Goal: Task Accomplishment & Management: Manage account settings

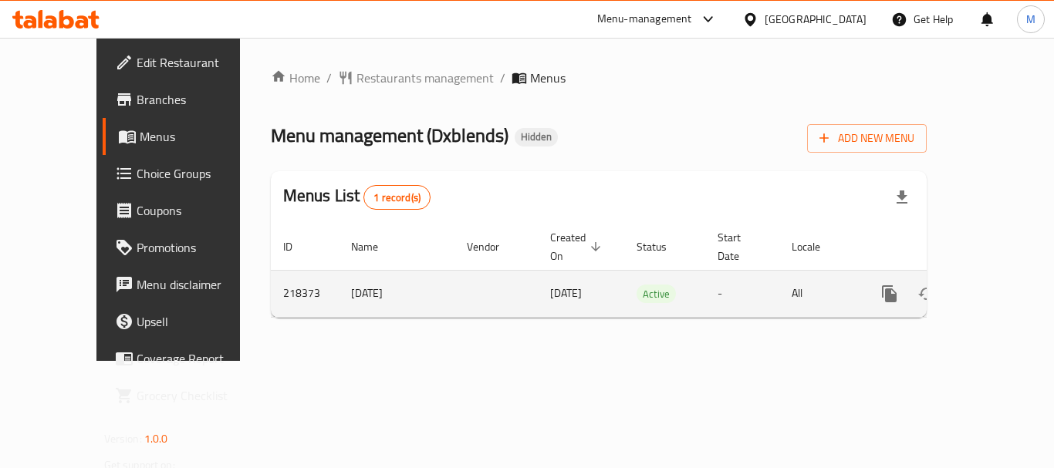
click at [999, 285] on icon "enhanced table" at bounding box center [1000, 294] width 19 height 19
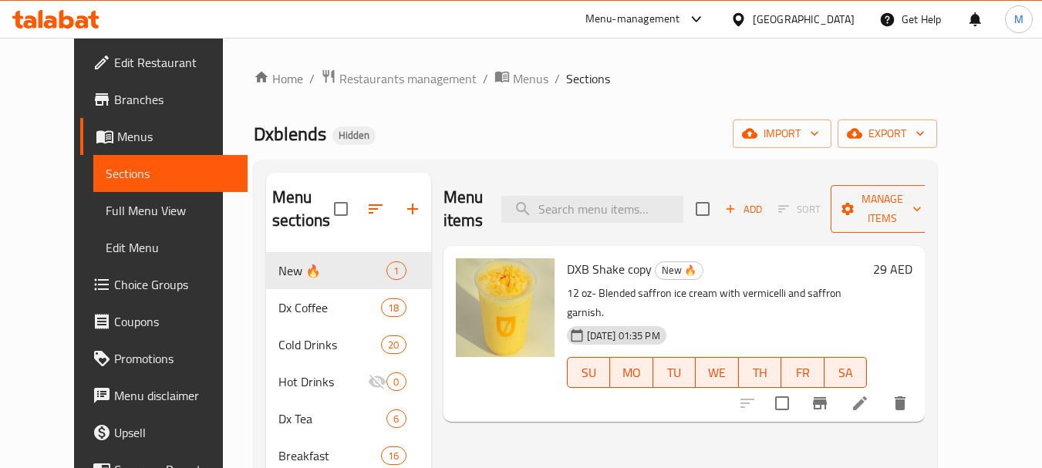
click at [925, 201] on icon "button" at bounding box center [916, 208] width 15 height 15
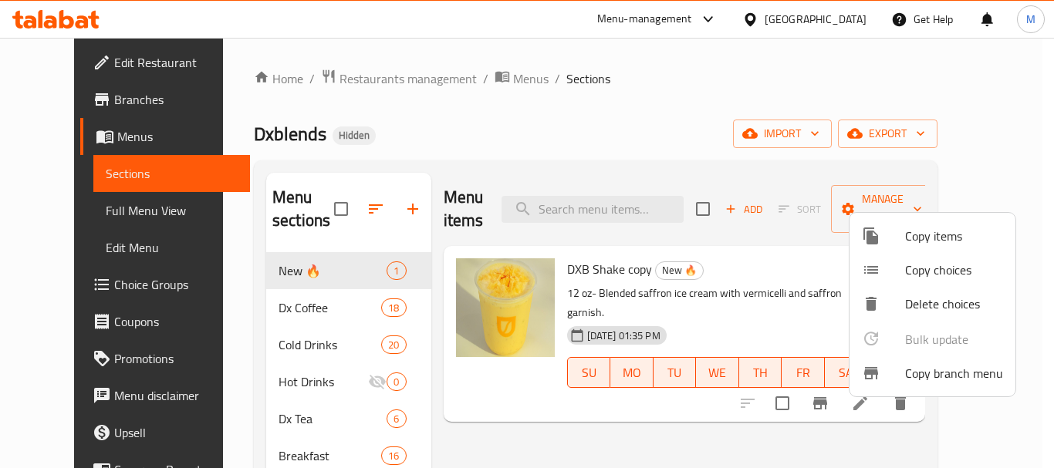
click at [939, 373] on span "Copy branch menu" at bounding box center [954, 373] width 98 height 19
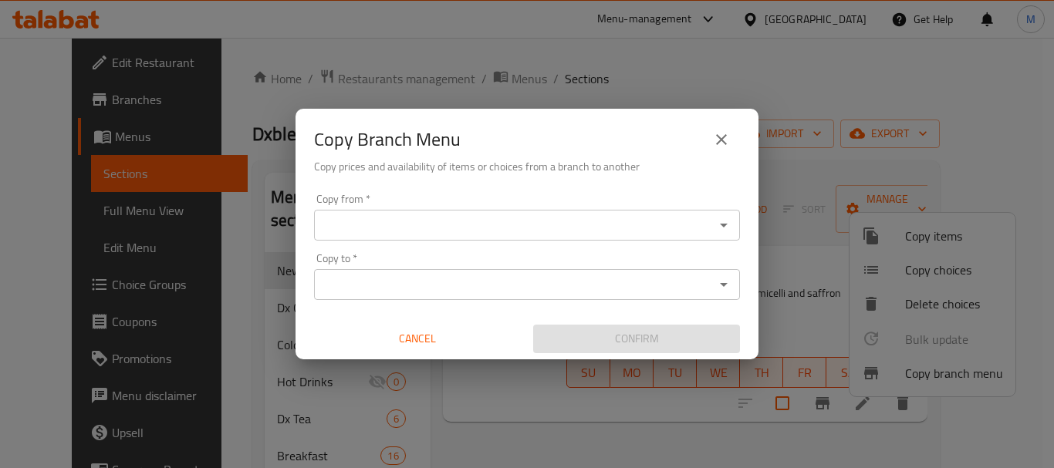
click at [435, 201] on div "Copy from   * Copy from *" at bounding box center [527, 217] width 426 height 47
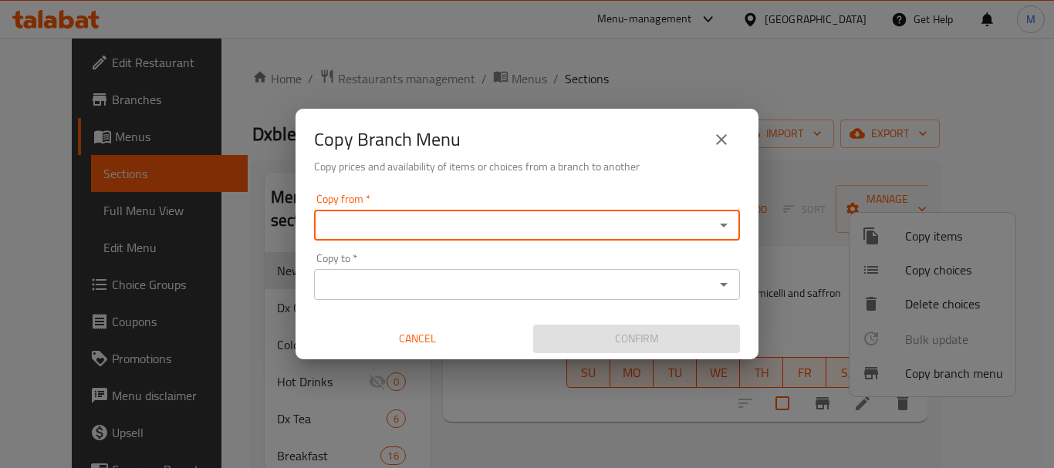
click at [441, 213] on div "Copy from *" at bounding box center [527, 225] width 426 height 31
drag, startPoint x: 441, startPoint y: 213, endPoint x: 445, endPoint y: 221, distance: 9.3
click at [445, 220] on div "Copy from *" at bounding box center [527, 225] width 426 height 31
click at [727, 226] on icon "Open" at bounding box center [723, 225] width 19 height 19
click at [733, 217] on div "Copy from *" at bounding box center [527, 225] width 426 height 31
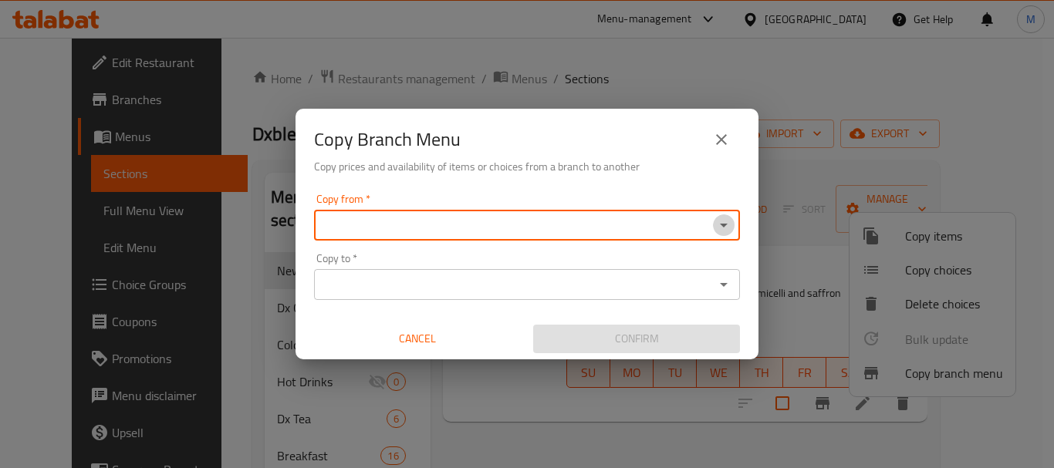
click at [723, 221] on icon "Open" at bounding box center [723, 225] width 19 height 19
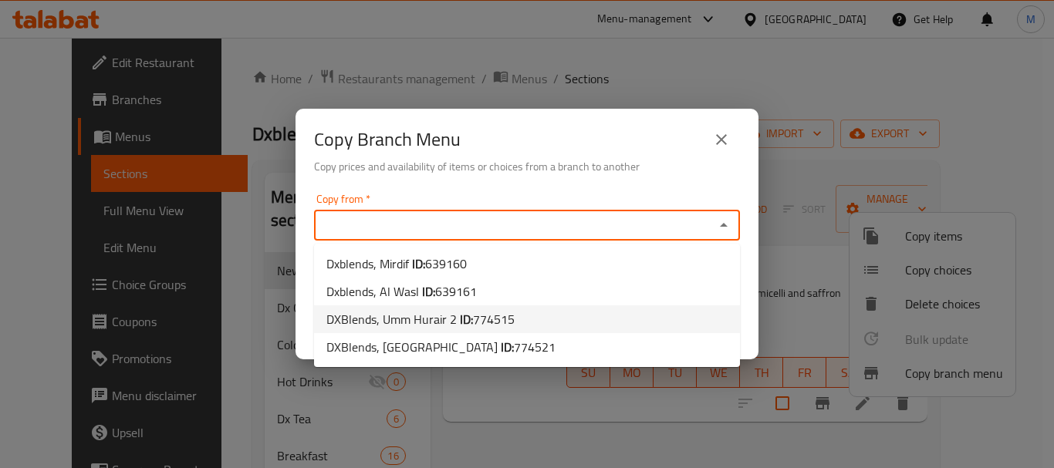
click at [504, 319] on span "774515" at bounding box center [494, 319] width 42 height 23
type input "DXBlends, Umm Hurair 2"
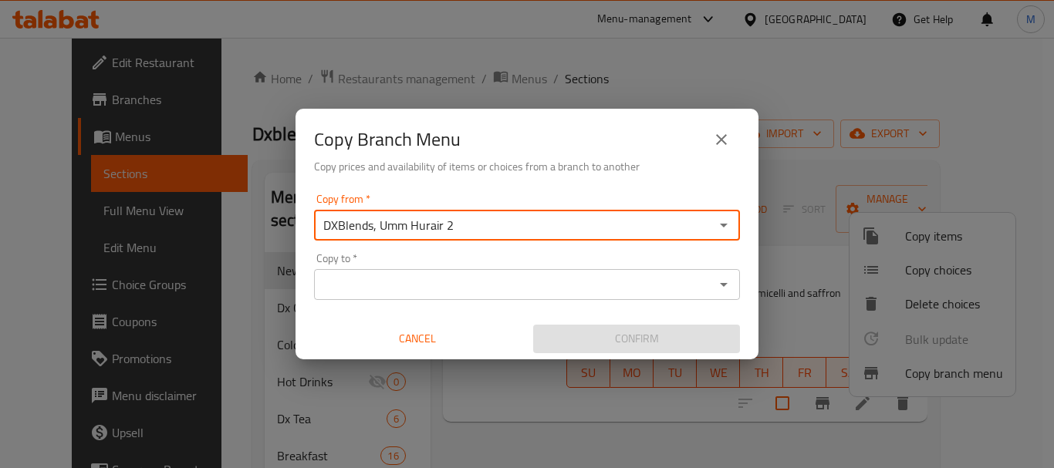
click at [591, 285] on input "Copy to   *" at bounding box center [514, 285] width 391 height 22
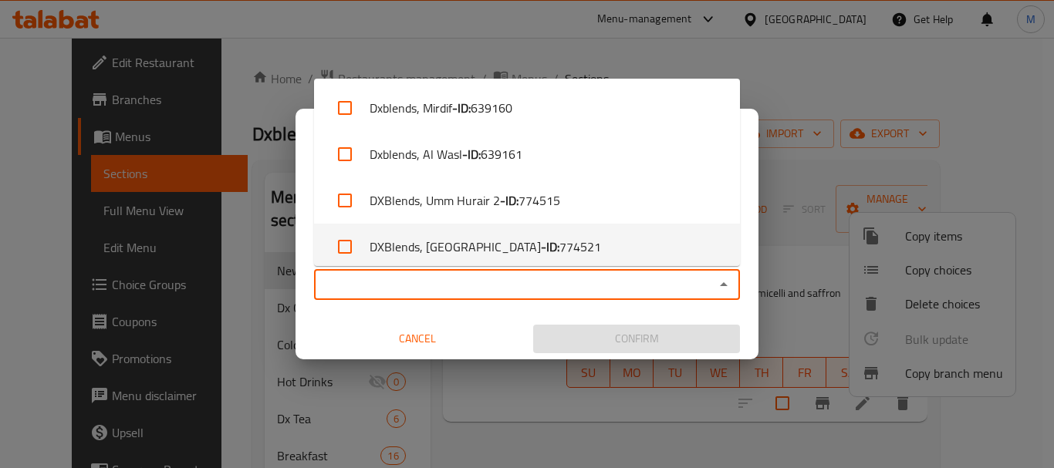
click at [562, 247] on span "774521" at bounding box center [580, 247] width 42 height 19
checkbox input "true"
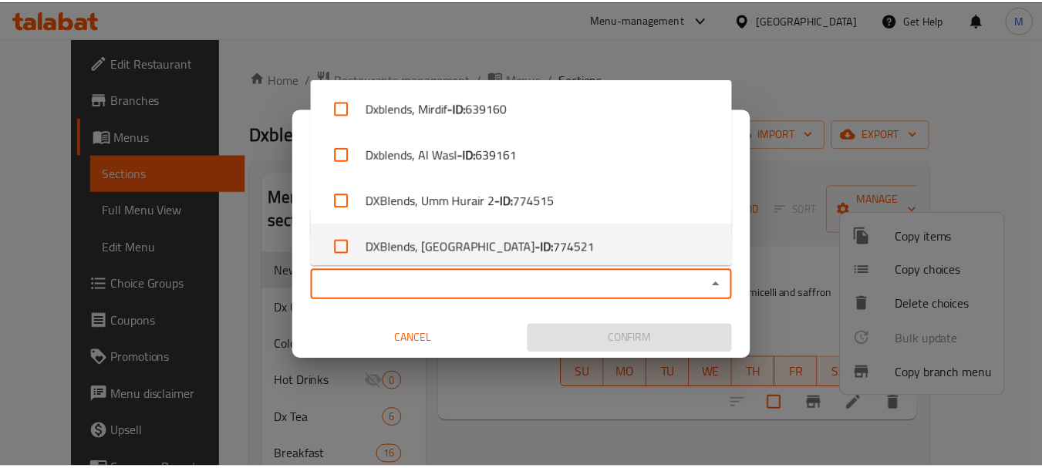
scroll to position [7, 0]
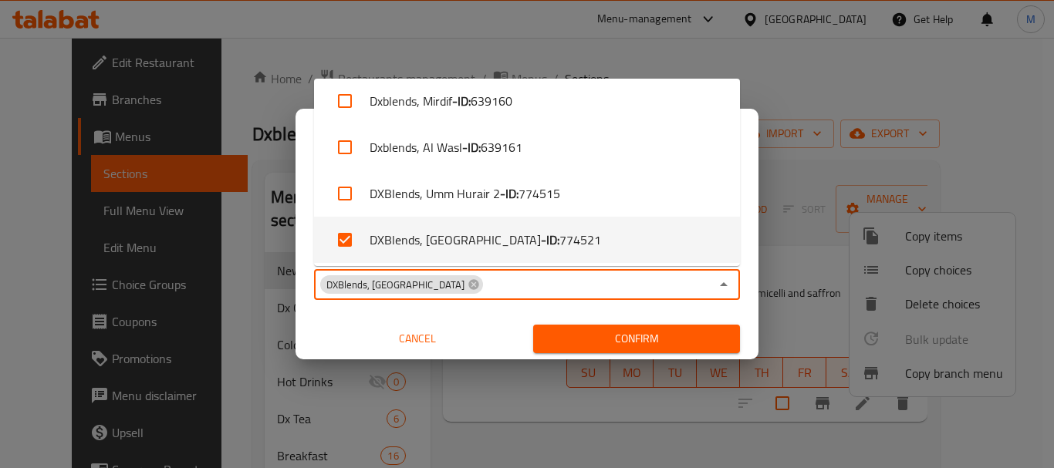
click at [515, 417] on div "Copy Branch Menu Copy prices and availability of items or choices from a branch…" at bounding box center [527, 234] width 1054 height 468
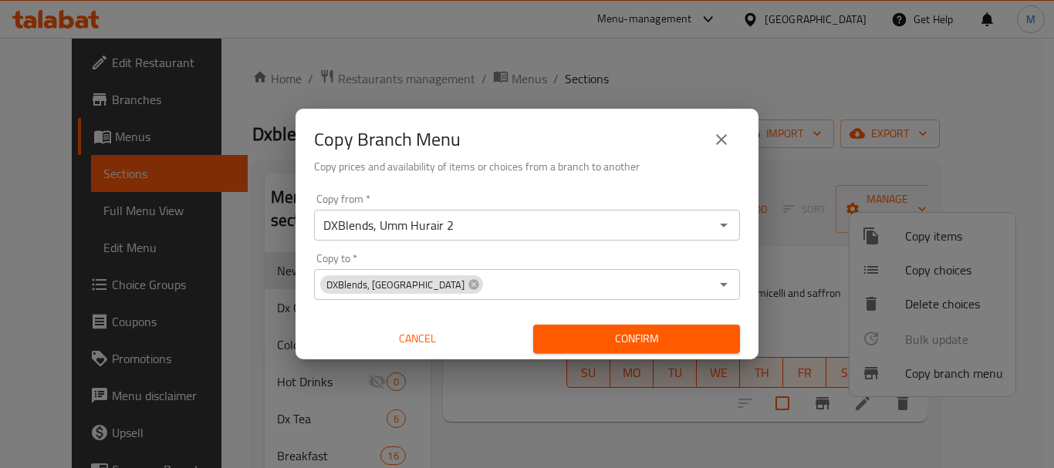
click at [724, 134] on icon "close" at bounding box center [721, 139] width 19 height 19
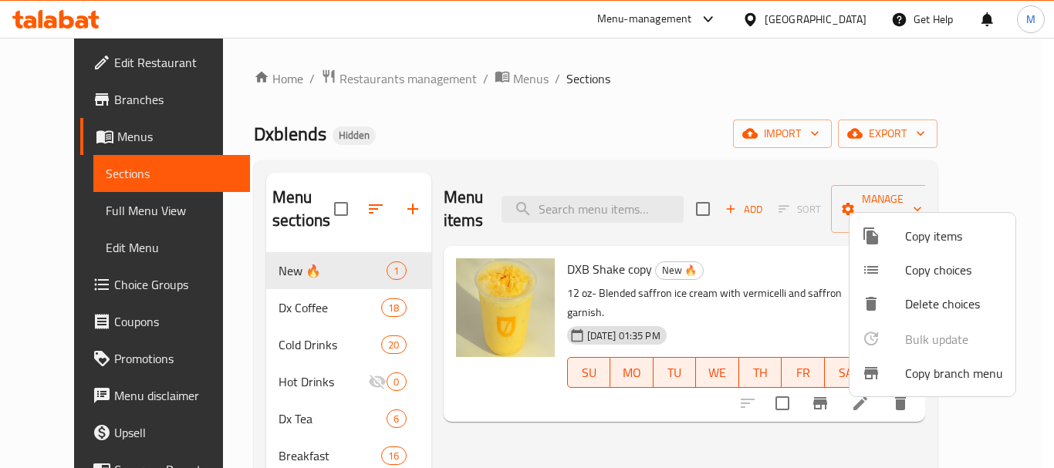
click at [84, 103] on div at bounding box center [527, 234] width 1054 height 468
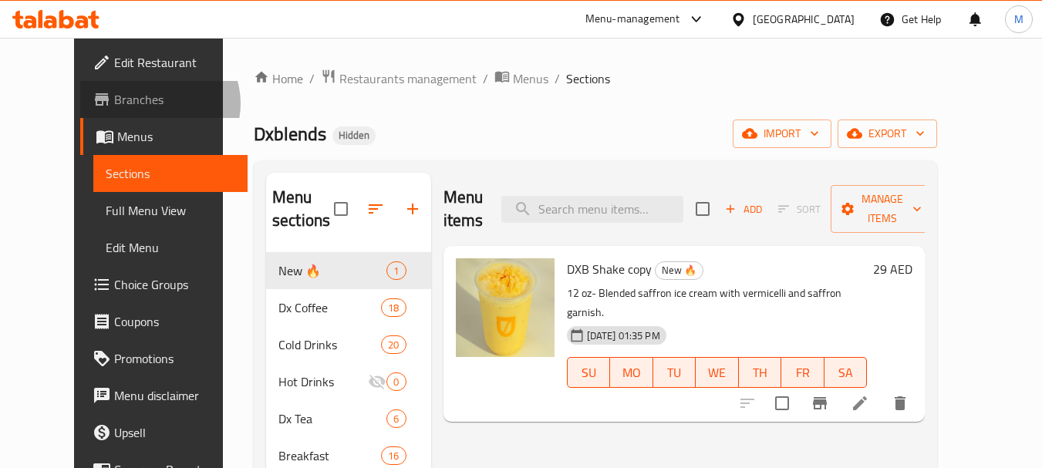
click at [114, 103] on span "Branches" at bounding box center [175, 99] width 122 height 19
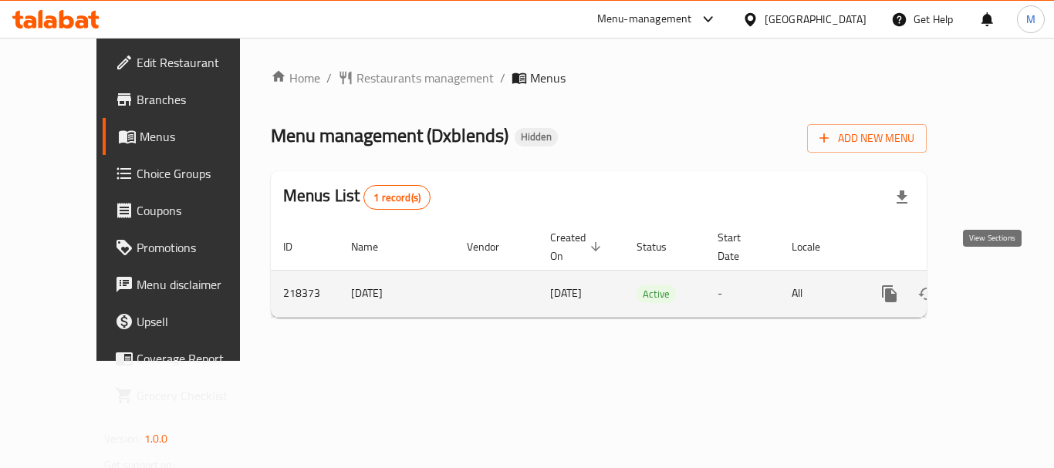
click at [993, 285] on icon "enhanced table" at bounding box center [1000, 294] width 19 height 19
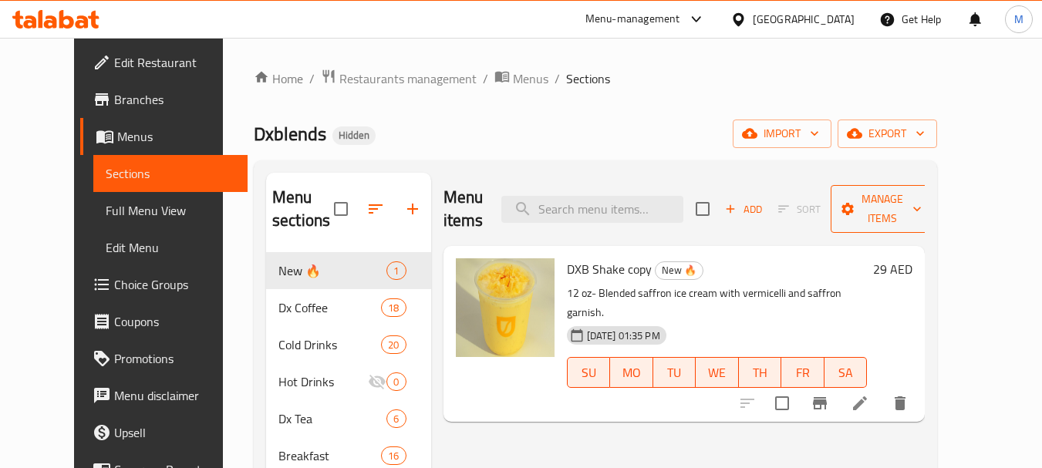
click at [925, 201] on icon "button" at bounding box center [916, 208] width 15 height 15
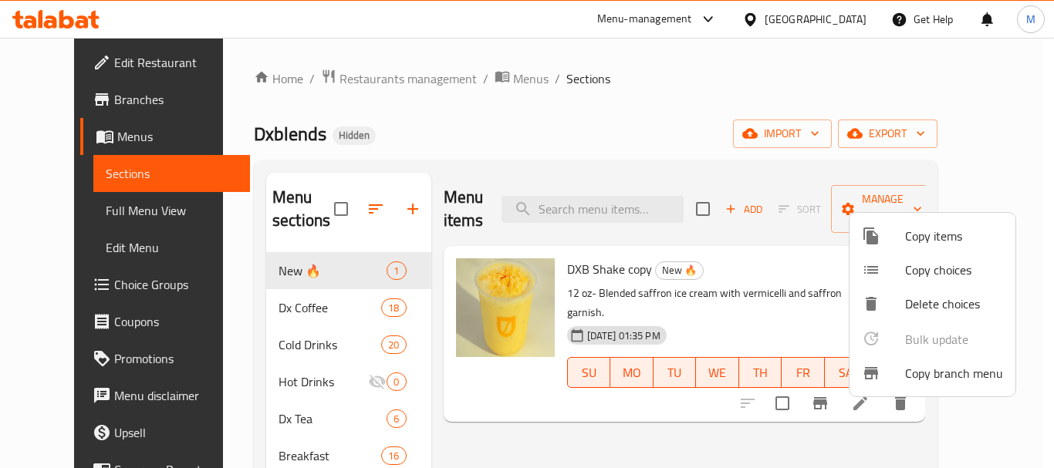
click at [939, 376] on span "Copy branch menu" at bounding box center [954, 373] width 98 height 19
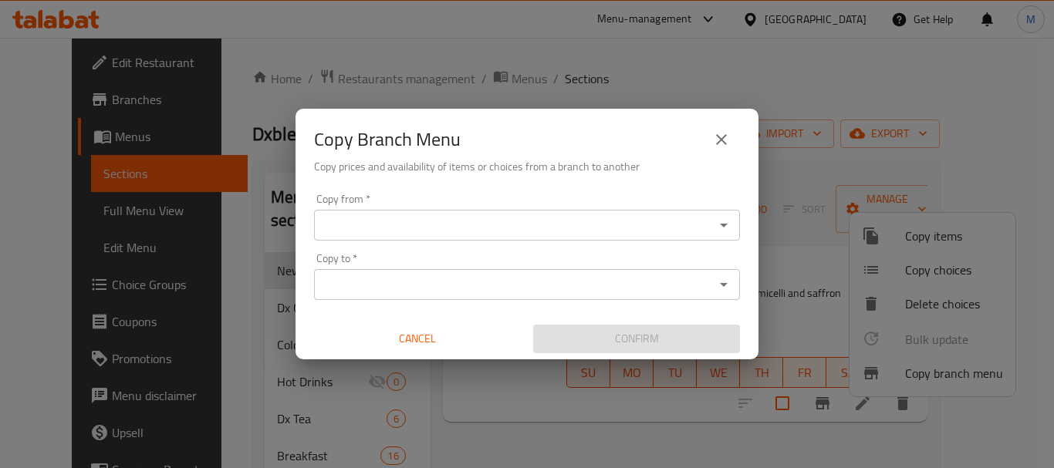
click at [434, 209] on div "Copy from   * Copy from *" at bounding box center [527, 217] width 426 height 47
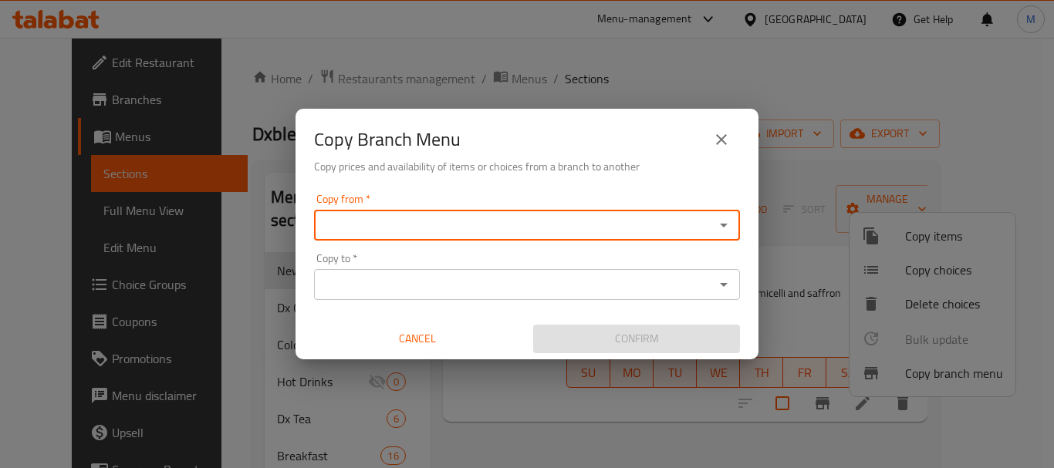
click at [459, 230] on input "Copy from   *" at bounding box center [514, 225] width 391 height 22
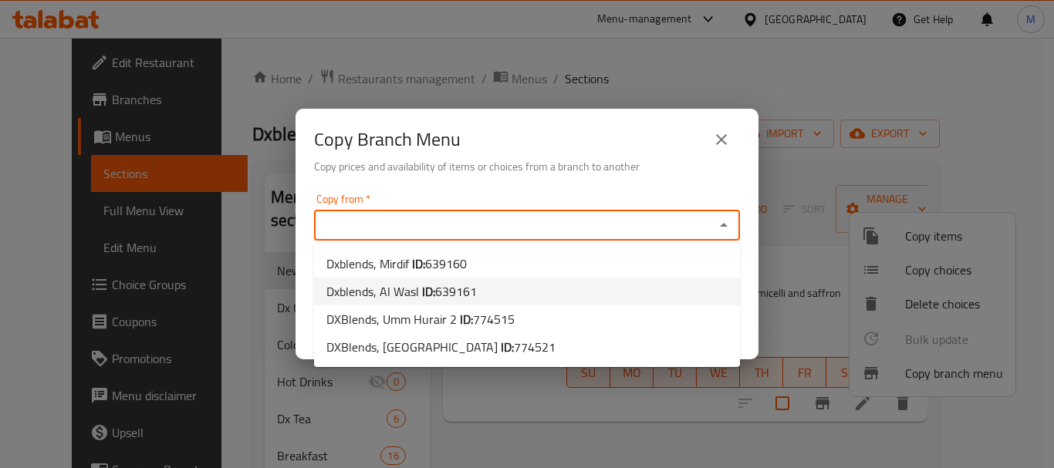
click at [494, 291] on li "Dxblends, Al Wasl ID: 639161" at bounding box center [527, 292] width 426 height 28
type input "Dxblends, Al Wasl"
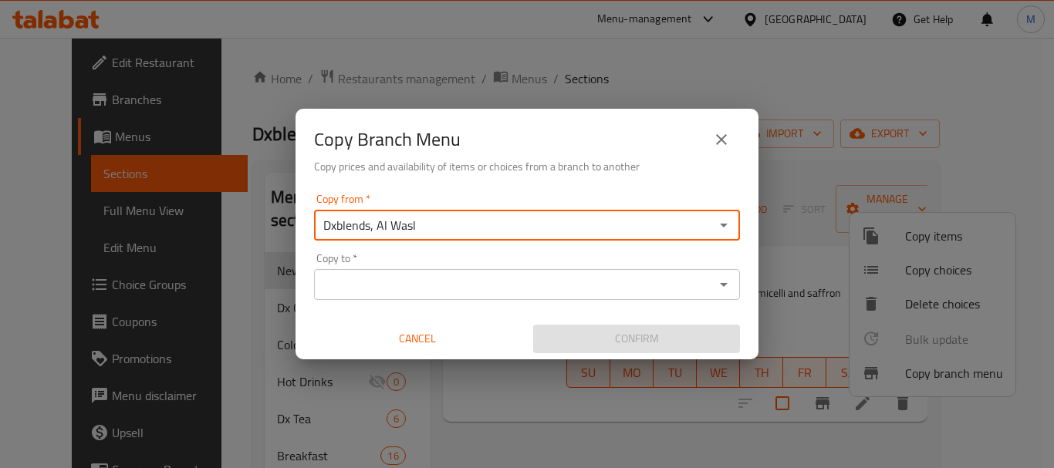
click at [533, 285] on input "Copy to   *" at bounding box center [514, 285] width 391 height 22
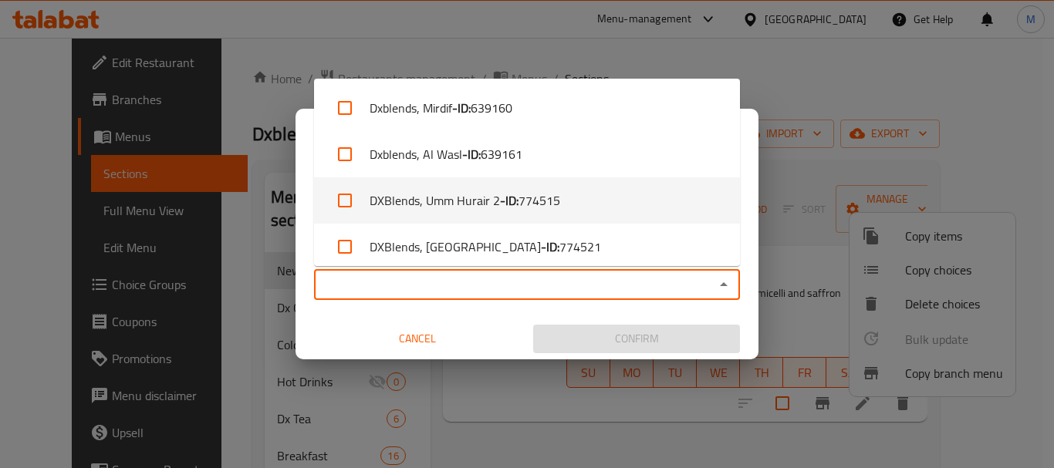
click at [551, 208] on span "774515" at bounding box center [539, 200] width 42 height 19
checkbox input "true"
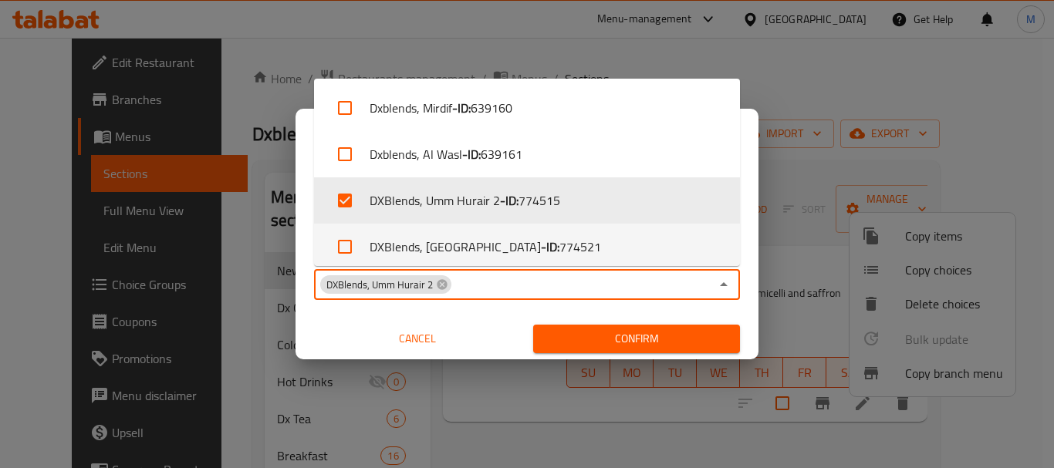
click at [530, 248] on li "DXBlends, Dubai Healthcare City - ID: 774521" at bounding box center [527, 247] width 426 height 46
checkbox input "true"
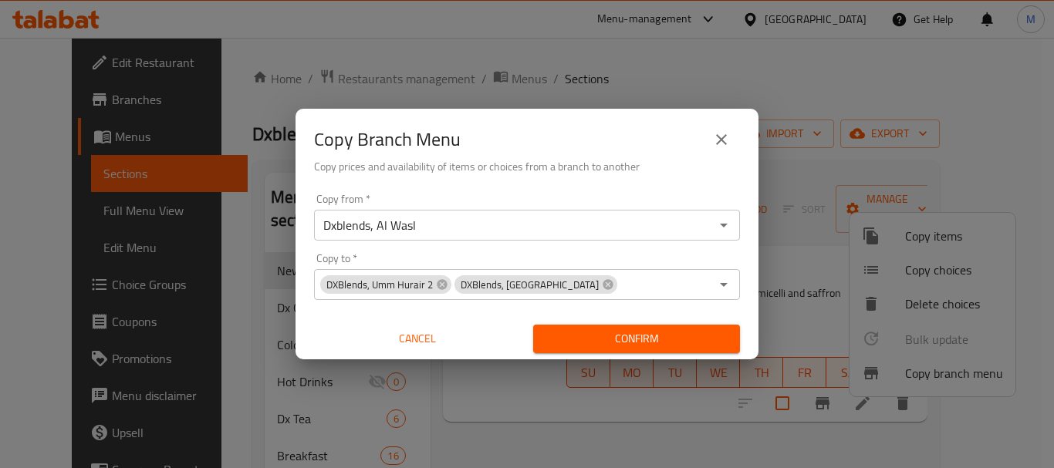
click at [727, 312] on div "Copy from   * Dxblends, Al Wasl Copy from * Copy to   * DXBlends, Umm Hurair 2 …" at bounding box center [526, 273] width 463 height 172
click at [683, 339] on span "Confirm" at bounding box center [636, 338] width 182 height 19
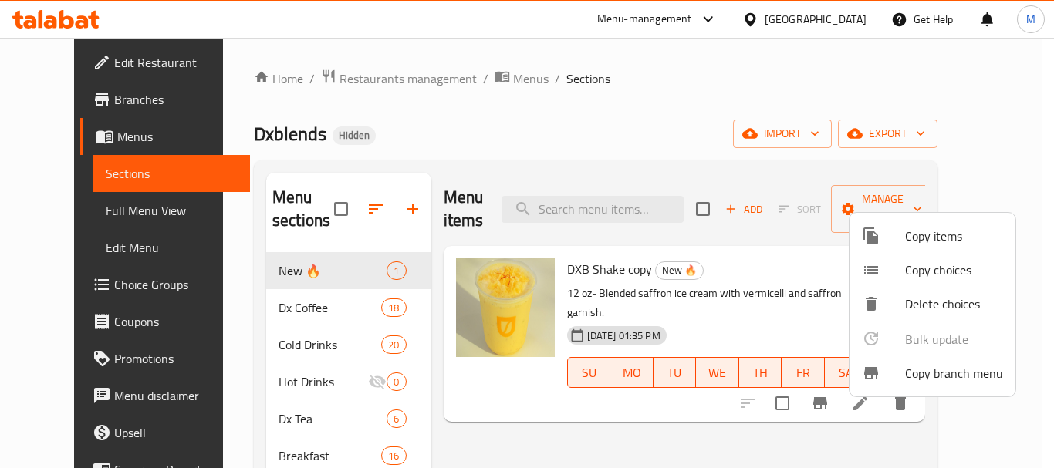
drag, startPoint x: 743, startPoint y: 81, endPoint x: 942, endPoint y: 150, distance: 210.5
click at [751, 89] on div at bounding box center [527, 234] width 1054 height 468
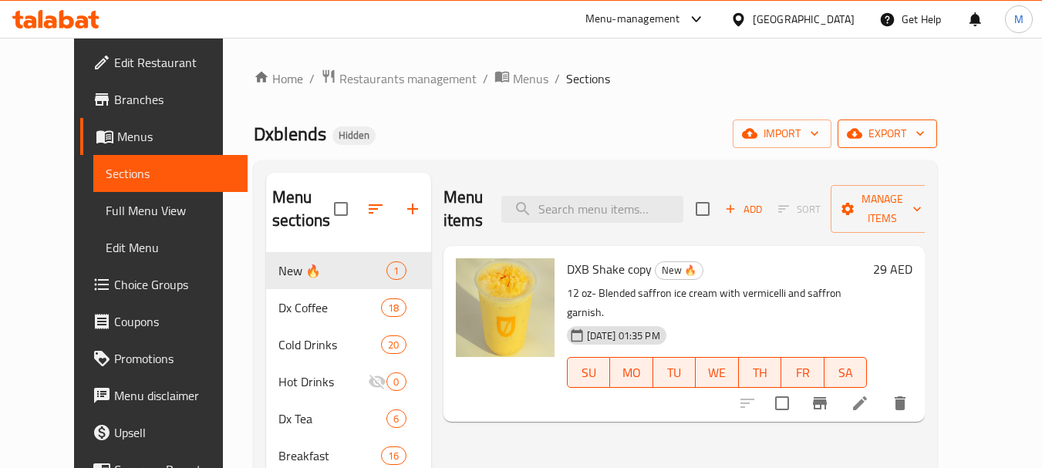
click at [937, 143] on button "export" at bounding box center [888, 134] width 100 height 29
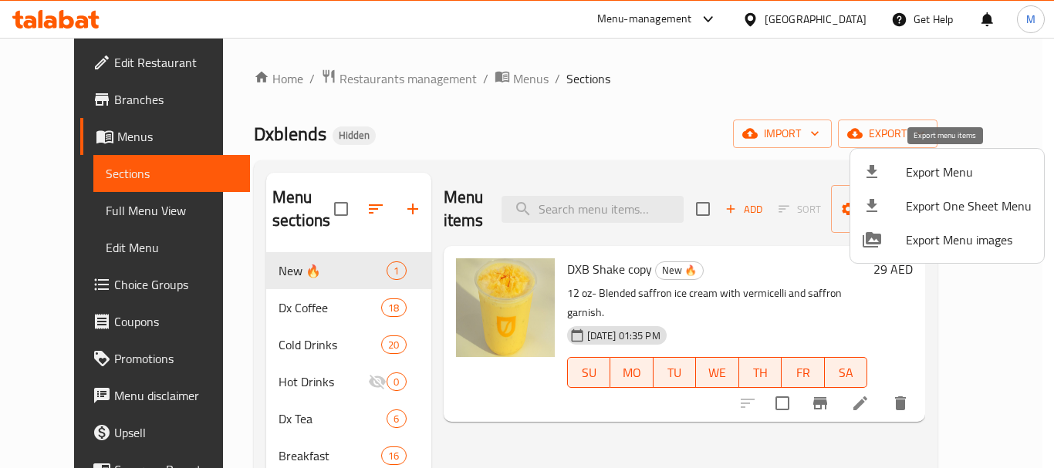
click at [922, 171] on span "Export Menu" at bounding box center [969, 172] width 126 height 19
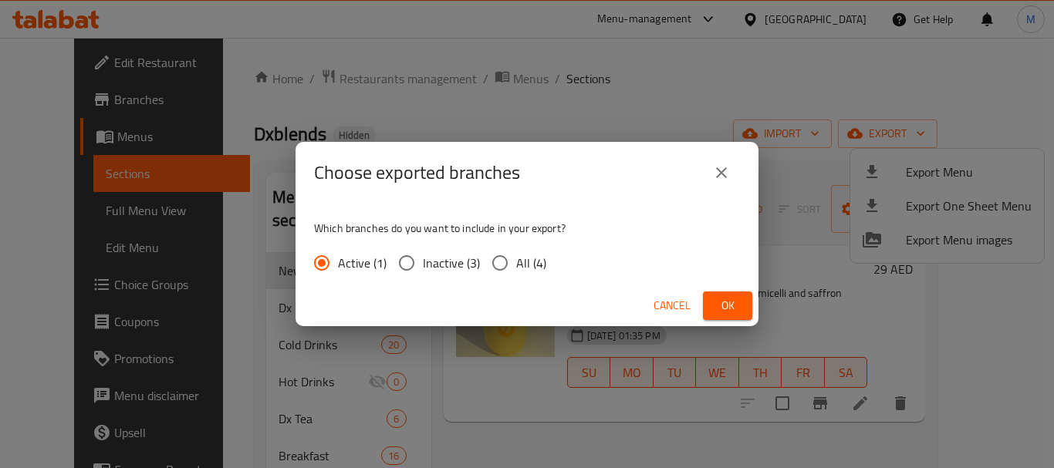
click at [528, 266] on span "All (4)" at bounding box center [531, 263] width 30 height 19
click at [501, 264] on input "All (4)" at bounding box center [500, 263] width 32 height 32
radio input "true"
click at [715, 302] on span "Ok" at bounding box center [727, 305] width 25 height 19
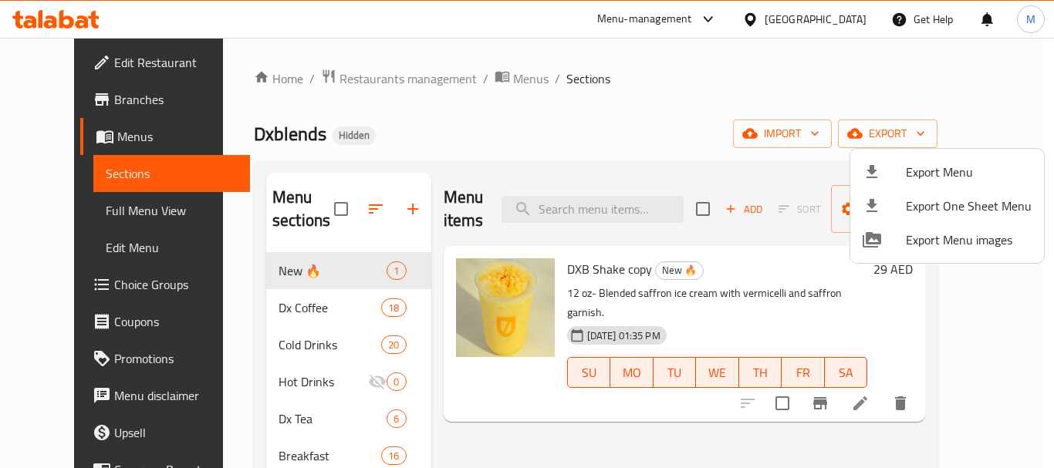
drag, startPoint x: 622, startPoint y: 128, endPoint x: 939, endPoint y: 207, distance: 326.8
click at [630, 128] on div at bounding box center [527, 234] width 1054 height 468
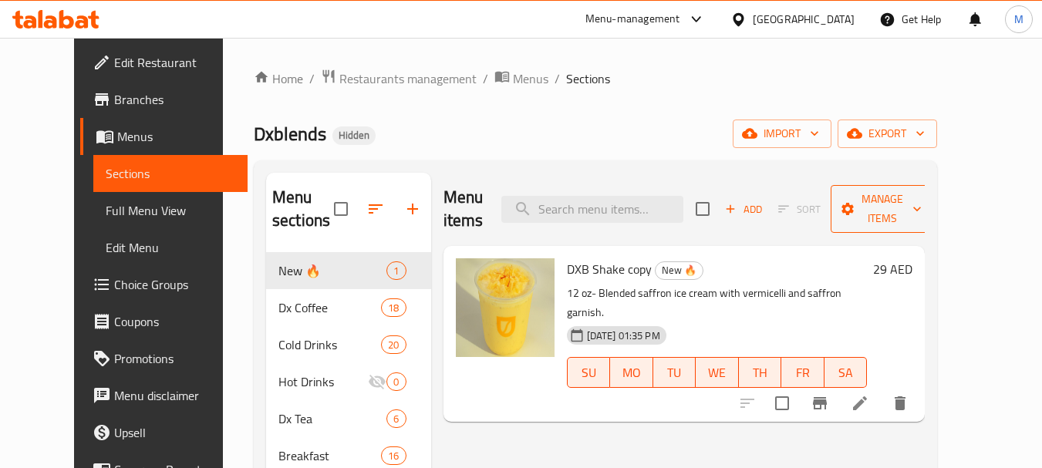
click at [922, 199] on span "Manage items" at bounding box center [882, 209] width 79 height 39
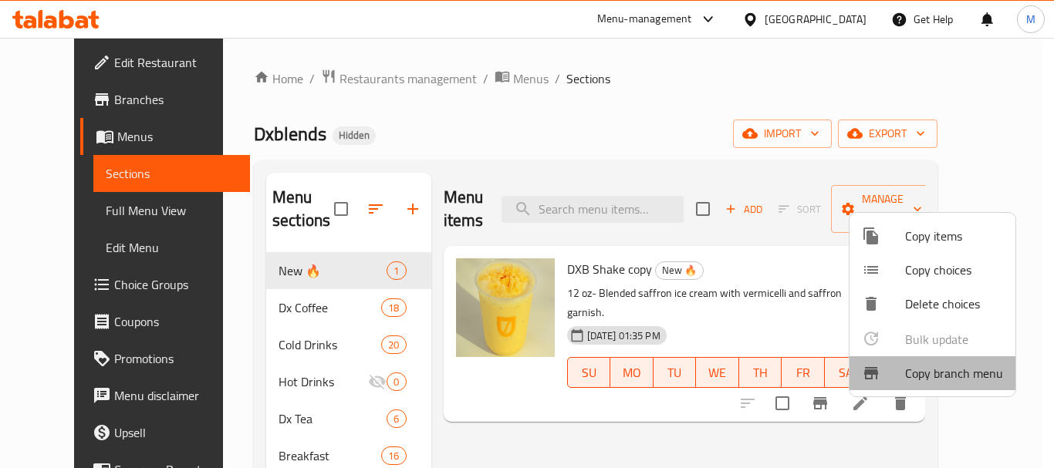
click at [926, 378] on span "Copy branch menu" at bounding box center [954, 373] width 98 height 19
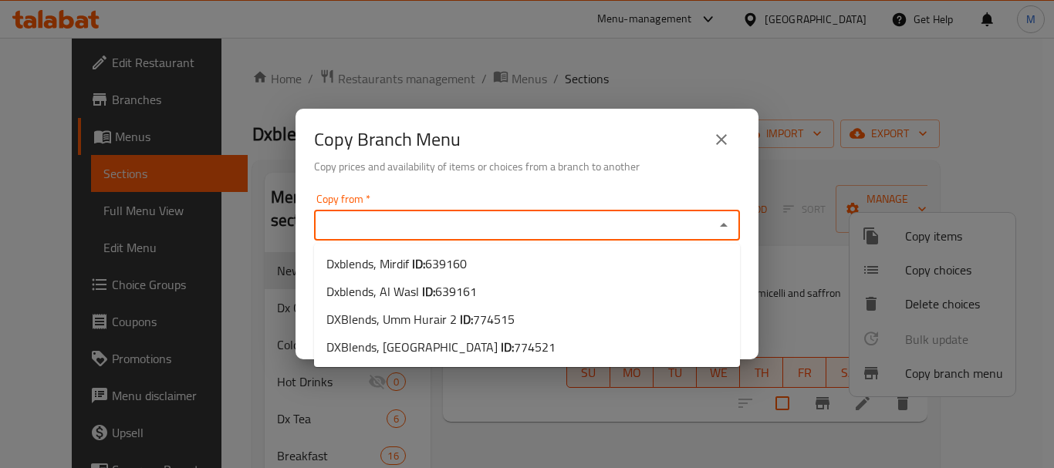
click at [508, 225] on input "Copy from   *" at bounding box center [514, 225] width 391 height 22
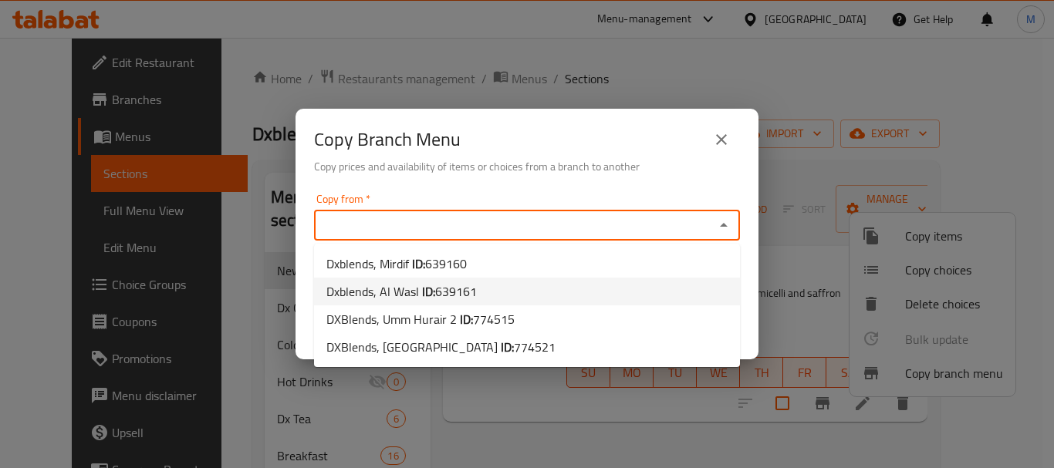
click at [488, 296] on li "Dxblends, Al Wasl ID: 639161" at bounding box center [527, 292] width 426 height 28
type input "Dxblends, Al Wasl"
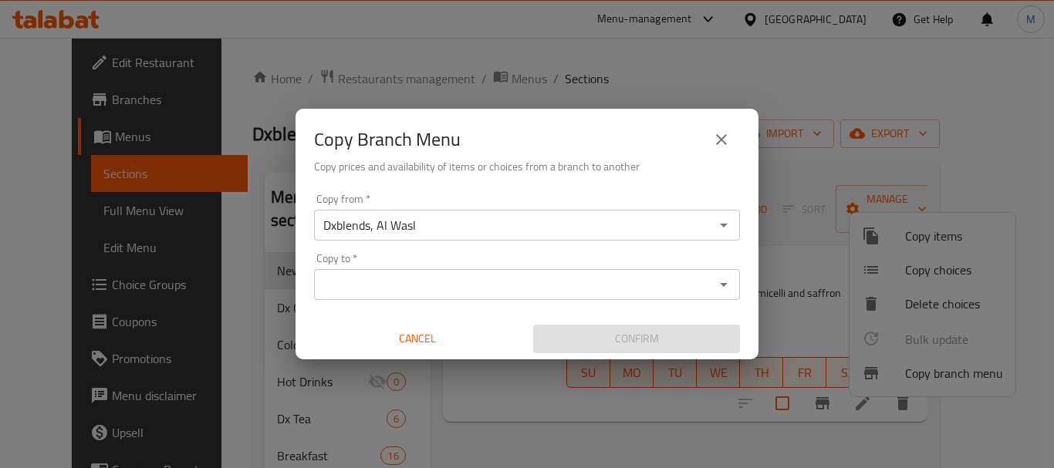
click at [547, 191] on div "Copy from   * Dxblends, Al Wasl Copy from * Copy to   * Copy to * Cancel Confirm" at bounding box center [526, 273] width 463 height 172
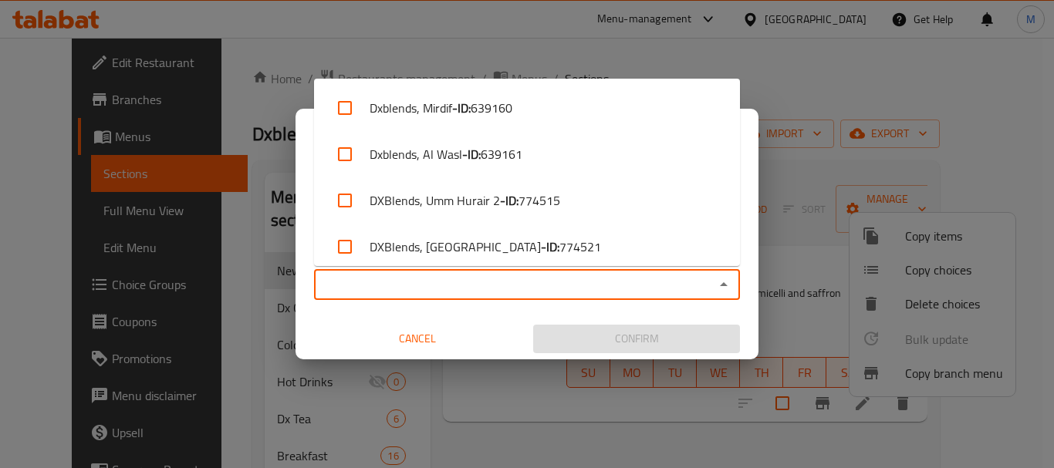
click at [514, 285] on input "Copy to   *" at bounding box center [514, 285] width 391 height 22
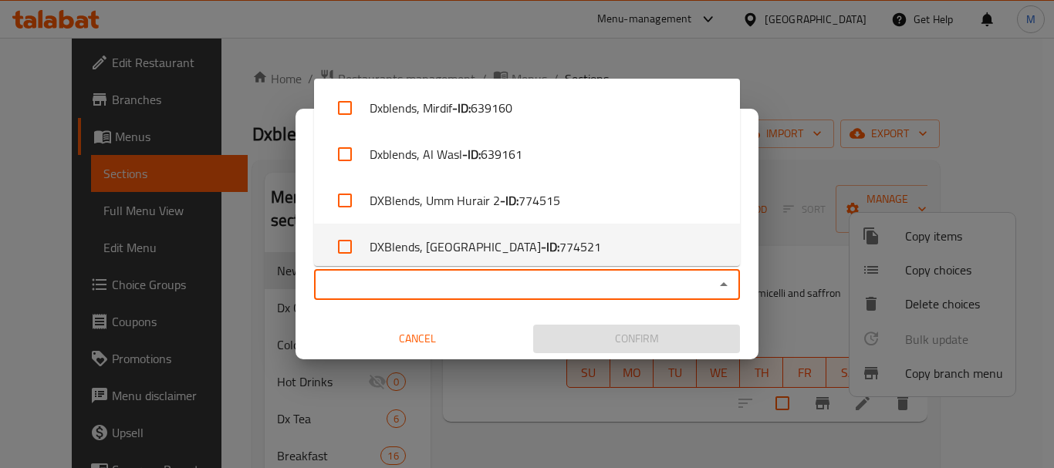
click at [551, 244] on b "- ID:" at bounding box center [550, 247] width 19 height 19
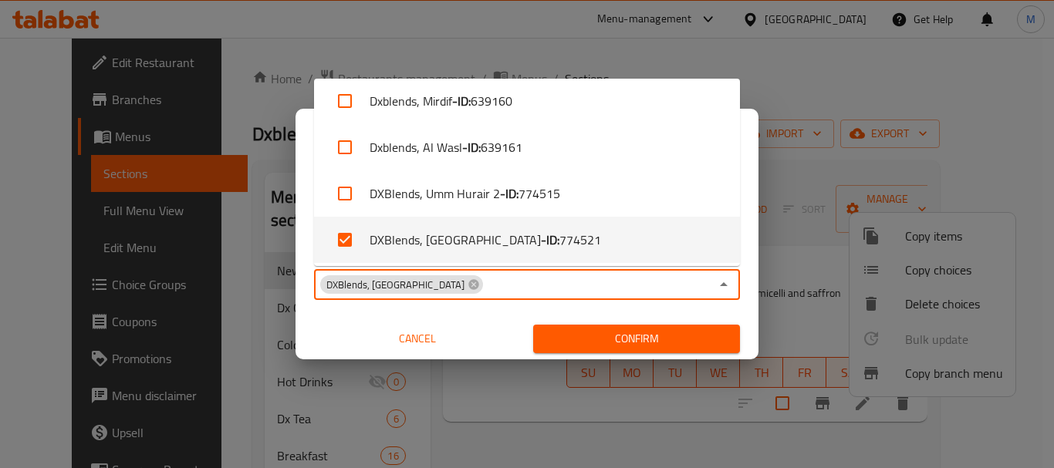
click at [346, 238] on input "checkbox" at bounding box center [344, 239] width 37 height 37
checkbox input "false"
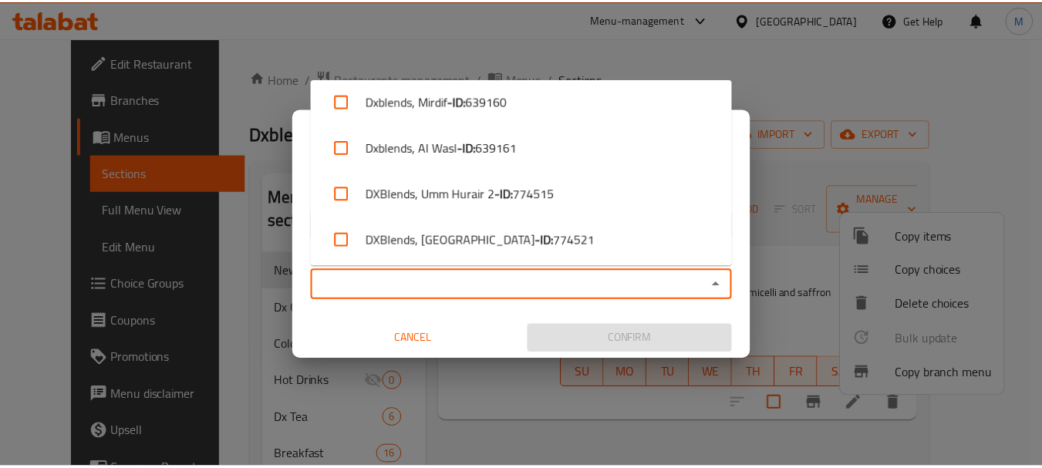
scroll to position [0, 0]
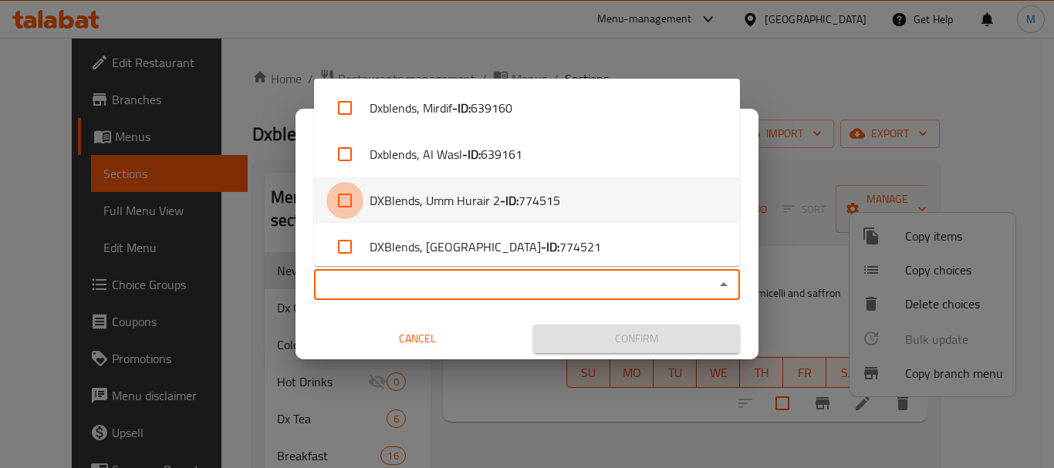
drag, startPoint x: 341, startPoint y: 201, endPoint x: 585, endPoint y: 352, distance: 286.4
click at [342, 201] on input "checkbox" at bounding box center [344, 200] width 37 height 37
checkbox input "true"
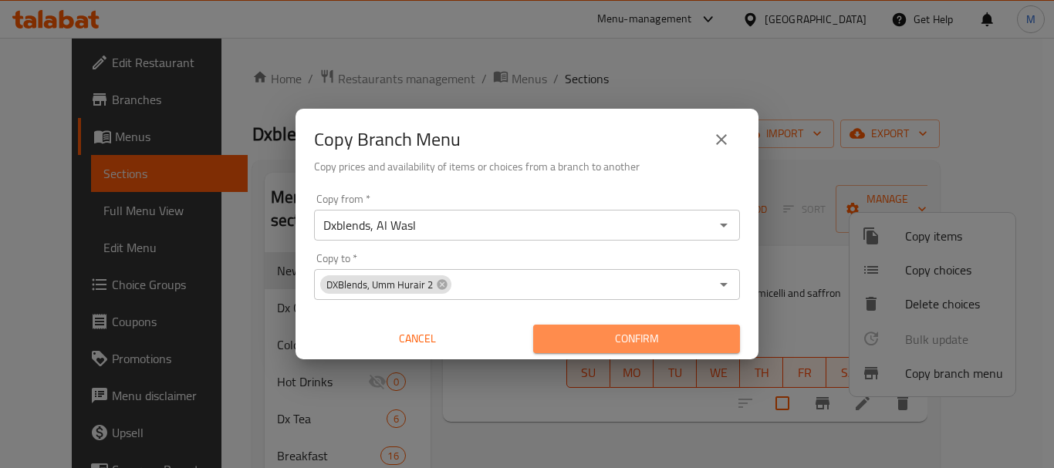
click at [637, 335] on span "Confirm" at bounding box center [636, 338] width 182 height 19
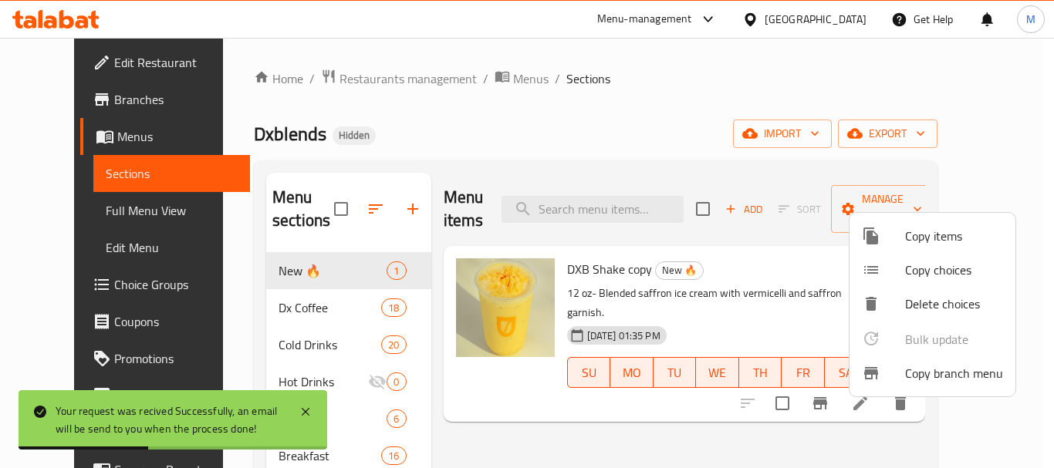
click at [750, 108] on div at bounding box center [527, 234] width 1054 height 468
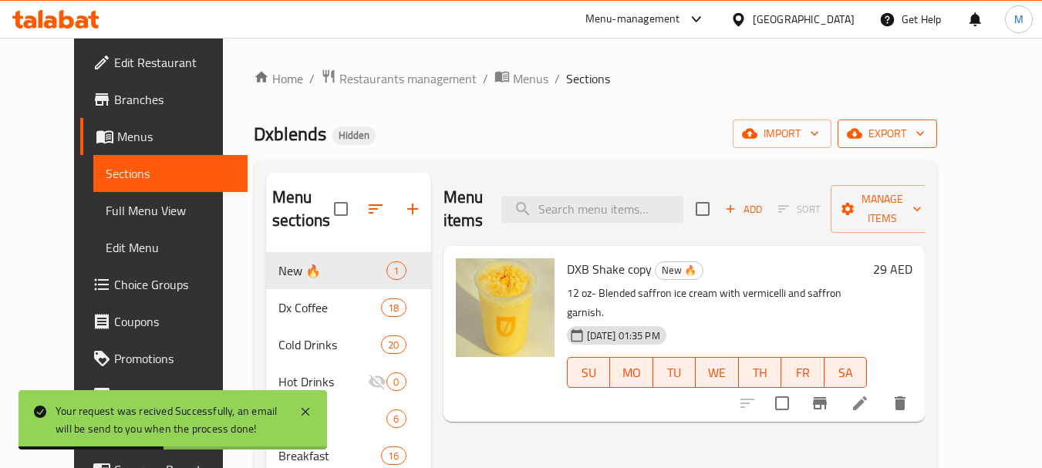
click at [925, 129] on span "export" at bounding box center [887, 133] width 75 height 19
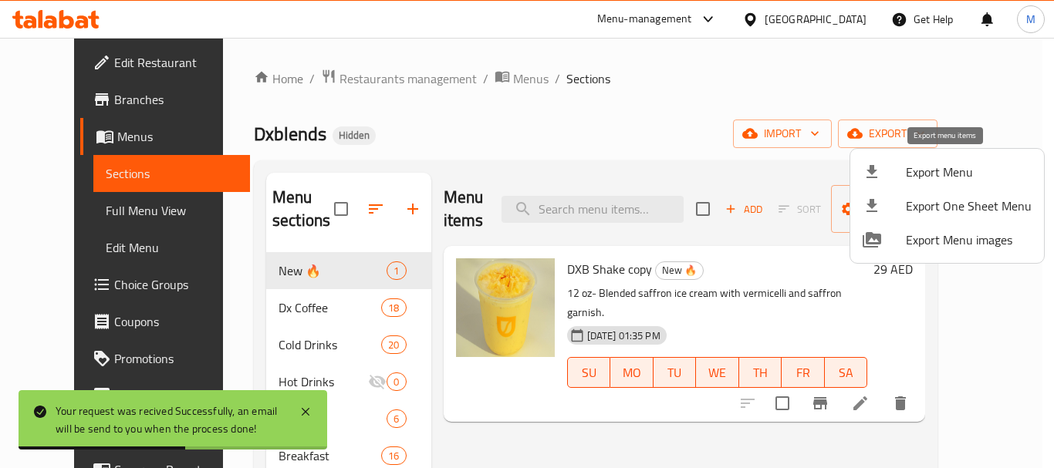
click at [959, 168] on span "Export Menu" at bounding box center [969, 172] width 126 height 19
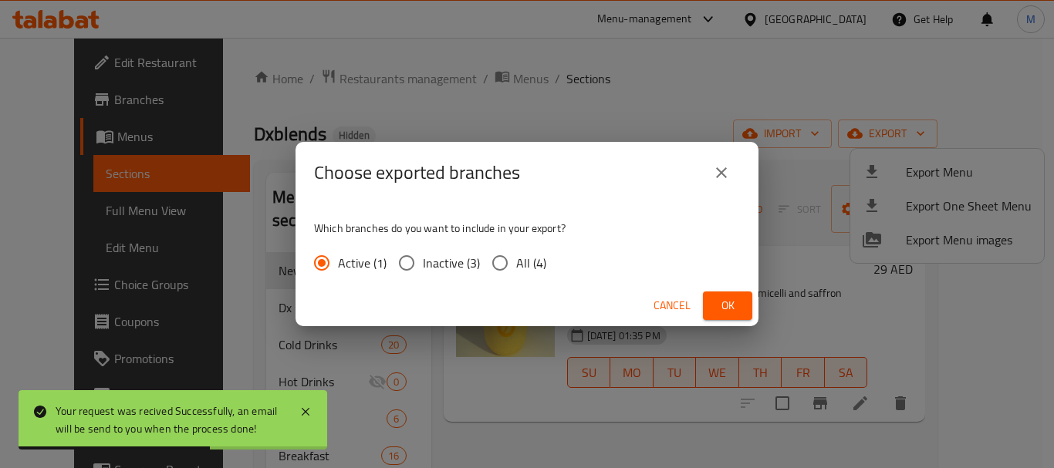
drag, startPoint x: 511, startPoint y: 268, endPoint x: 589, endPoint y: 306, distance: 86.6
click at [511, 268] on input "All (4)" at bounding box center [500, 263] width 32 height 32
radio input "true"
click at [717, 298] on span "Ok" at bounding box center [727, 305] width 25 height 19
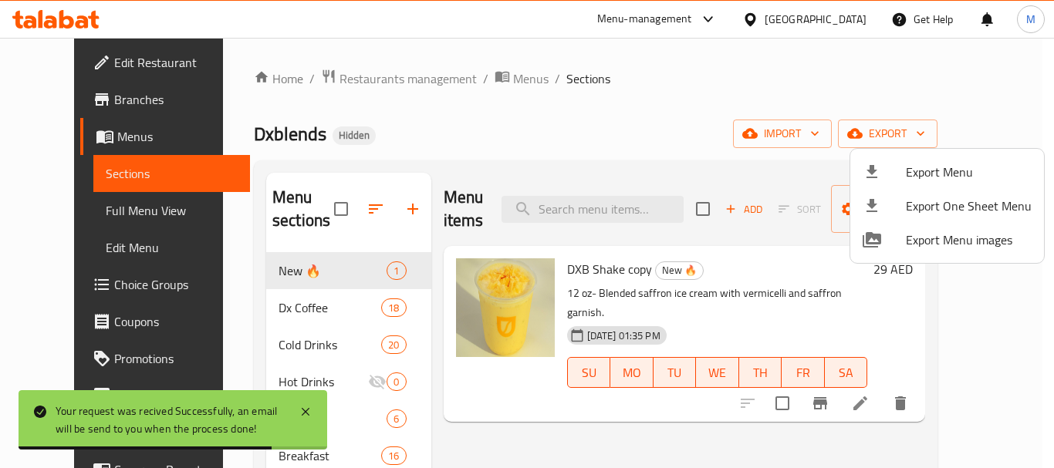
click at [65, 98] on div at bounding box center [527, 234] width 1054 height 468
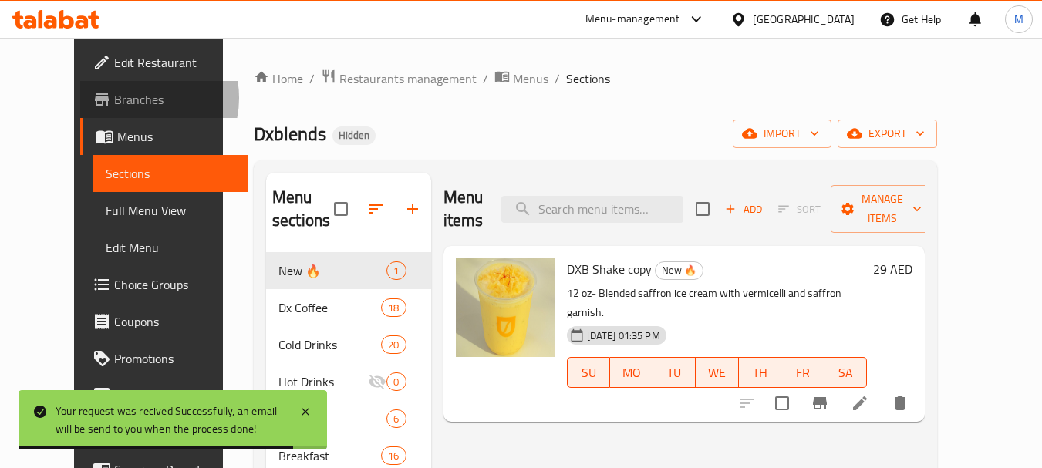
click at [114, 98] on span "Branches" at bounding box center [175, 99] width 122 height 19
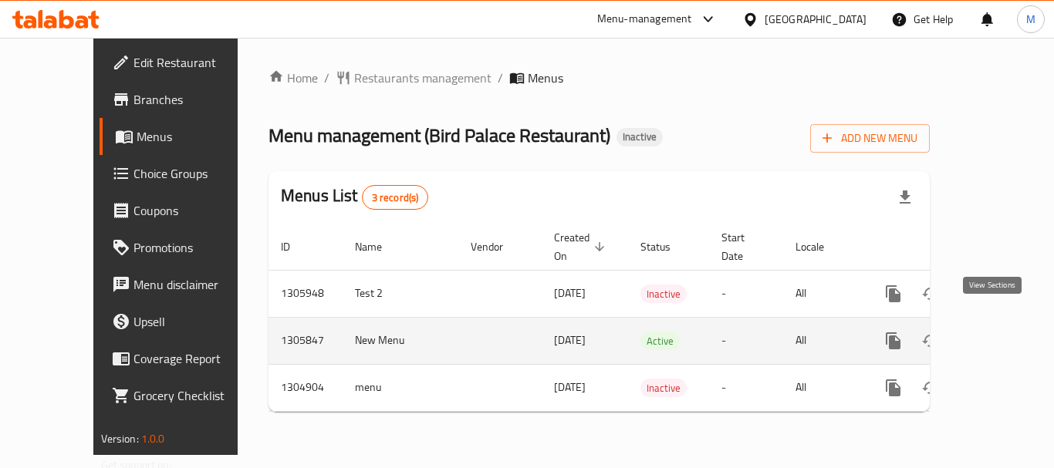
click at [997, 334] on icon "enhanced table" at bounding box center [1004, 341] width 14 height 14
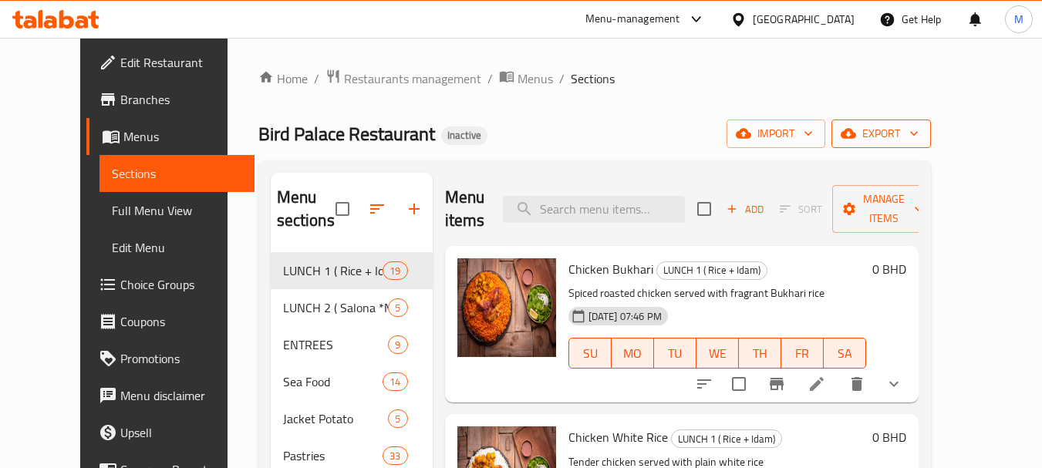
click at [919, 135] on span "export" at bounding box center [881, 133] width 75 height 19
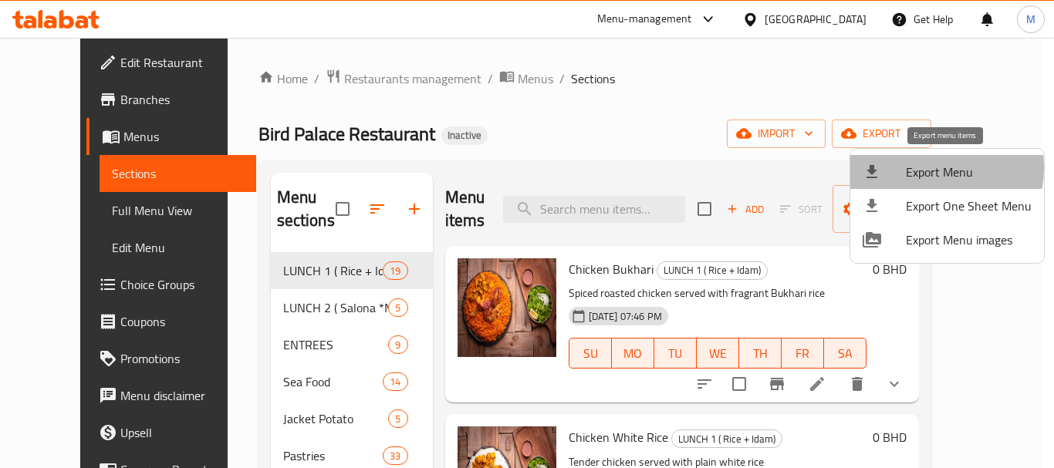
click at [928, 168] on span "Export Menu" at bounding box center [969, 172] width 126 height 19
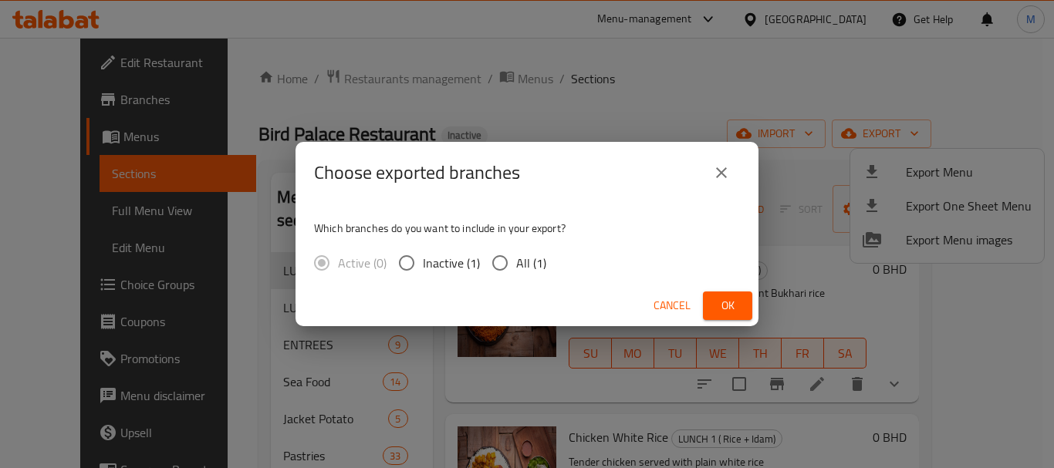
click at [524, 262] on span "All (1)" at bounding box center [531, 263] width 30 height 19
click at [516, 262] on input "All (1)" at bounding box center [500, 263] width 32 height 32
radio input "true"
click at [736, 304] on span "Ok" at bounding box center [727, 305] width 25 height 19
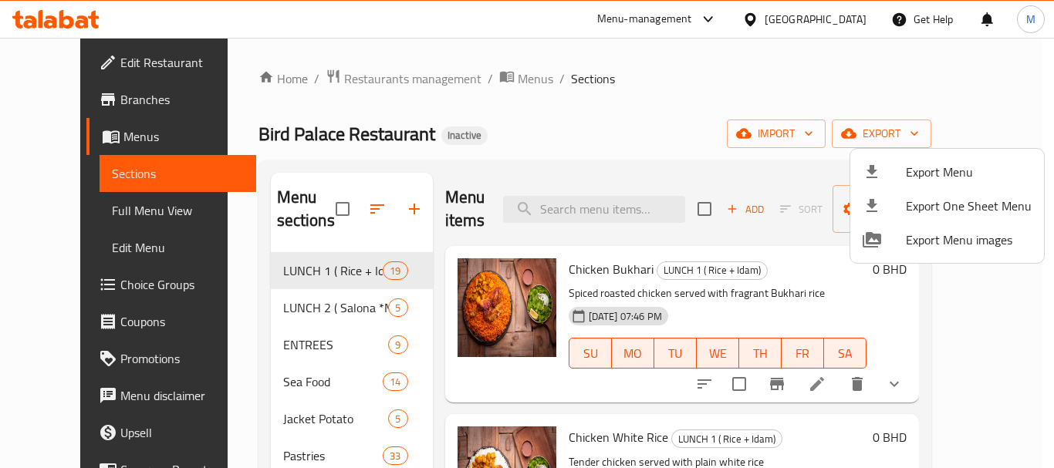
click at [589, 150] on div at bounding box center [527, 234] width 1054 height 468
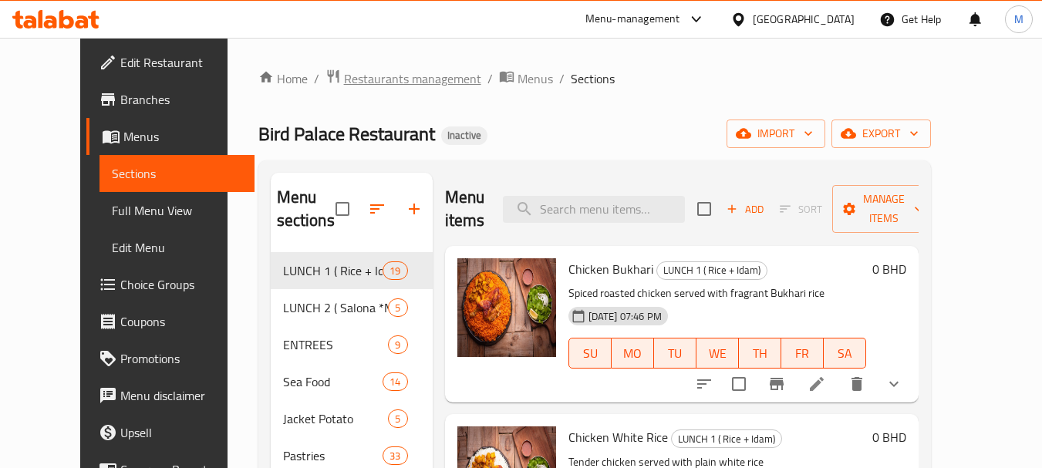
click at [344, 83] on span "Restaurants management" at bounding box center [412, 78] width 137 height 19
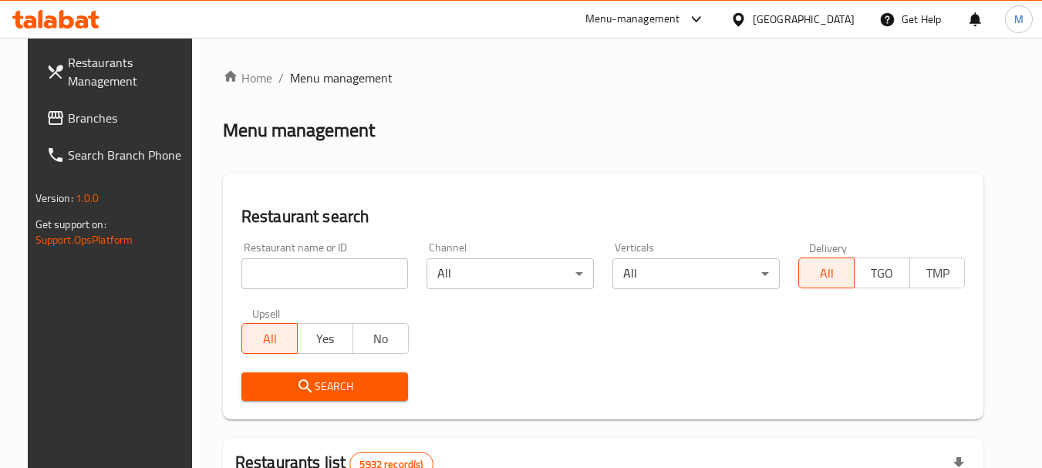
click at [747, 12] on icon at bounding box center [738, 20] width 16 height 16
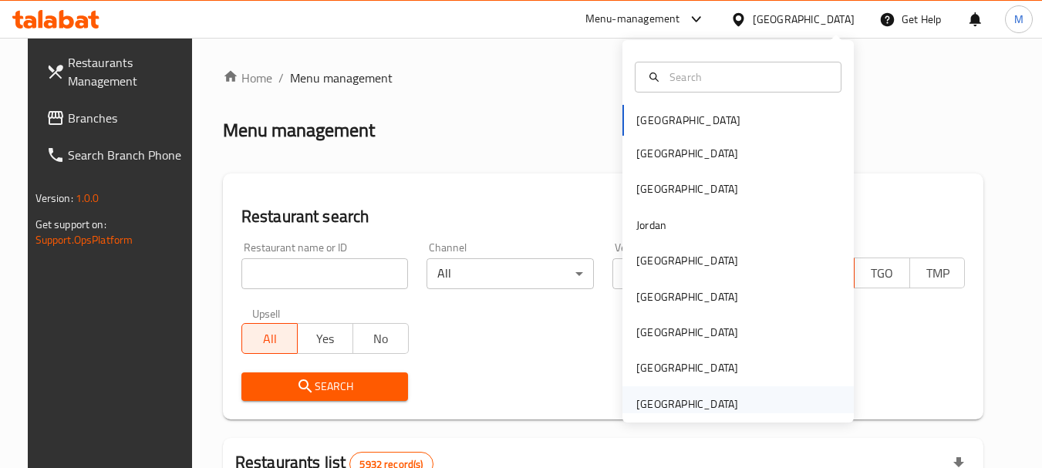
click at [665, 410] on div "[GEOGRAPHIC_DATA]" at bounding box center [687, 404] width 102 height 17
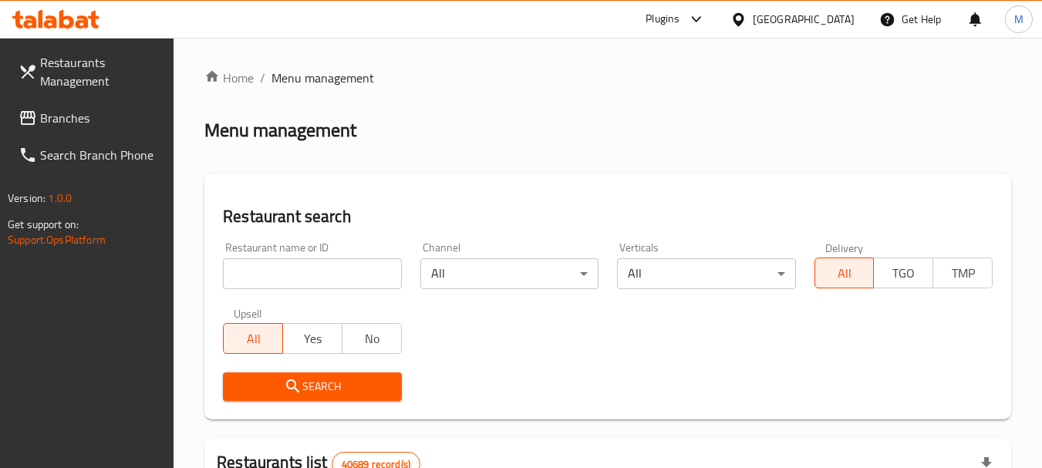
click at [84, 119] on span "Branches" at bounding box center [101, 118] width 122 height 19
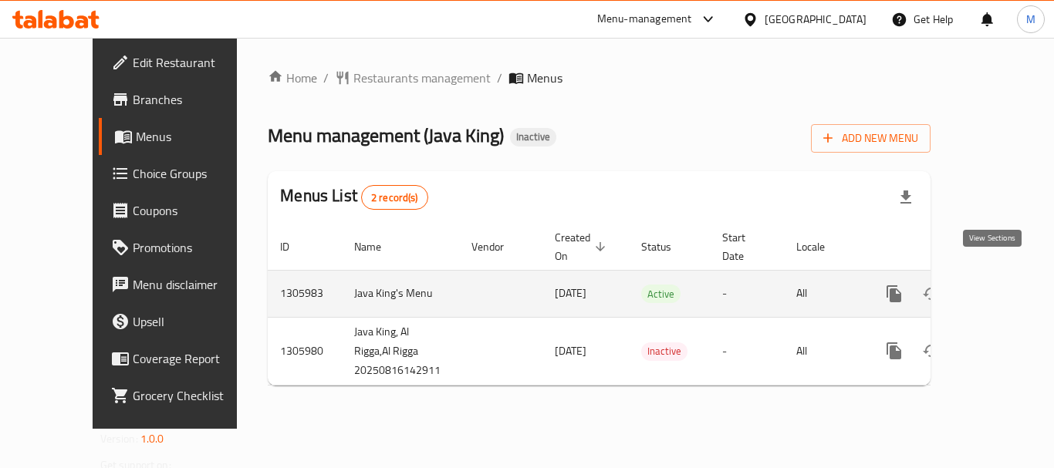
click at [998, 287] on icon "enhanced table" at bounding box center [1005, 294] width 14 height 14
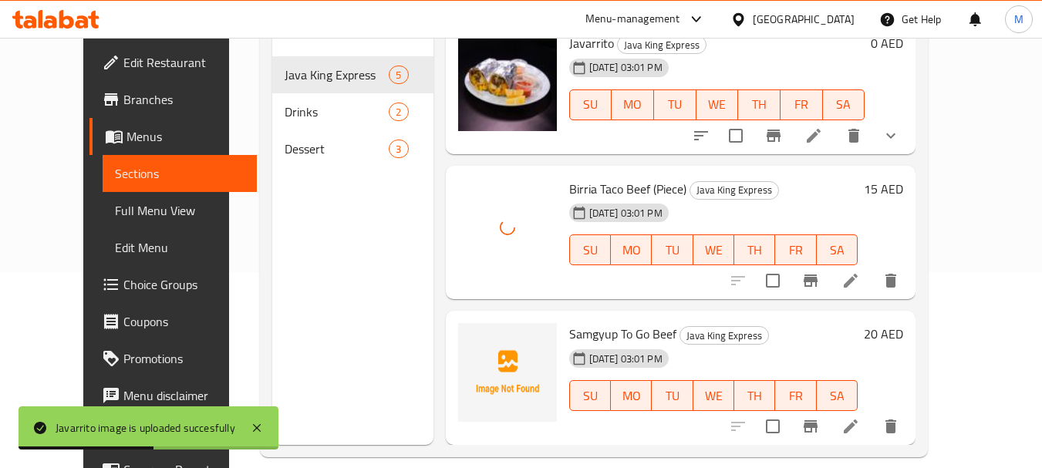
scroll to position [216, 0]
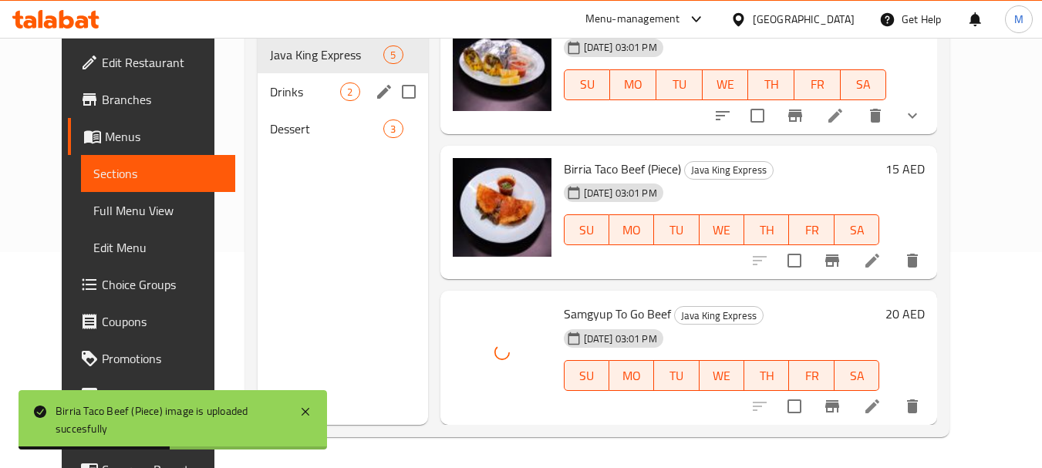
click at [258, 107] on div "Drinks 2" at bounding box center [343, 91] width 170 height 37
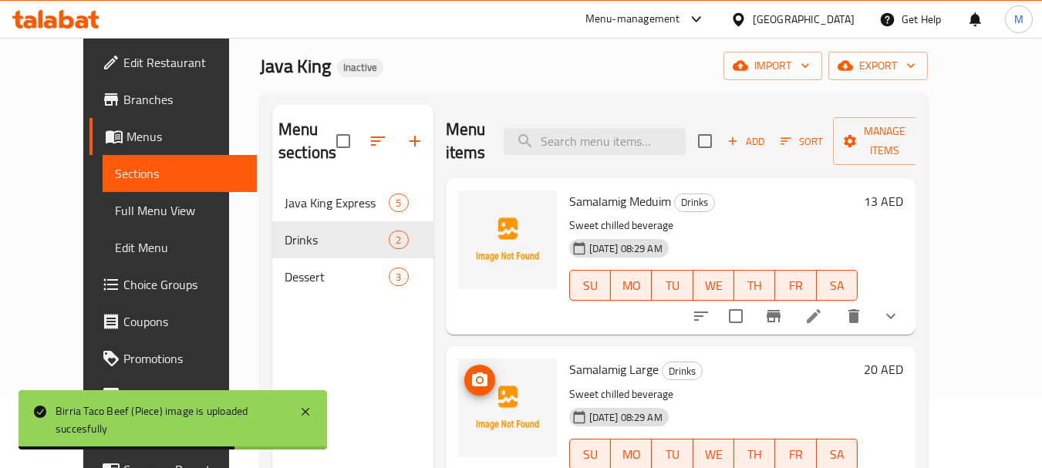
scroll to position [62, 0]
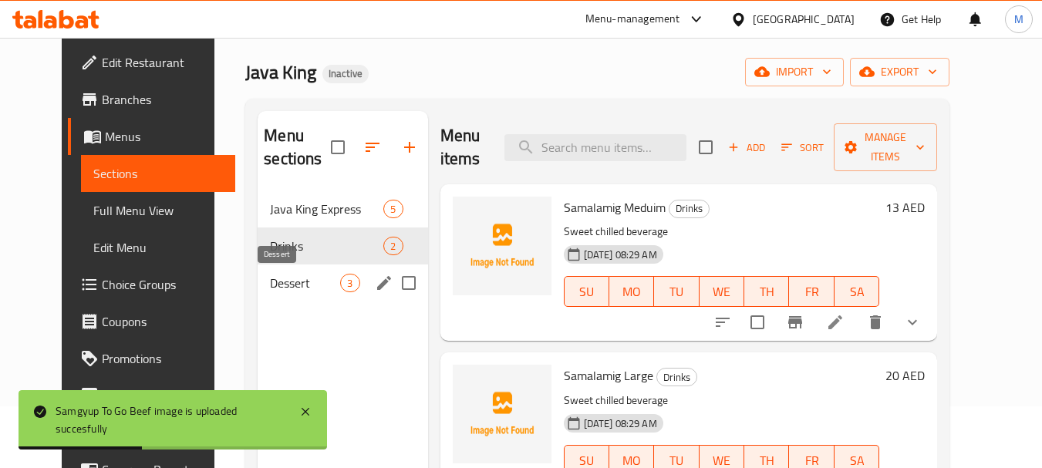
click at [305, 285] on span "Dessert" at bounding box center [305, 283] width 70 height 19
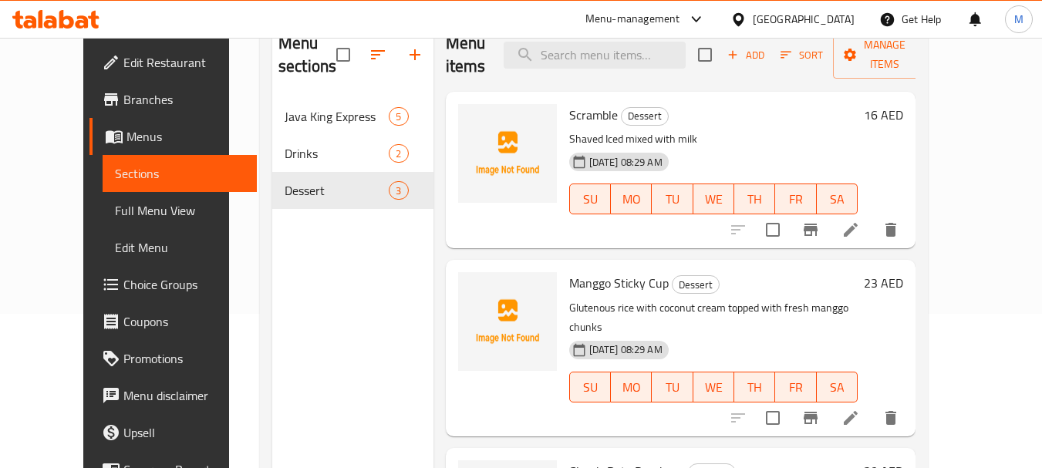
scroll to position [62, 0]
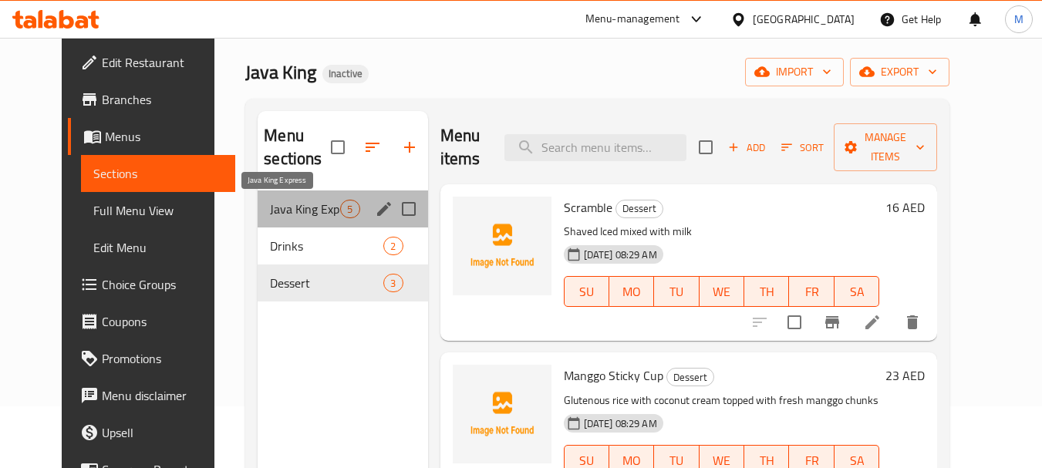
click at [281, 212] on span "Java King Express" at bounding box center [305, 209] width 70 height 19
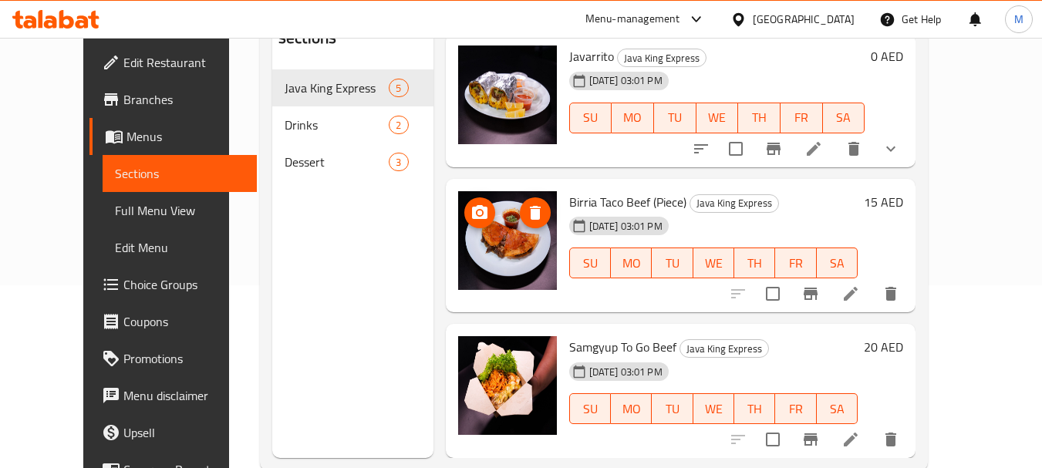
scroll to position [216, 0]
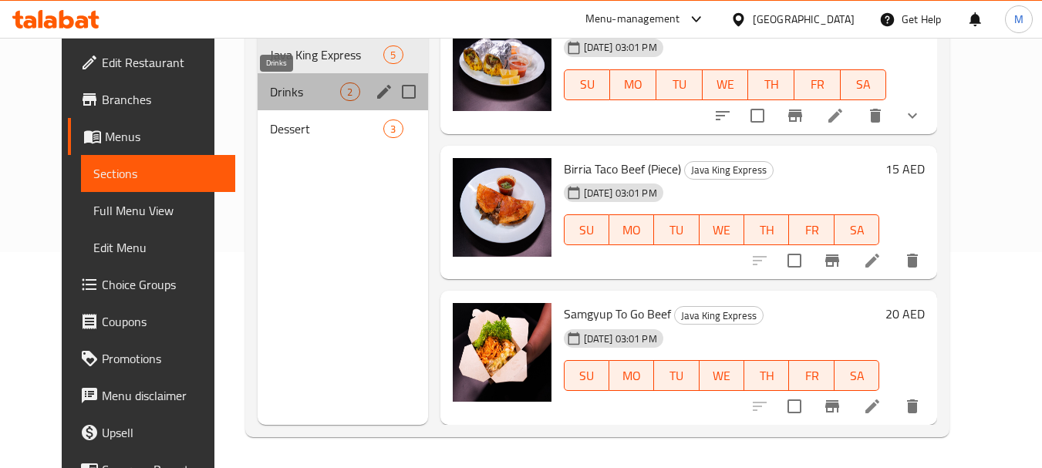
click at [270, 96] on span "Drinks" at bounding box center [305, 92] width 70 height 19
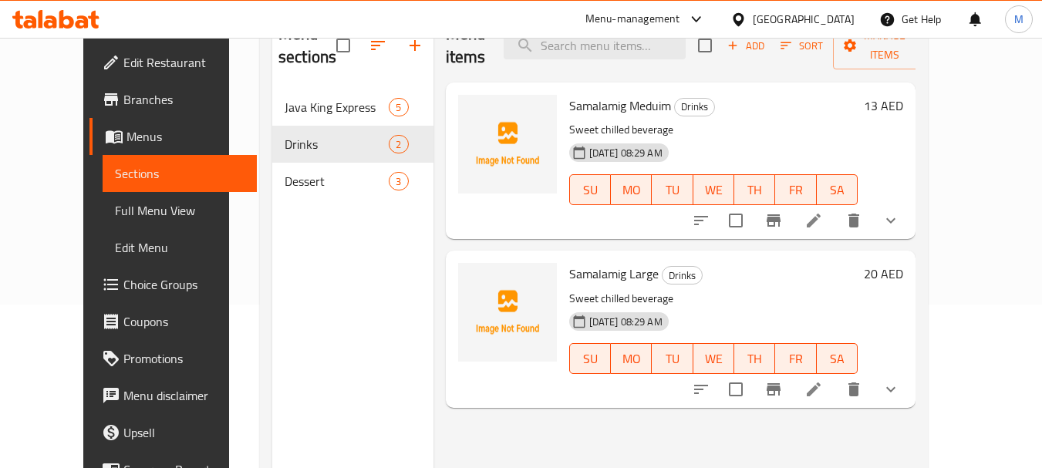
scroll to position [139, 0]
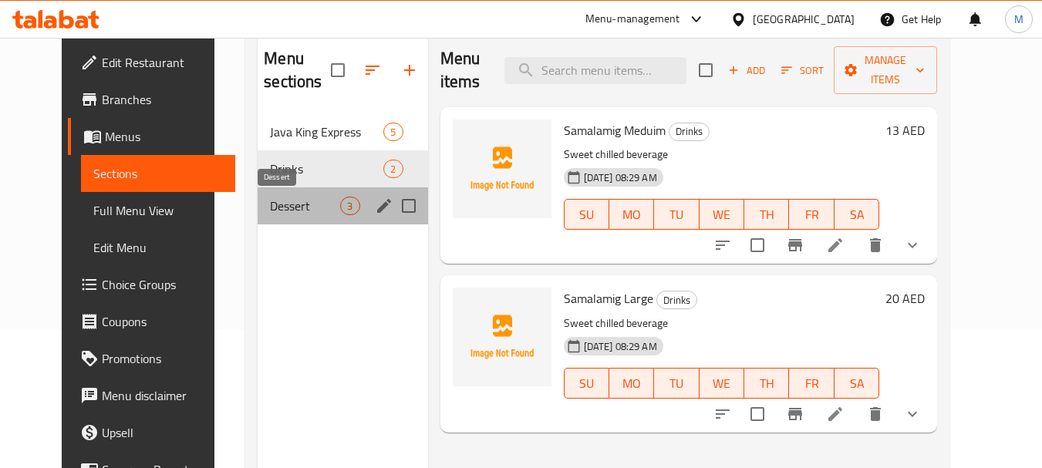
click at [270, 212] on span "Dessert" at bounding box center [305, 206] width 70 height 19
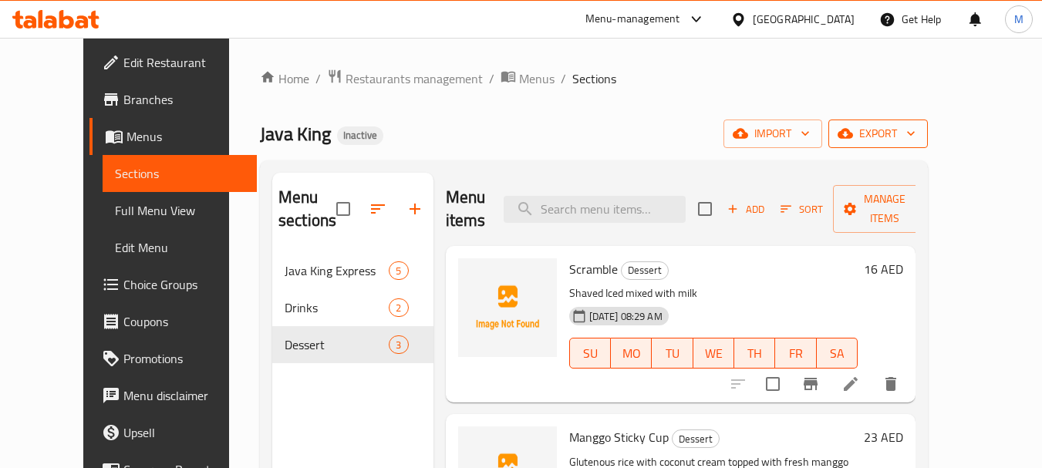
click at [916, 130] on span "export" at bounding box center [878, 133] width 75 height 19
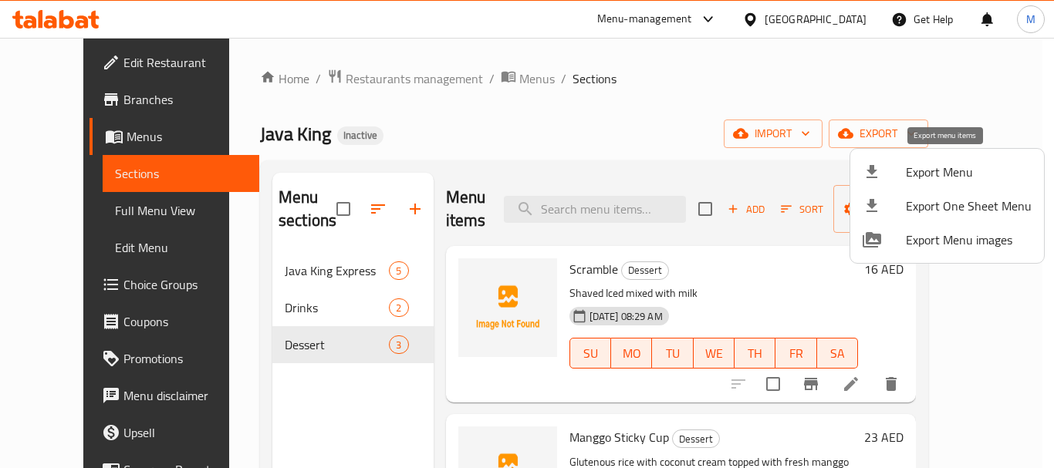
click at [953, 159] on li "Export Menu" at bounding box center [947, 172] width 194 height 34
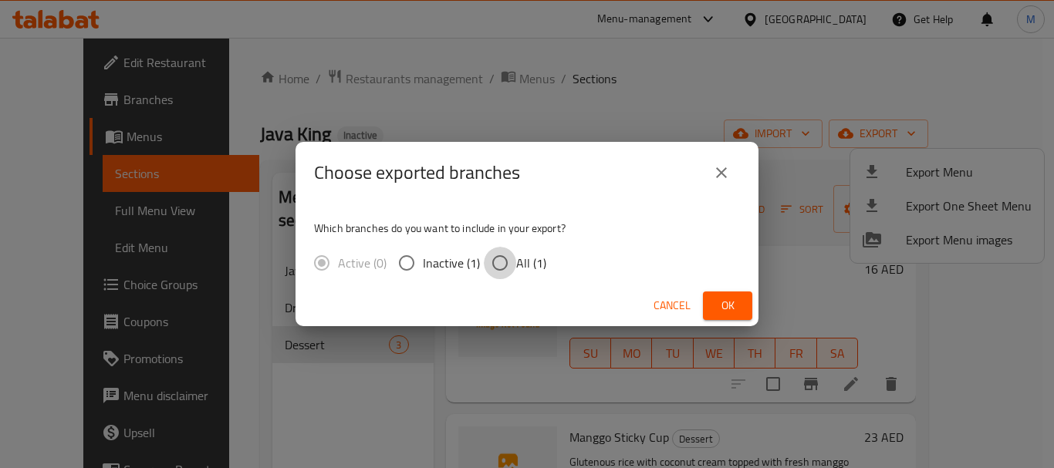
click at [508, 265] on input "All (1)" at bounding box center [500, 263] width 32 height 32
radio input "true"
click at [708, 292] on button "Ok" at bounding box center [727, 306] width 49 height 29
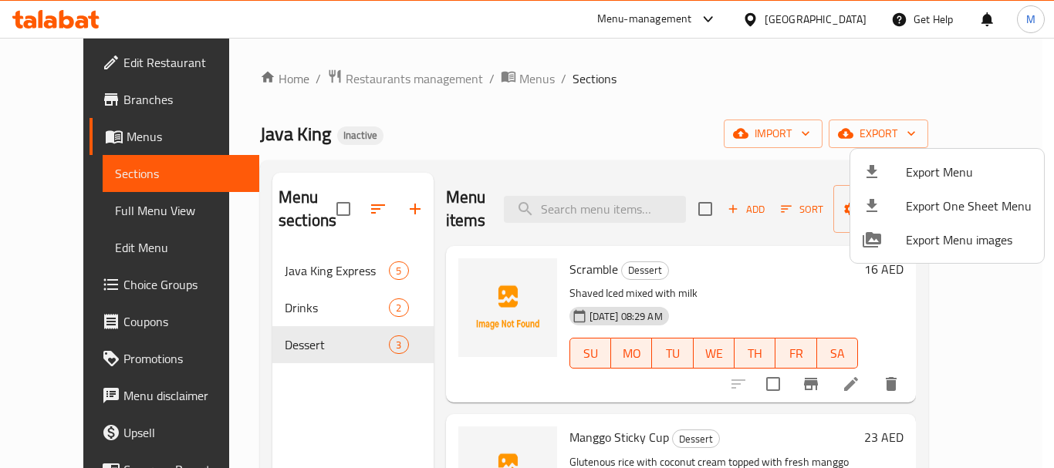
click at [325, 80] on div at bounding box center [527, 234] width 1054 height 468
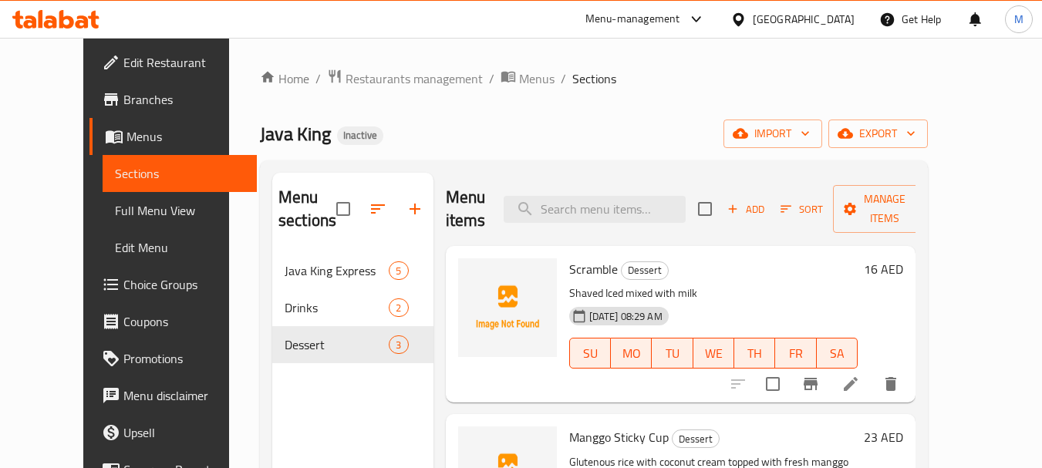
click at [346, 80] on span "Restaurants management" at bounding box center [414, 78] width 137 height 19
click at [613, 213] on input "search" at bounding box center [595, 209] width 182 height 27
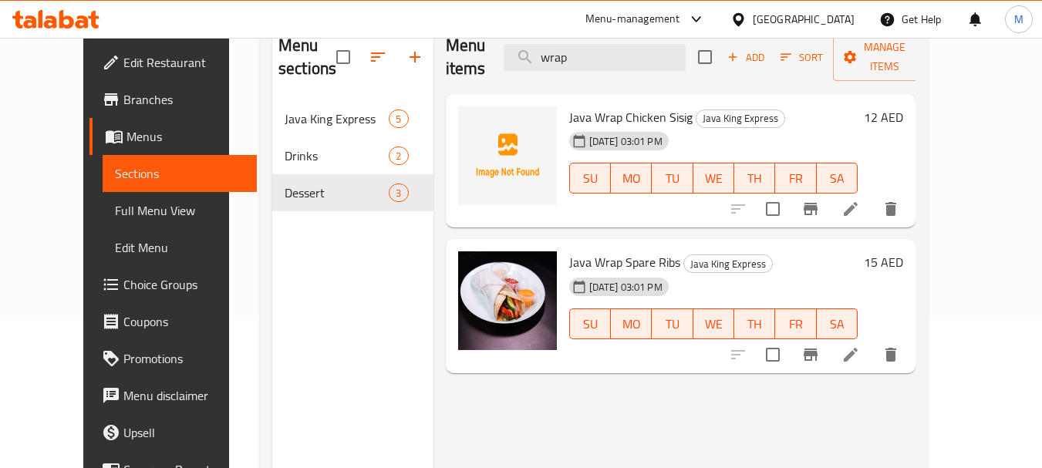
scroll to position [216, 0]
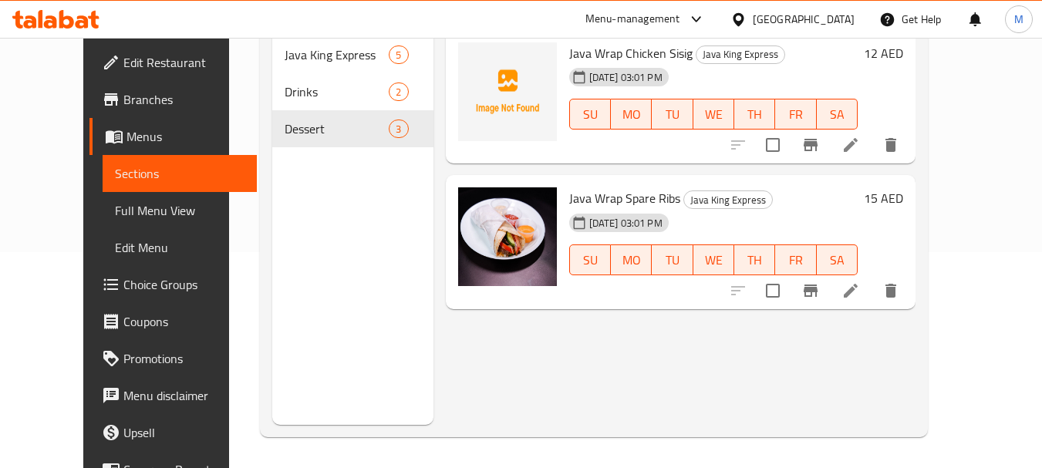
type input "wrap"
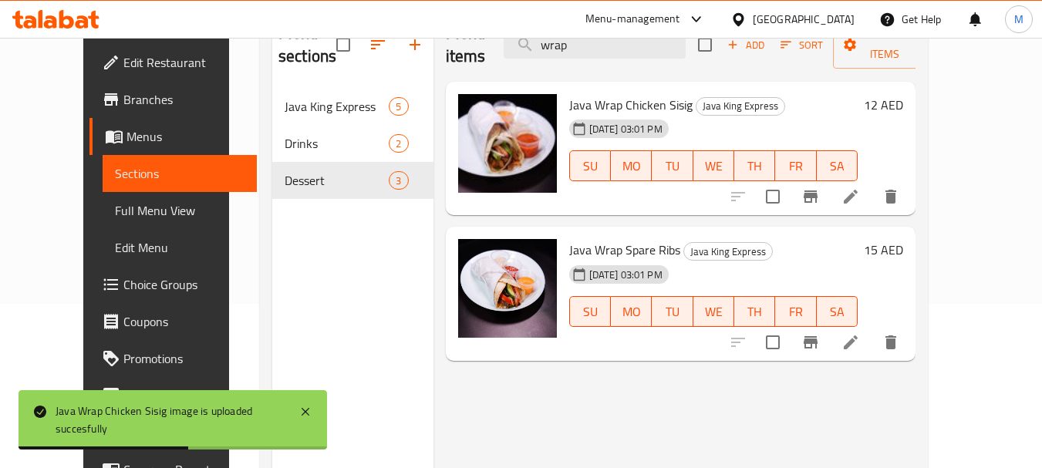
scroll to position [0, 0]
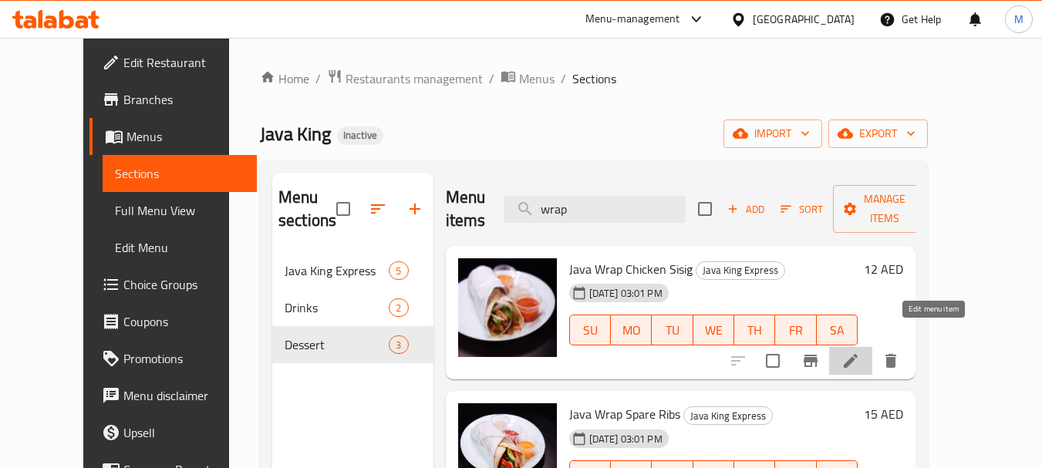
click at [858, 354] on icon at bounding box center [851, 361] width 14 height 14
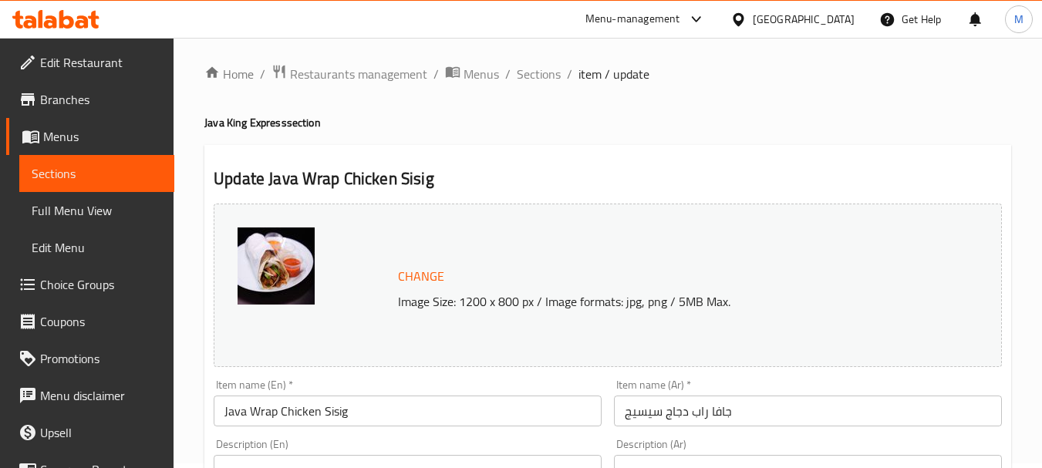
scroll to position [154, 0]
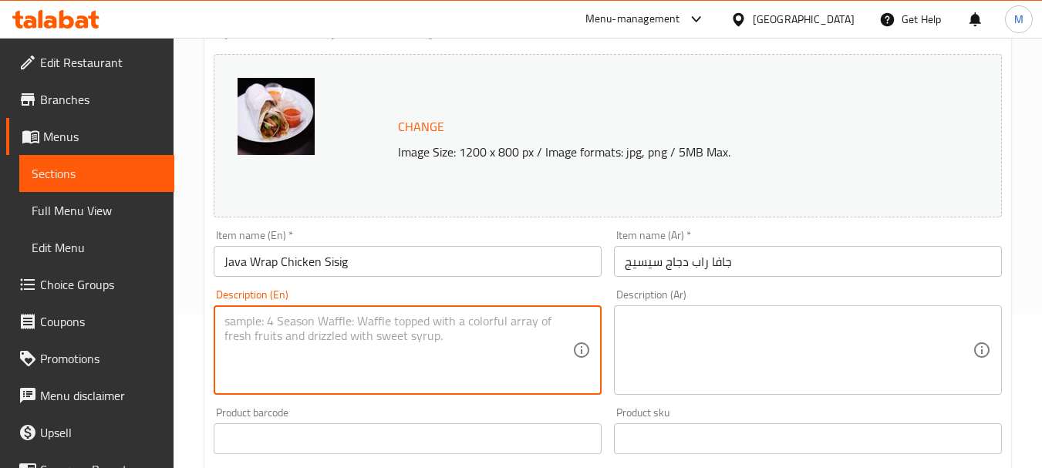
click at [295, 338] on textarea at bounding box center [398, 350] width 348 height 73
paste textarea "boneless and skinless chicken chopped onions and garlic Calamansi juice Soy sau…"
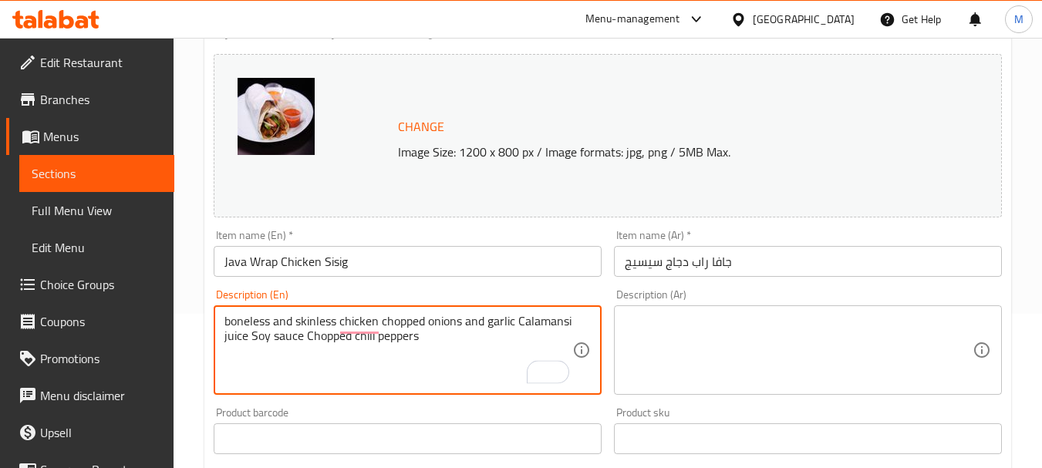
type textarea "boneless and skinless chicken chopped onions and garlic Calamansi juice Soy sau…"
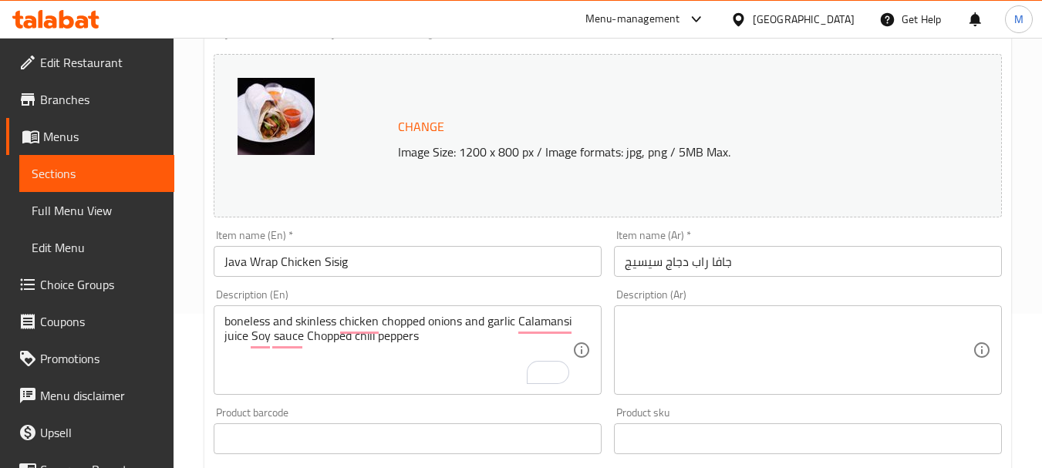
click at [771, 312] on div "Description (Ar)" at bounding box center [808, 349] width 388 height 89
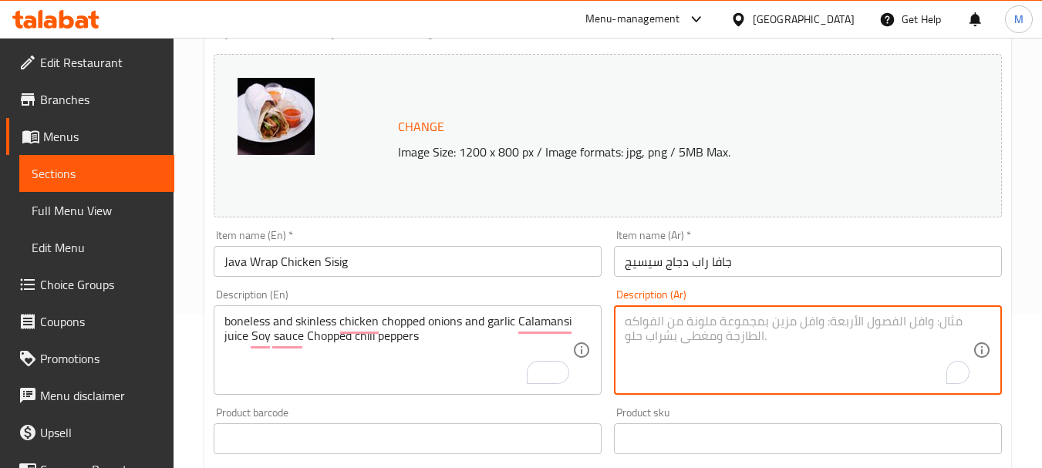
paste textarea "دجاج منزوع العظم والجلد بصل مفروم وثوم عصير كالامانسي صلصة الصويا فلفل حار مفروم"
type textarea "دجاج منزوع العظم والجلد بصل مفروم وثوم عصير كالامانسي صلصة الصويا فلفل حار مفروم"
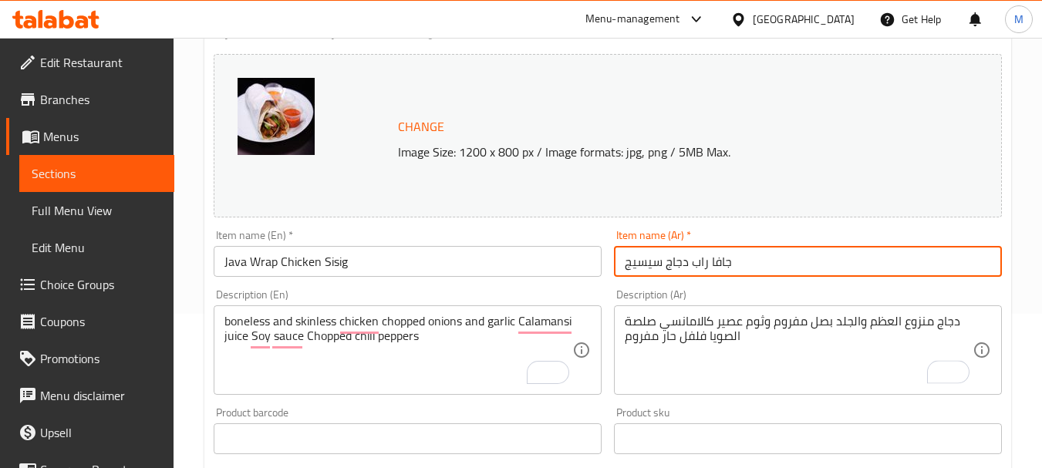
click at [764, 263] on input "جافا راب دجاج سيسيج" at bounding box center [808, 261] width 388 height 31
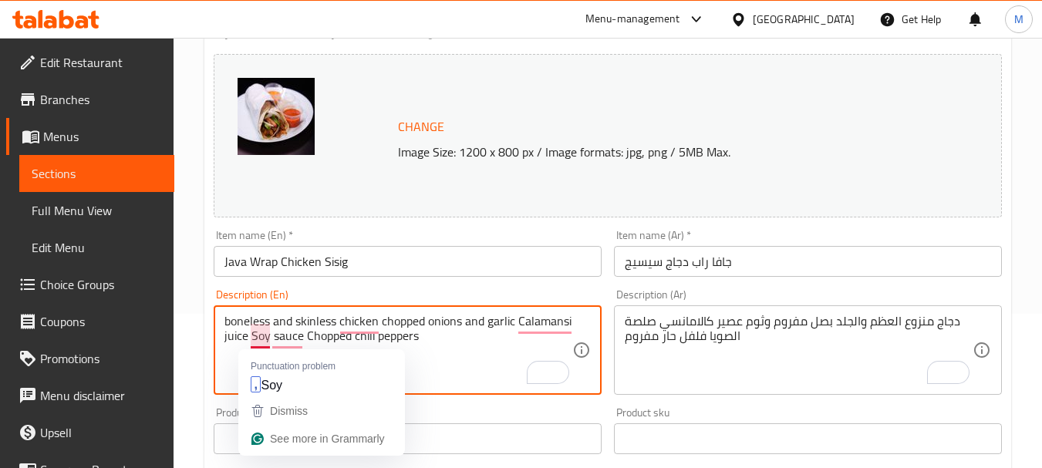
click at [248, 342] on textarea "boneless and skinless chicken chopped onions and garlic Calamansi juice Soy sau…" at bounding box center [398, 350] width 348 height 73
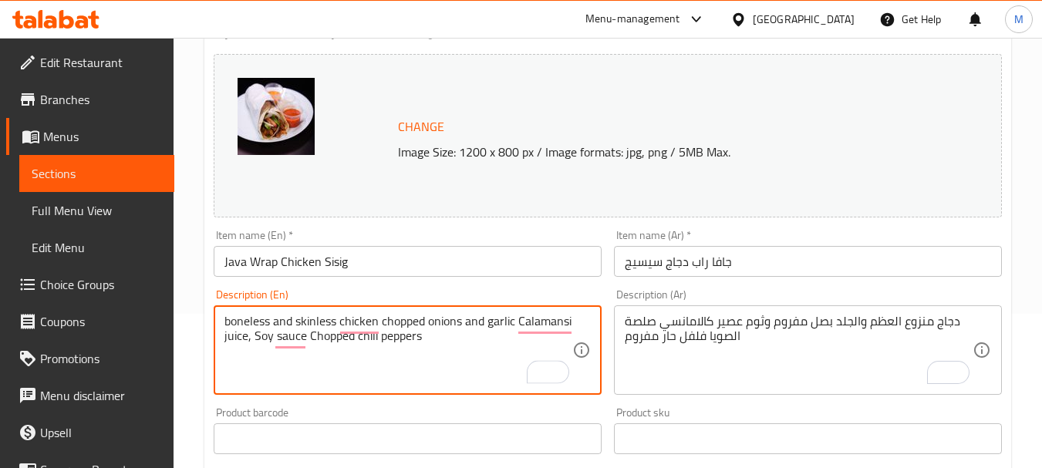
click at [443, 339] on textarea "boneless and skinless chicken chopped onions and garlic Calamansi juice, Soy sa…" at bounding box center [398, 350] width 348 height 73
type textarea "boneless and skinless chicken chopped onions and garlic Calamansi juice, Soy sa…"
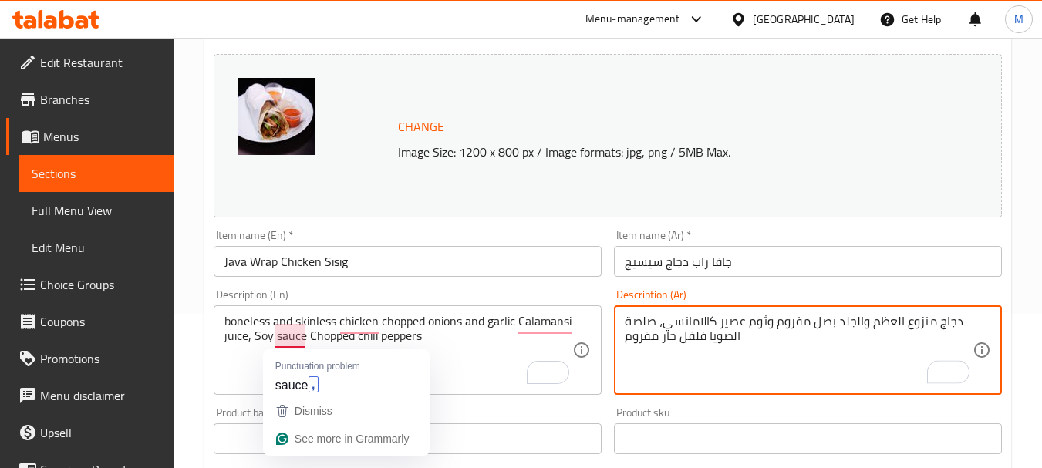
type textarea "دجاج منزوع العظم والجلد بصل مفروم وثوم عصير كالامانسي، صلصة الصويا فلفل حار مفر…"
click at [801, 261] on input "جافا راب دجاج سيسيج" at bounding box center [808, 261] width 388 height 31
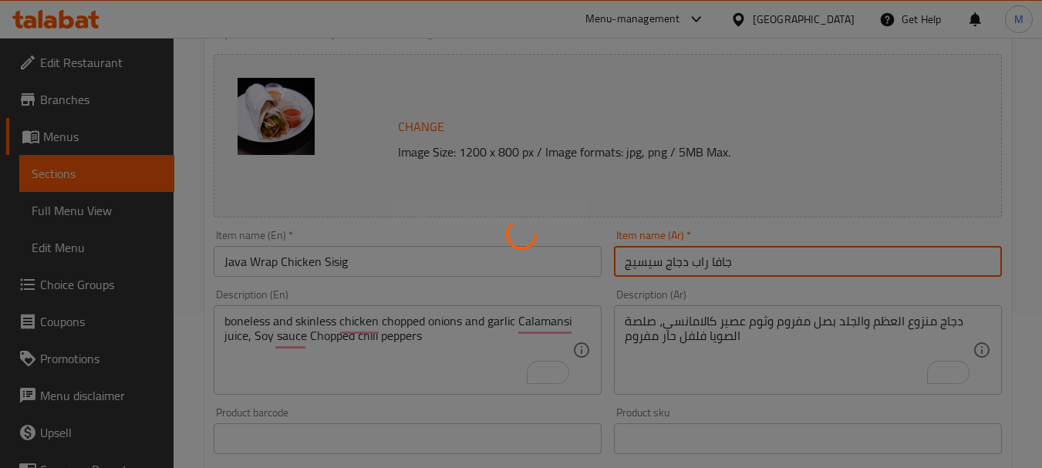
scroll to position [0, 0]
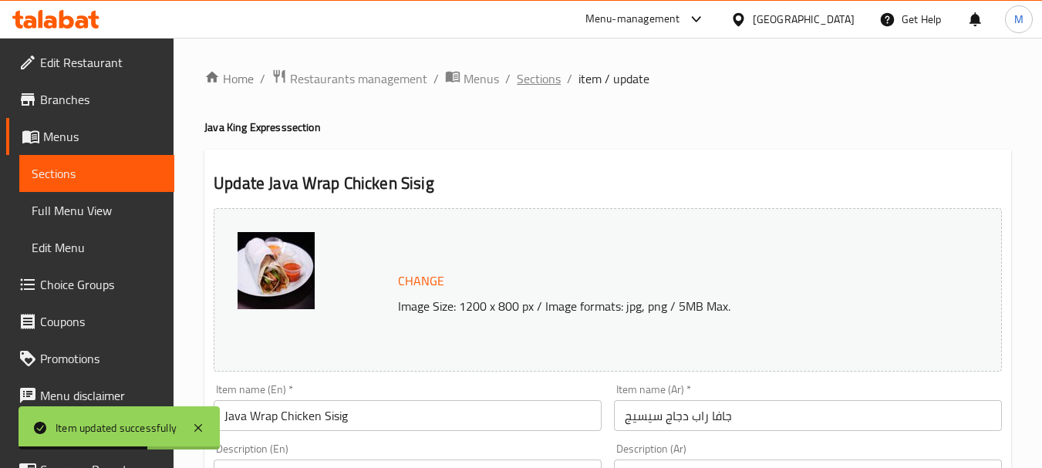
click at [545, 79] on span "Sections" at bounding box center [539, 78] width 44 height 19
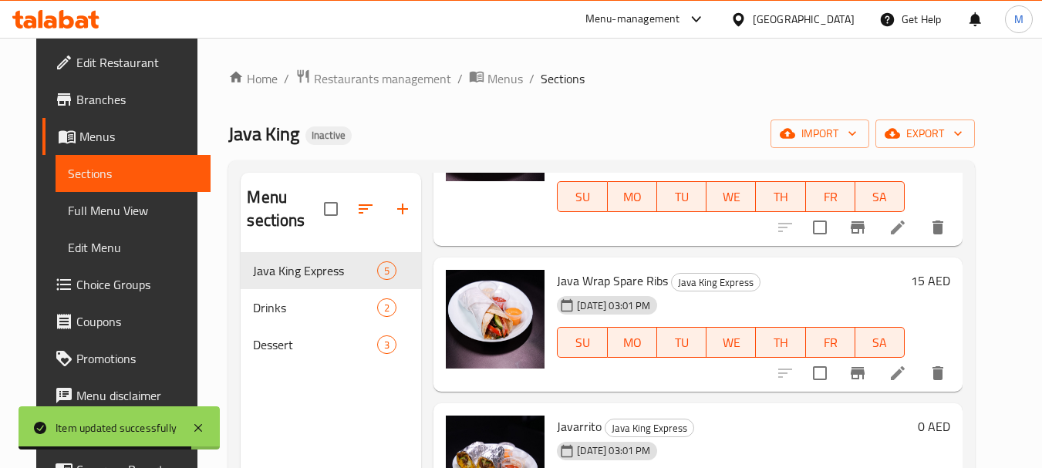
scroll to position [231, 0]
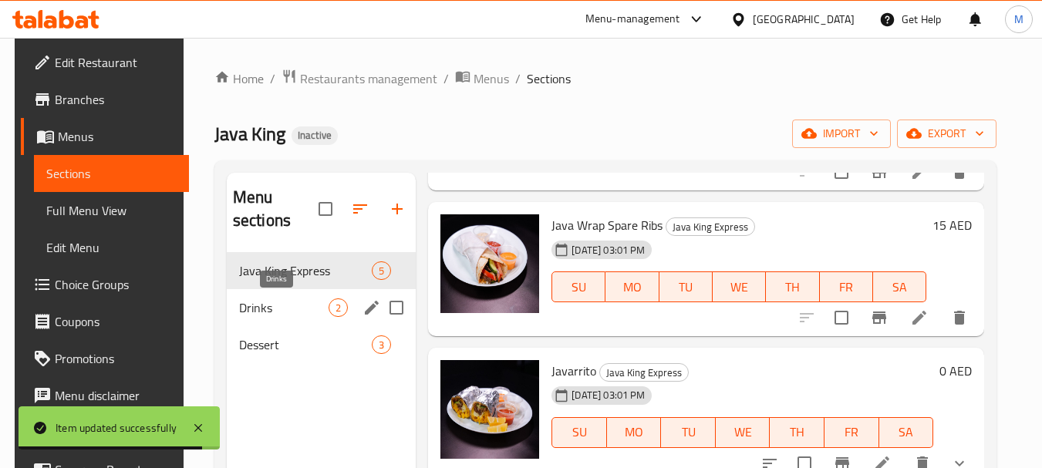
click at [292, 302] on span "Drinks" at bounding box center [283, 308] width 89 height 19
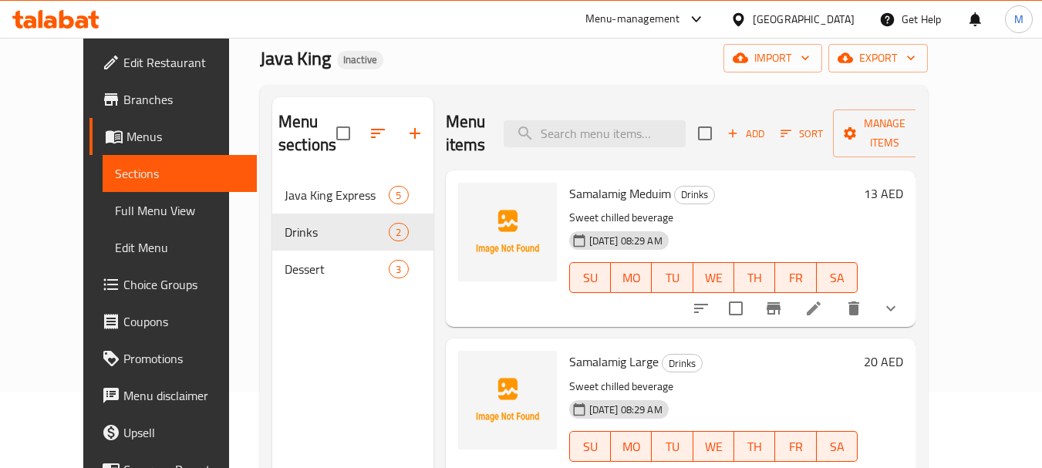
scroll to position [216, 0]
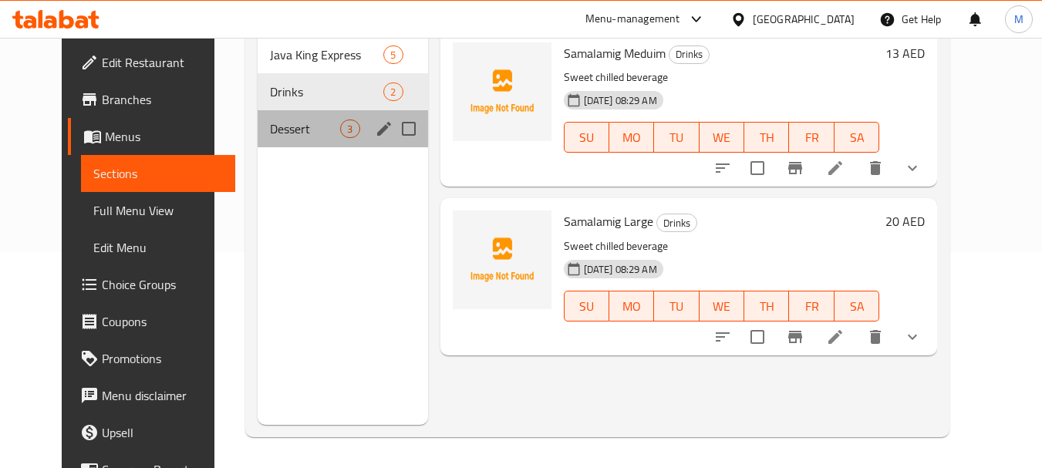
click at [285, 142] on div "Dessert 3" at bounding box center [343, 128] width 170 height 37
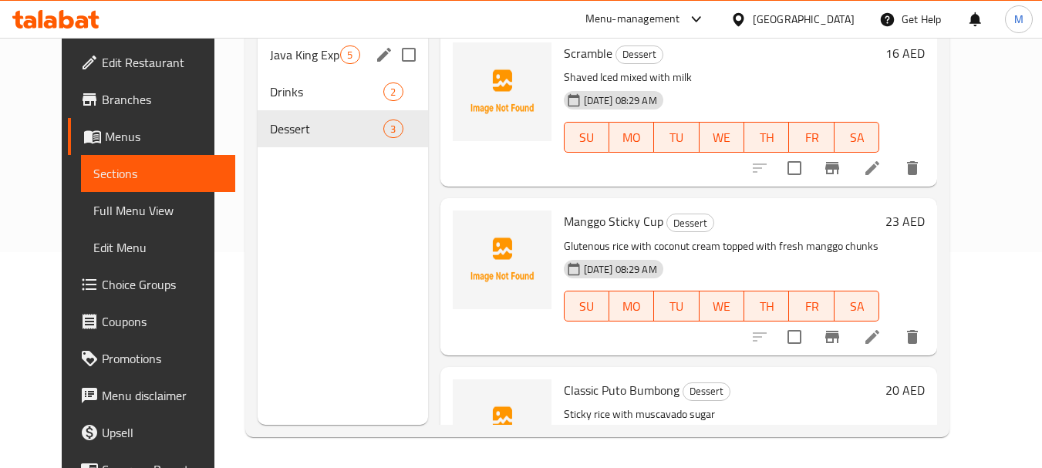
click at [275, 69] on div "Java King Express 5" at bounding box center [343, 54] width 170 height 37
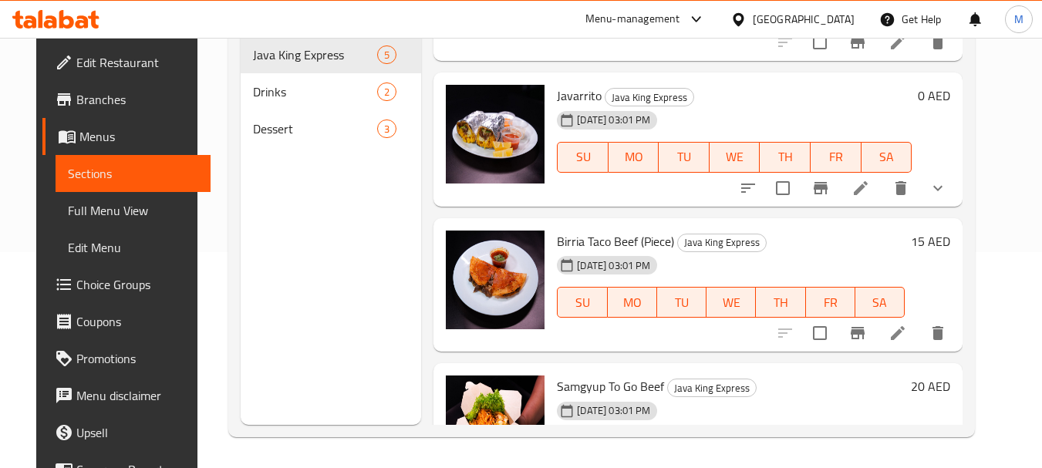
scroll to position [363, 0]
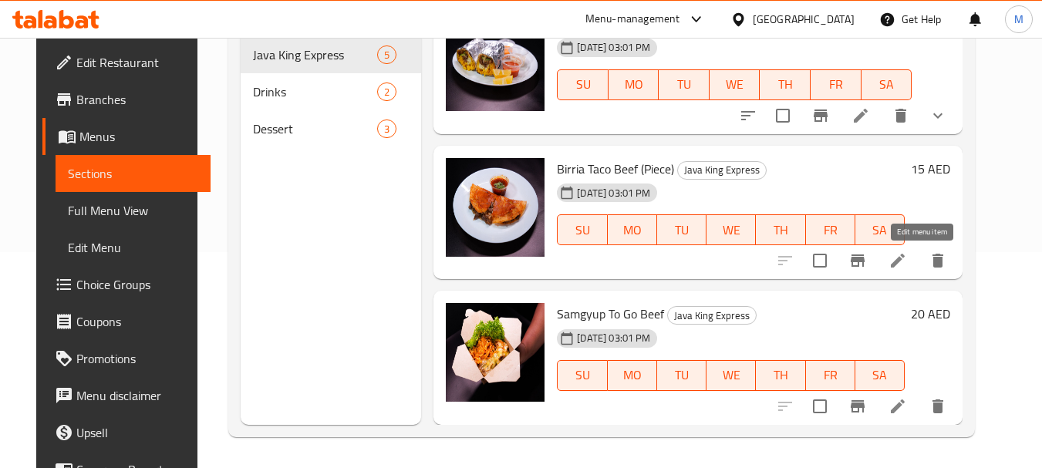
click at [907, 257] on icon at bounding box center [898, 260] width 19 height 19
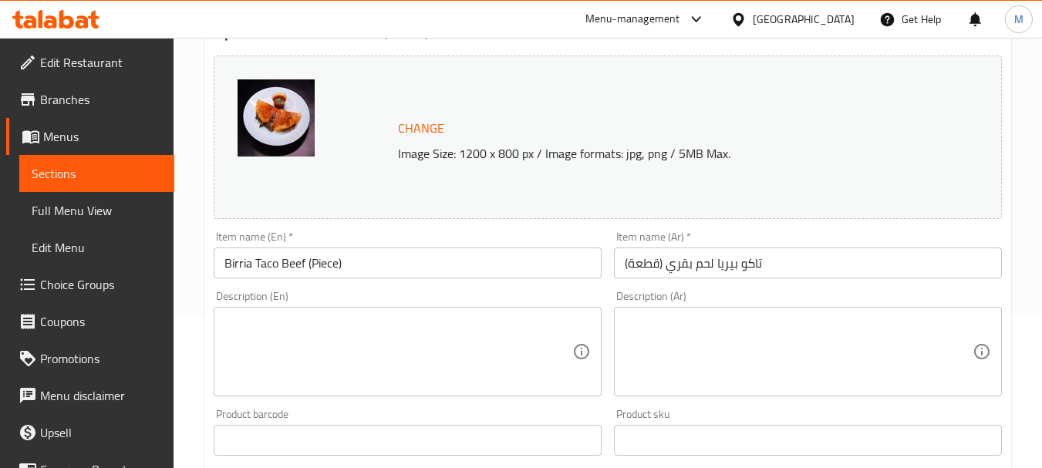
scroll to position [154, 0]
click at [342, 372] on textarea at bounding box center [398, 350] width 348 height 73
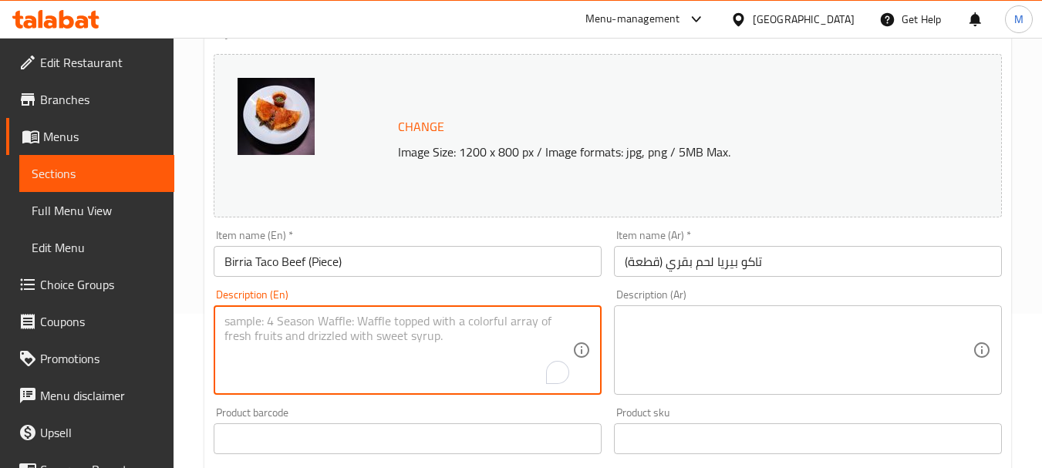
paste textarea "fatty cut of beef l adobo sauce A mix of [PERSON_NAME] Onion Garlic Tomatoes Gi…"
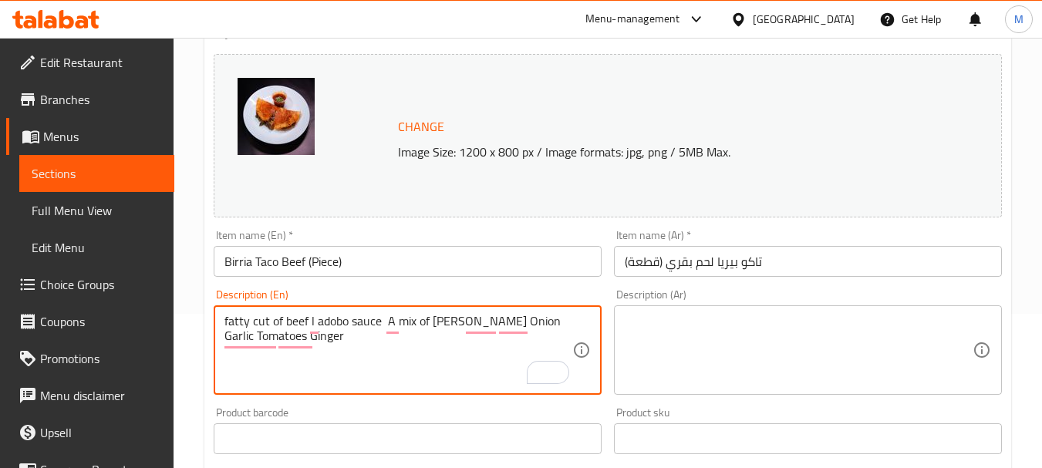
click at [386, 325] on textarea "fatty cut of beef l adobo sauce A mix of [PERSON_NAME] Onion Garlic Tomatoes Gi…" at bounding box center [398, 350] width 348 height 73
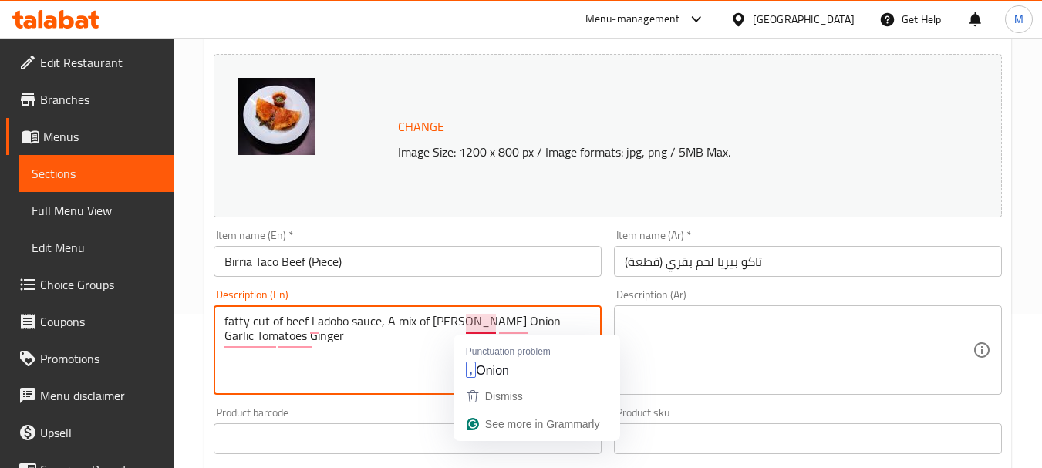
click at [496, 325] on textarea "fatty cut of beef l adobo sauce, A mix of [PERSON_NAME] Onion Garlic Tomatoes G…" at bounding box center [398, 350] width 348 height 73
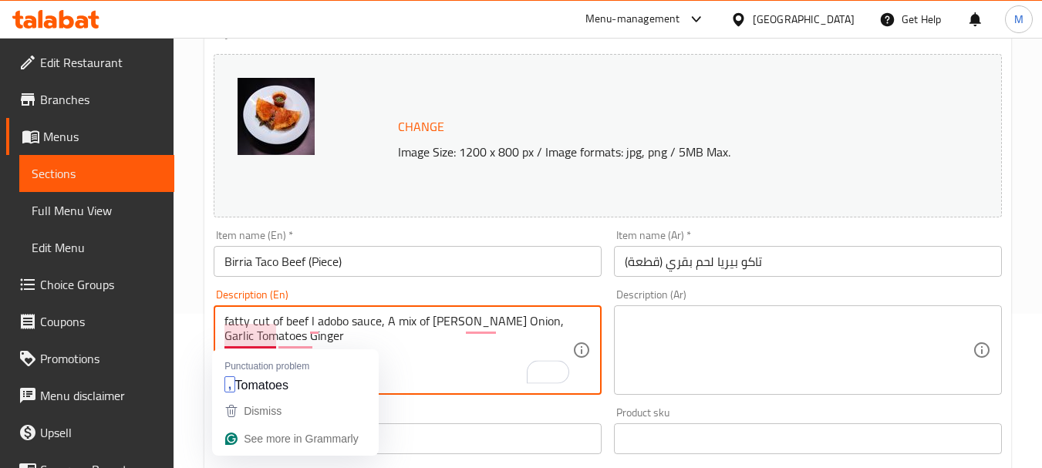
click at [227, 336] on textarea "fatty cut of beef l adobo sauce, A mix of [PERSON_NAME] Onion, Garlic Tomatoes …" at bounding box center [398, 350] width 348 height 73
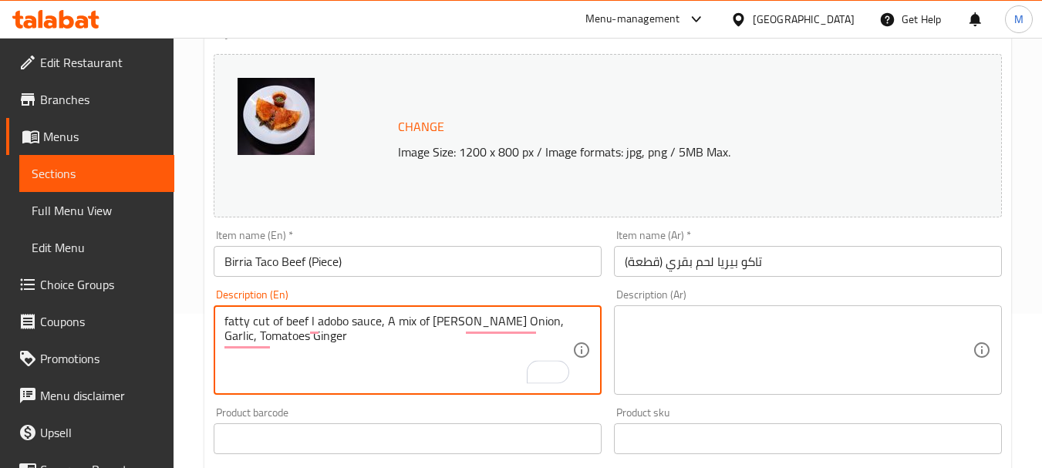
click at [275, 339] on textarea "fatty cut of beef l adobo sauce, A mix of [PERSON_NAME] Onion, Garlic, Tomatoes…" at bounding box center [398, 350] width 348 height 73
type textarea "fatty cut of beef l adobo sauce, A mix of [PERSON_NAME] Onion, Garlic, Tomatoes…"
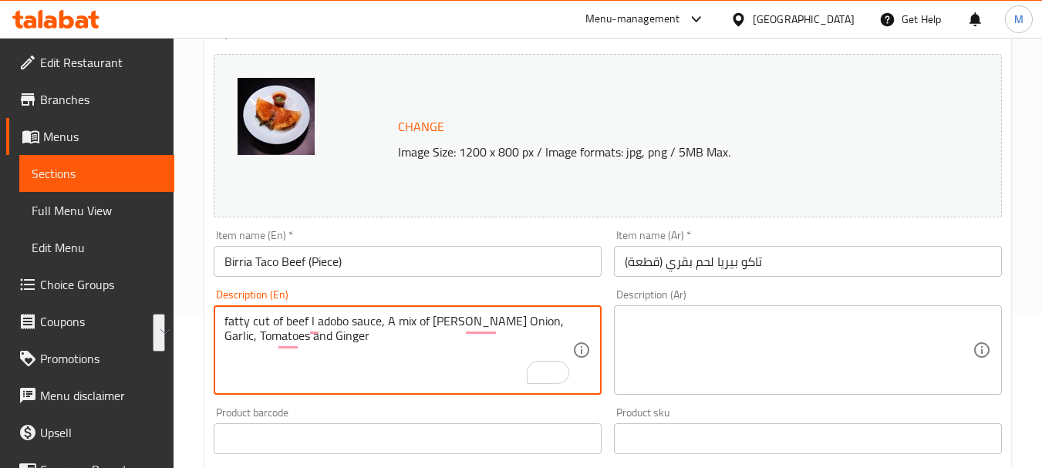
click at [659, 349] on textarea at bounding box center [799, 350] width 348 height 73
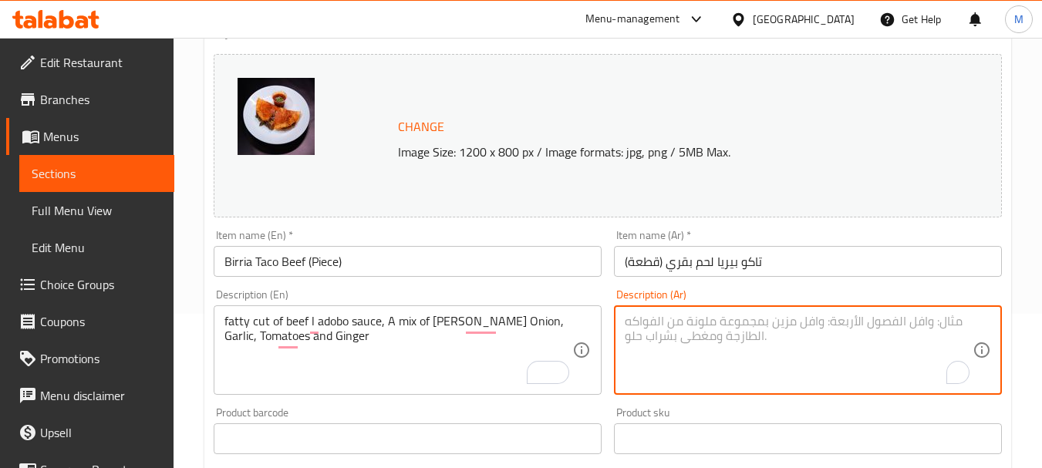
paste textarea "قطعة لحم بقري دهنية مع صلصة أدوبو، مزيج من الفلفل الحار والبصل والثوم والطماطم …"
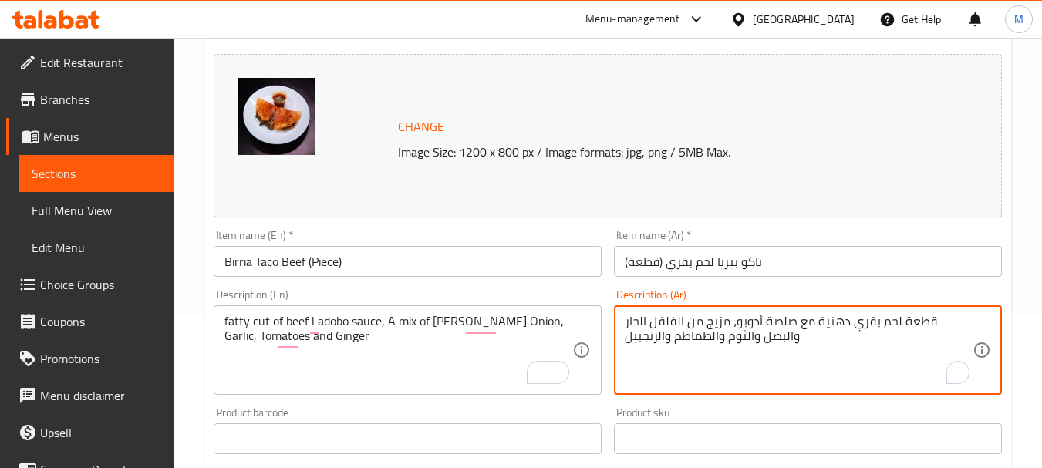
type textarea "قطعة لحم بقري دهنية مع صلصة أدوبو، مزيج من الفلفل الحار والبصل والثوم والطماطم …"
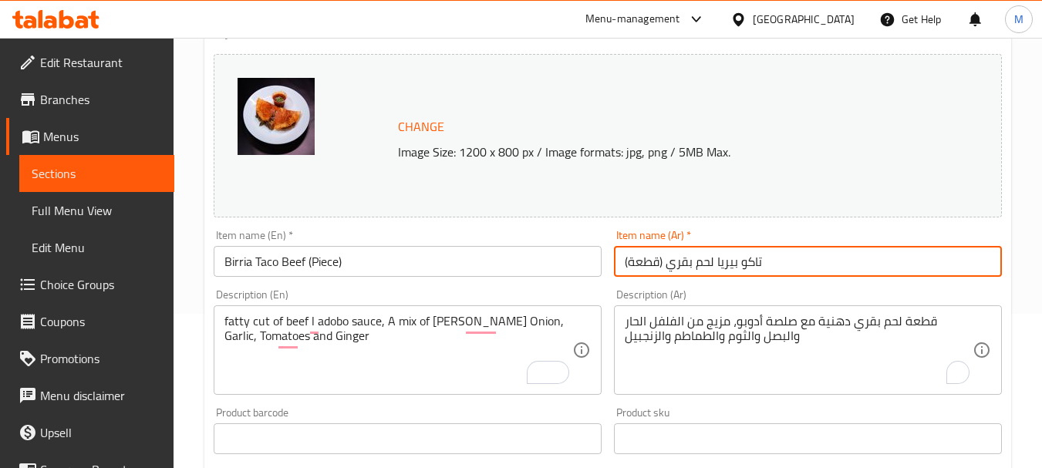
click at [769, 257] on input "تاكو بيريا لحم بقري (قطعة)" at bounding box center [808, 261] width 388 height 31
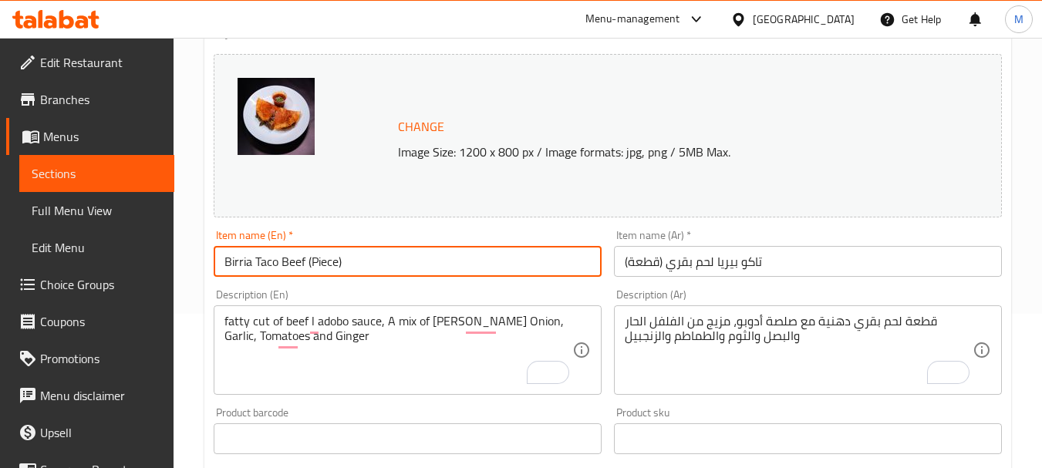
click at [423, 273] on input "Birria Taco Beef (Piece)" at bounding box center [408, 261] width 388 height 31
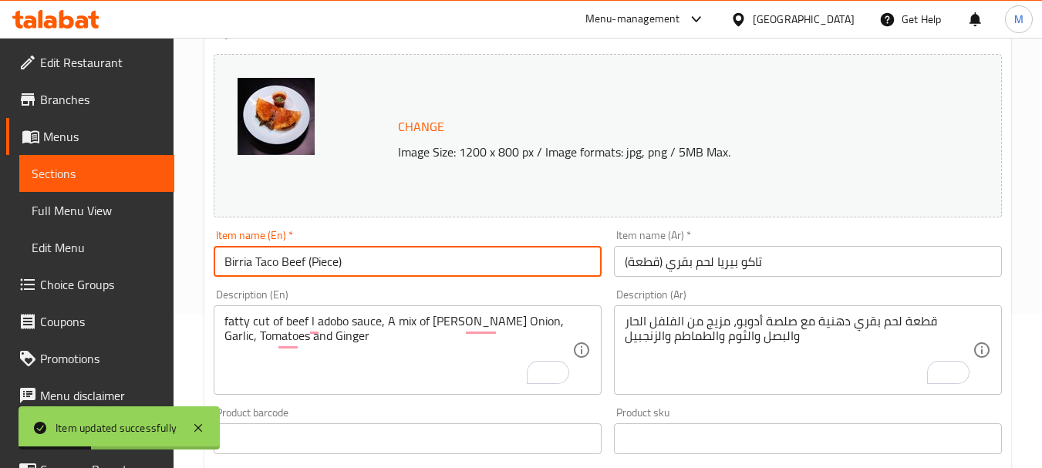
scroll to position [0, 0]
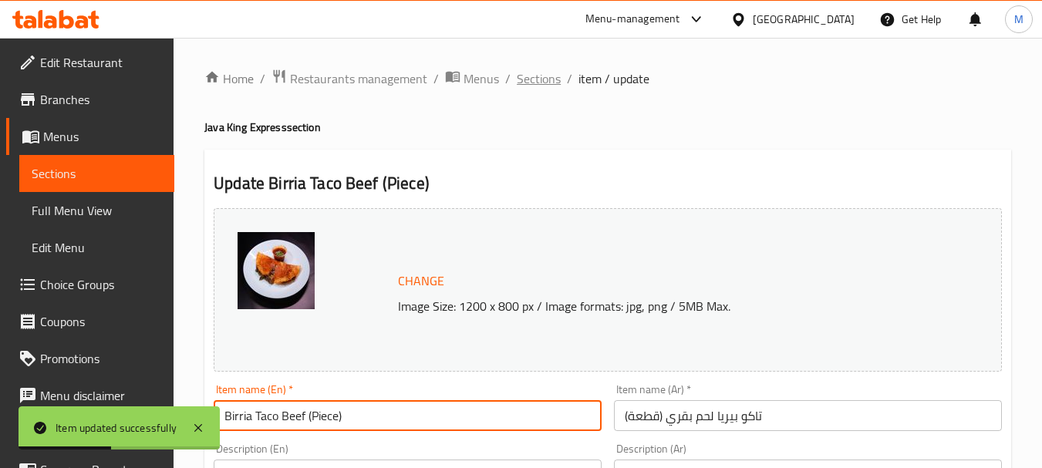
click at [546, 79] on span "Sections" at bounding box center [539, 78] width 44 height 19
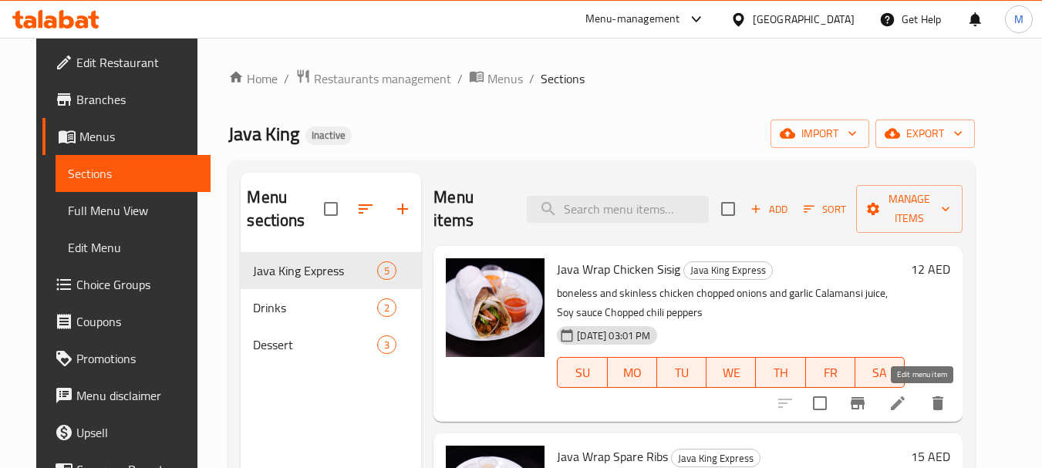
click at [907, 402] on icon at bounding box center [898, 403] width 19 height 19
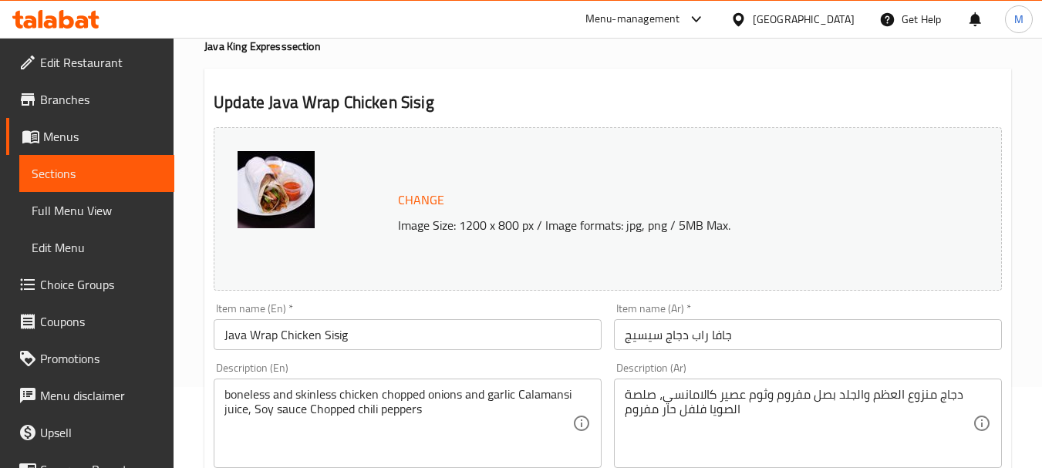
scroll to position [154, 0]
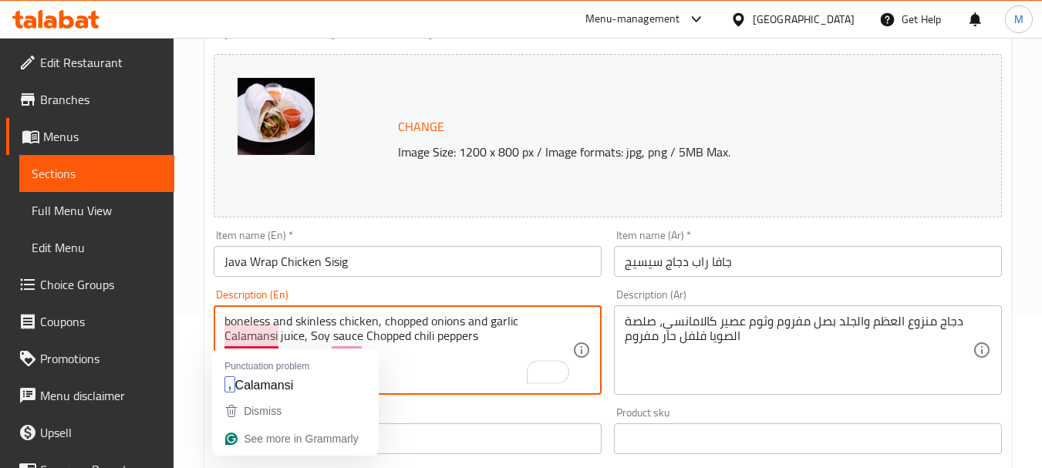
click at [225, 338] on textarea "boneless and skinless chicken, chopped onions and garlic Calamansi juice, Soy s…" at bounding box center [398, 350] width 348 height 73
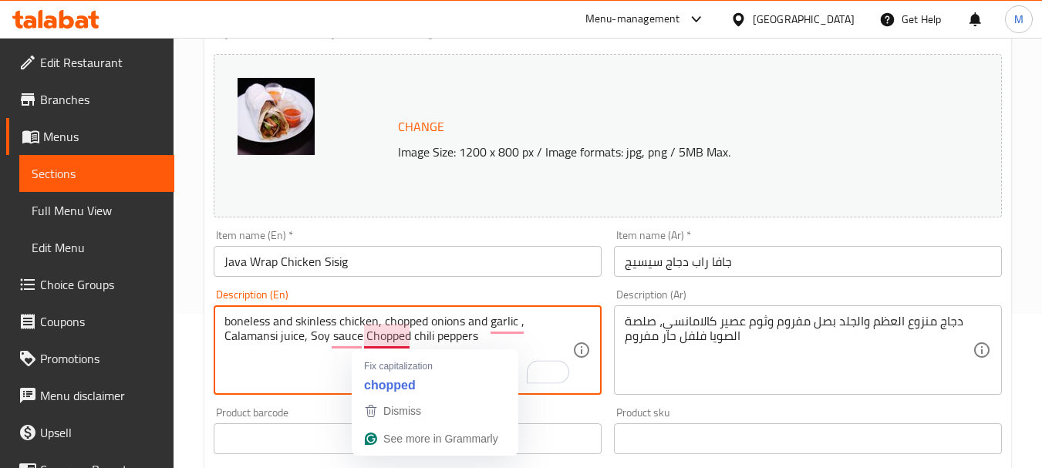
click at [366, 332] on textarea "boneless and skinless chicken, chopped onions and garlic , Calamansi juice, Soy…" at bounding box center [398, 350] width 348 height 73
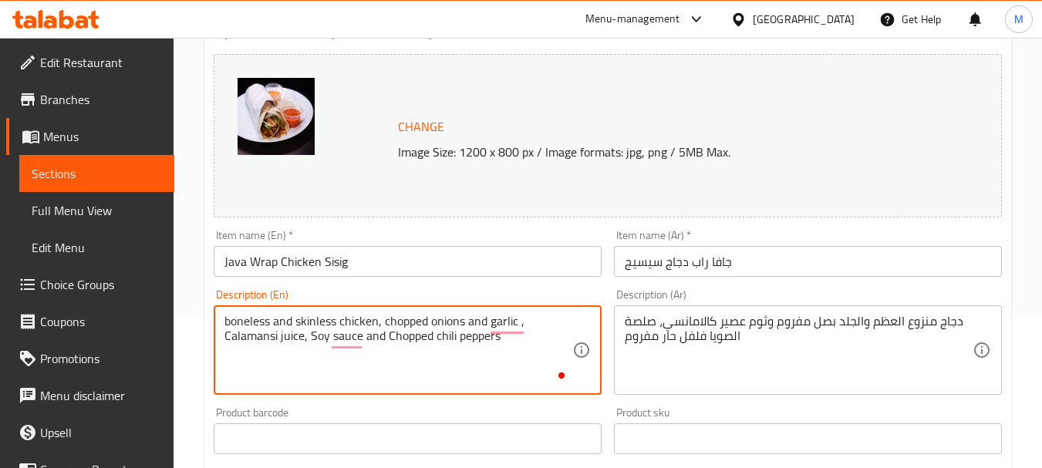
click at [366, 332] on textarea "boneless and skinless chicken, chopped onions and garlic , Calamansi juice, Soy…" at bounding box center [398, 350] width 348 height 73
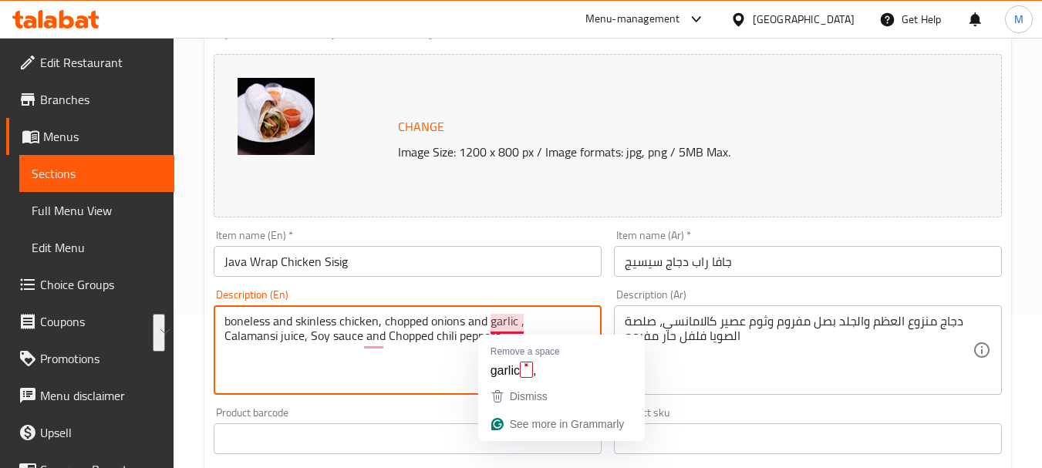
click at [519, 323] on textarea "boneless and skinless chicken, chopped onions and garlic , Calamansi juice, Soy…" at bounding box center [398, 350] width 348 height 73
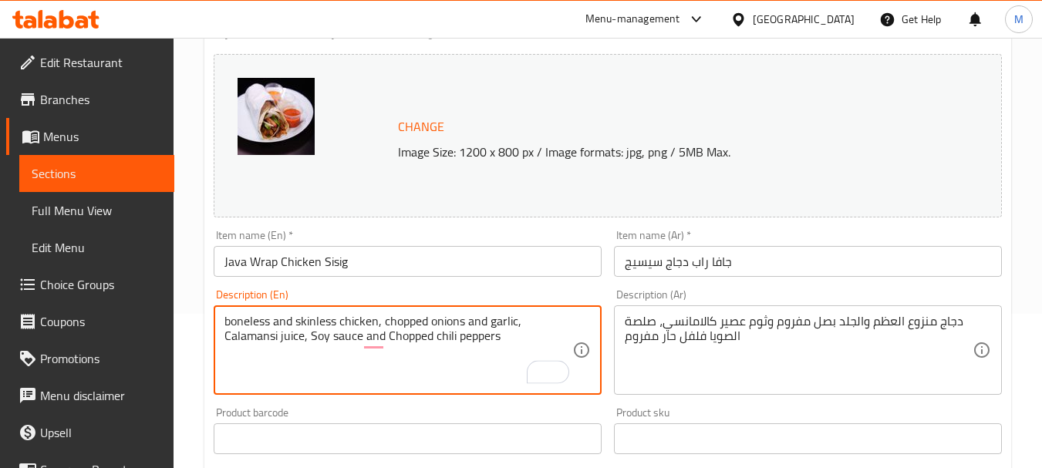
click at [389, 328] on textarea "boneless and skinless chicken, chopped onions and garlic, Calamansi juice, Soy …" at bounding box center [398, 350] width 348 height 73
type textarea "boneless and skinless chicken, chopped onions and garlic, Calamansi juice, Soy …"
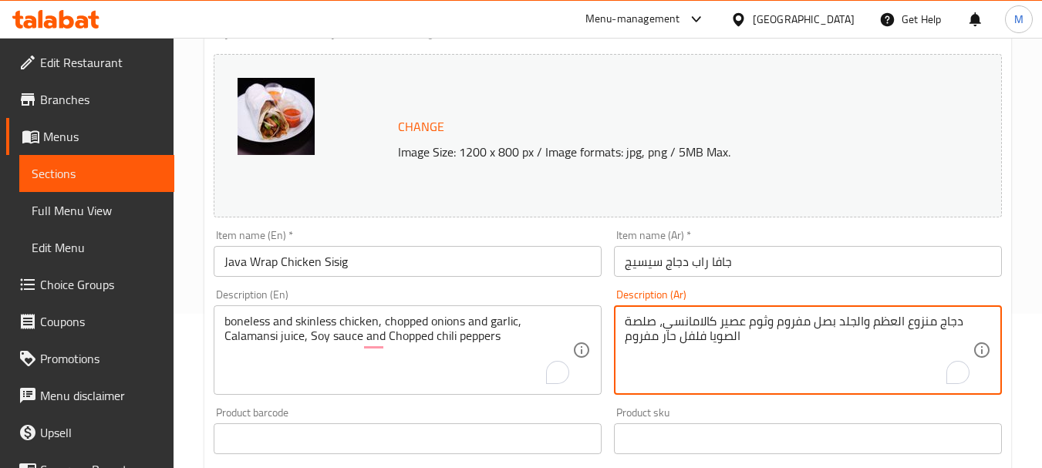
click at [762, 329] on textarea "دجاج منزوع العظم والجلد بصل مفروم وثوم عصير كالامانسي، صلصة الصويا فلفل حار مفر…" at bounding box center [799, 350] width 348 height 73
paste textarea "، بصل مفروم وثوم، عصير كالامانسي، صلصة الصويا وفلفل حار مفروم."
type textarea "دجاج منزوع العظم والجلد، بصل مفروم وثوم، عصير كالامانسي، صلصة الصويا وفلفل حار …"
click at [744, 257] on input "جافا راب دجاج سيسيج" at bounding box center [808, 261] width 388 height 31
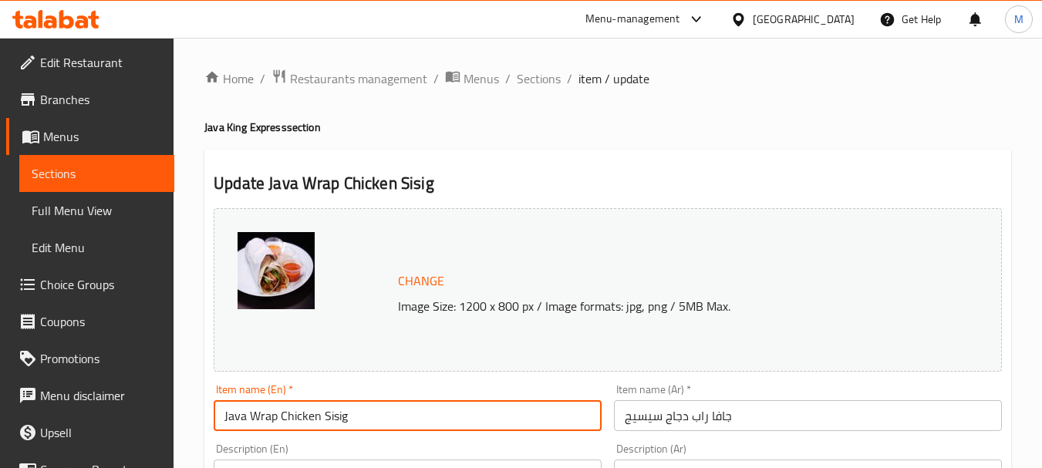
click at [385, 412] on input "Java Wrap Chicken Sisig" at bounding box center [408, 415] width 388 height 31
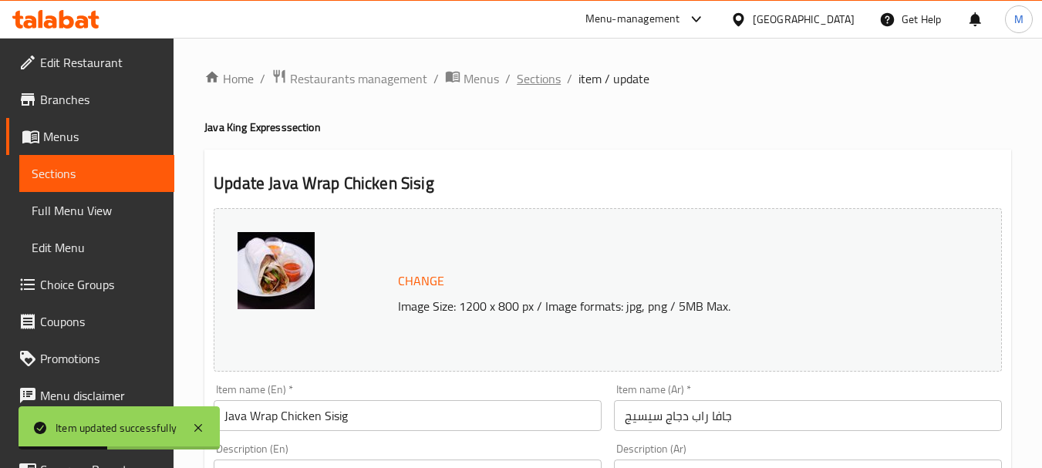
click at [537, 79] on span "Sections" at bounding box center [539, 78] width 44 height 19
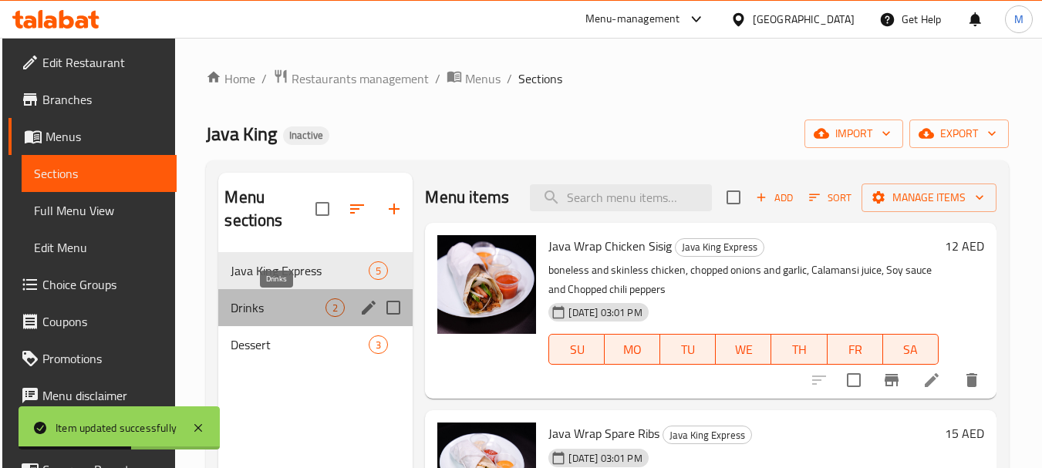
click at [259, 306] on span "Drinks" at bounding box center [278, 308] width 95 height 19
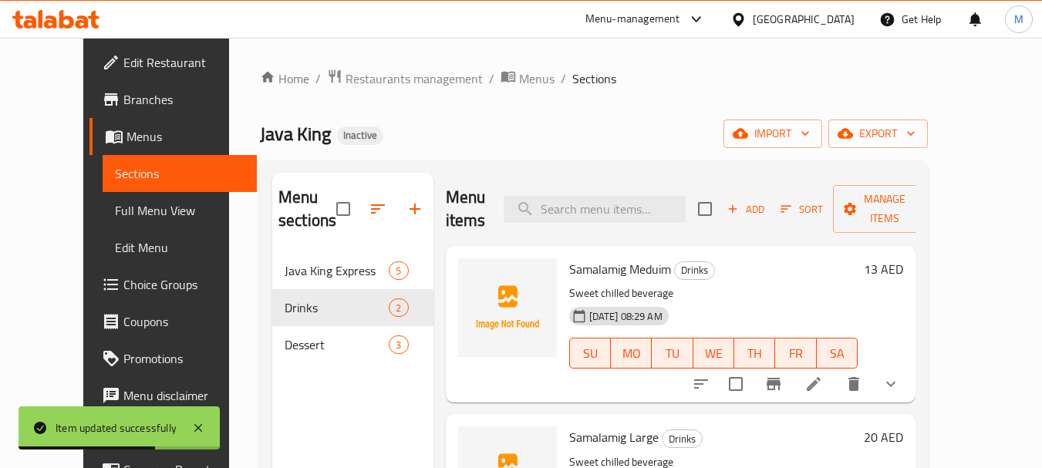
scroll to position [216, 0]
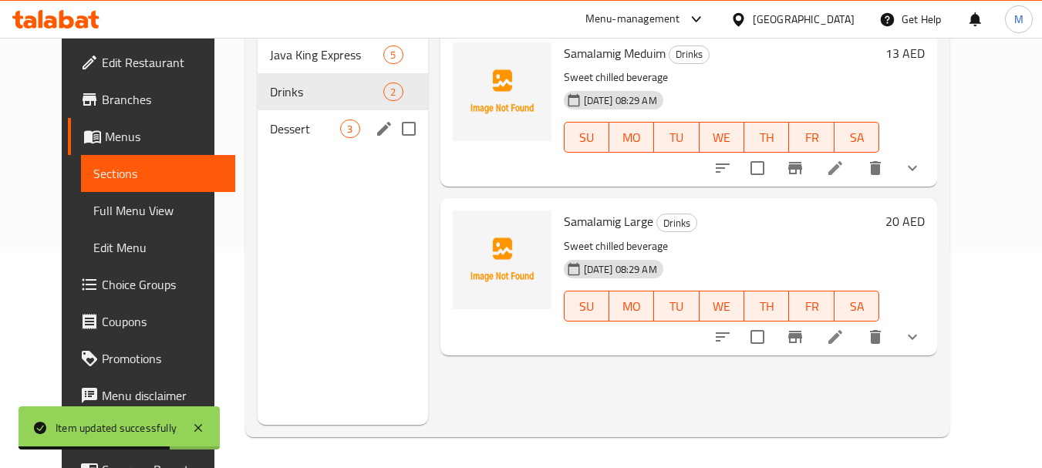
click at [270, 122] on span "Dessert" at bounding box center [305, 129] width 70 height 19
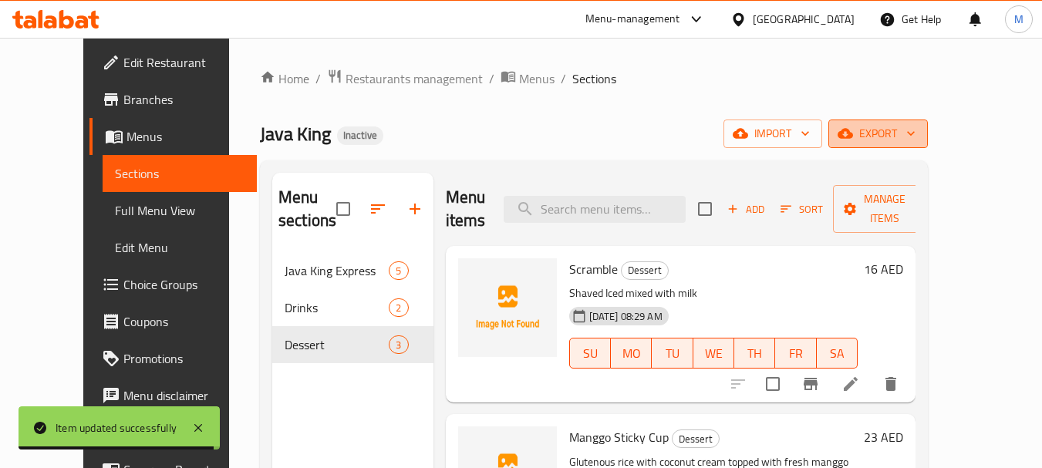
click at [916, 126] on span "export" at bounding box center [878, 133] width 75 height 19
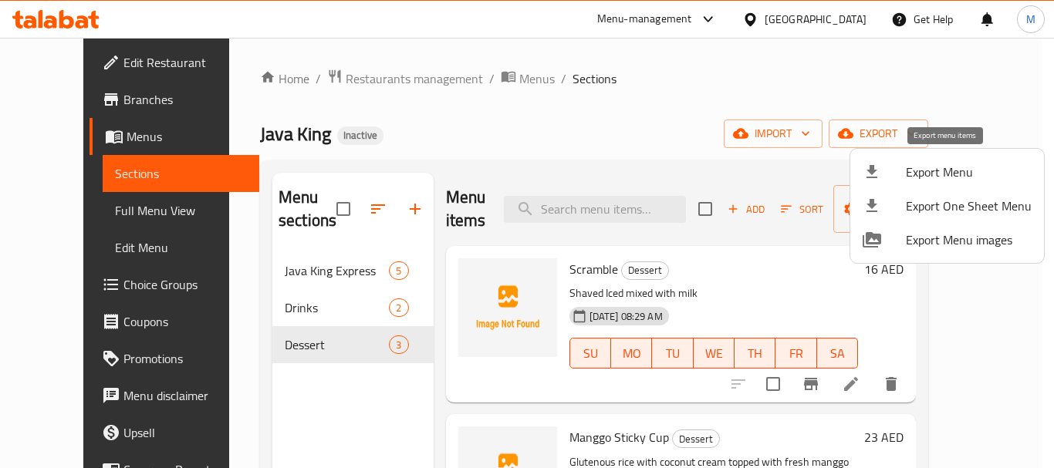
click at [932, 166] on span "Export Menu" at bounding box center [969, 172] width 126 height 19
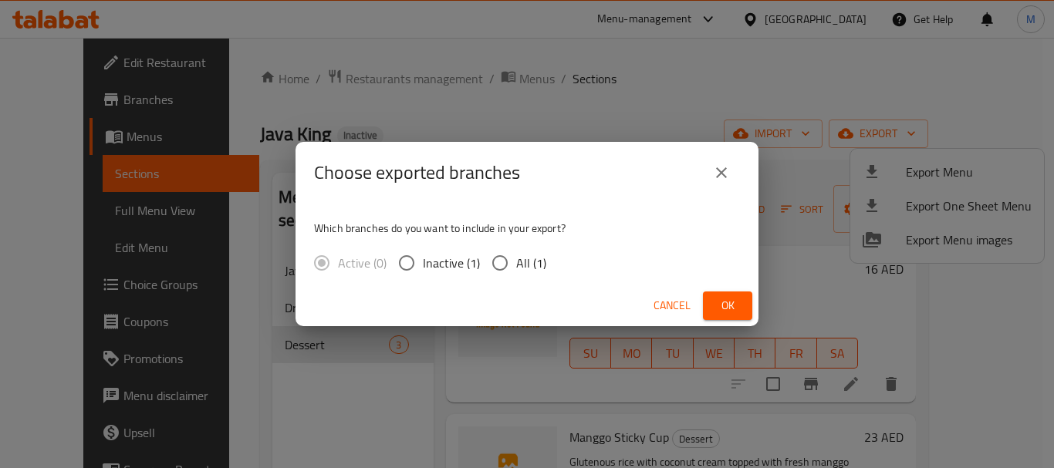
click at [501, 265] on input "All (1)" at bounding box center [500, 263] width 32 height 32
radio input "true"
click at [721, 299] on span "Ok" at bounding box center [727, 305] width 25 height 19
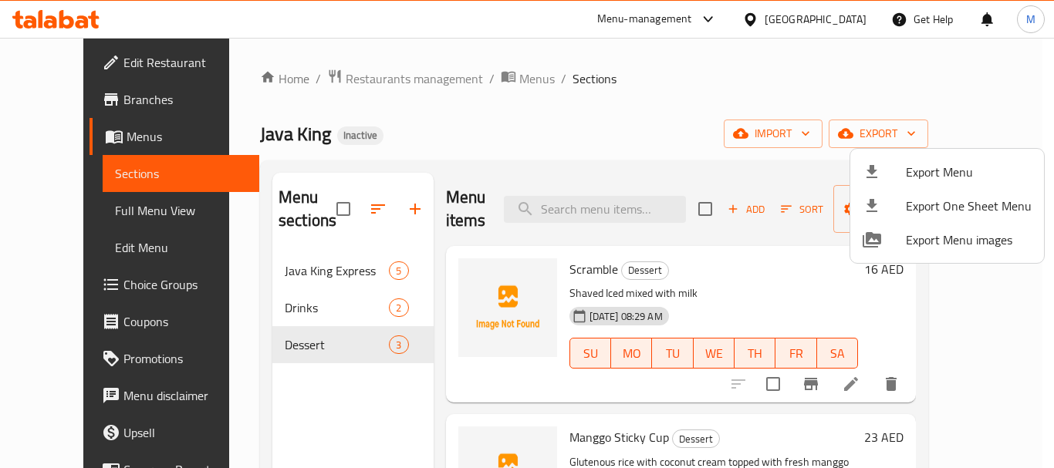
click at [337, 79] on div at bounding box center [527, 234] width 1054 height 468
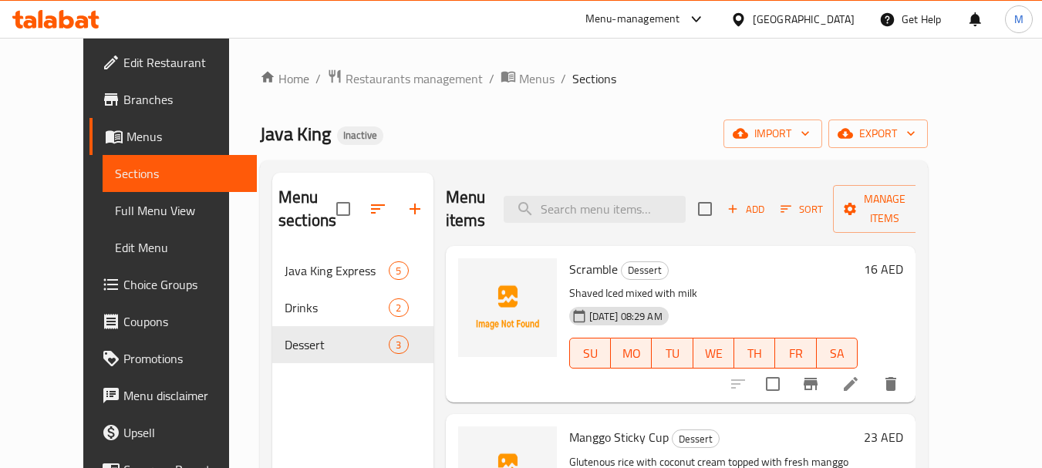
click at [346, 79] on span "Restaurants management" at bounding box center [414, 78] width 137 height 19
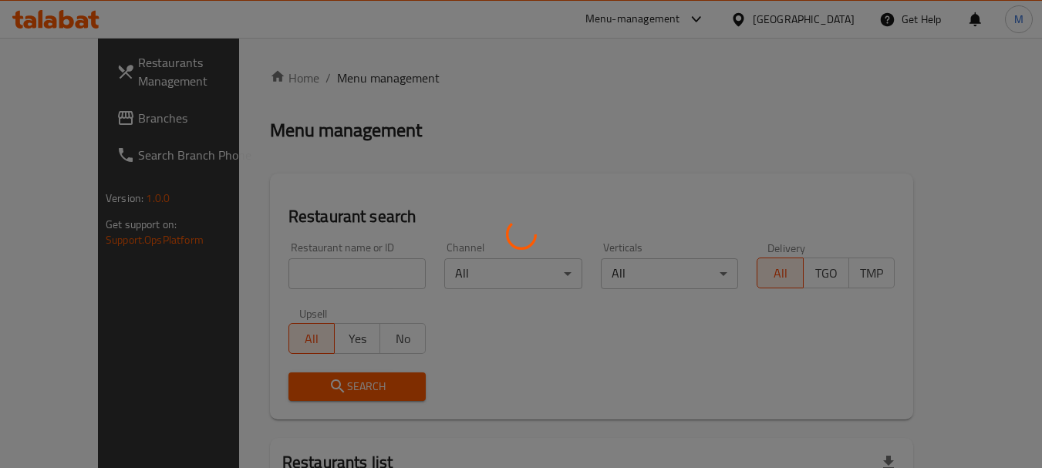
click at [289, 277] on div at bounding box center [521, 234] width 1042 height 468
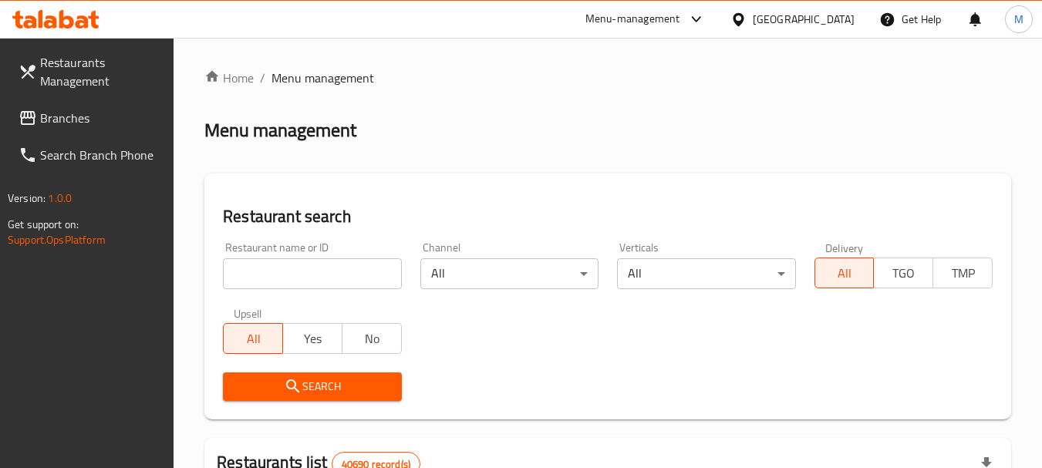
click at [312, 261] on div at bounding box center [521, 234] width 1042 height 468
click at [310, 269] on input "search" at bounding box center [312, 273] width 178 height 31
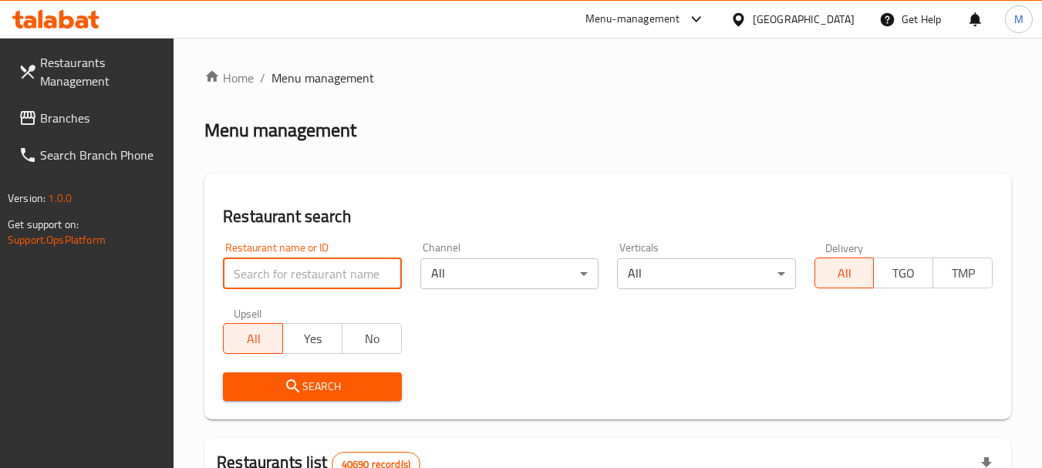
paste input "Chef Story Restaurant LLC"
type input "Chef Story Restaurant LLC"
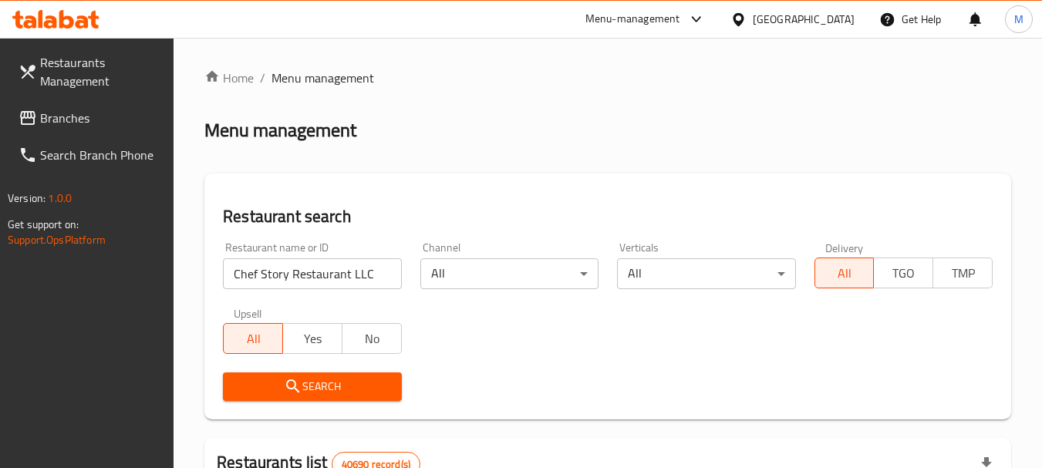
click at [321, 387] on span "Search" at bounding box center [311, 386] width 153 height 19
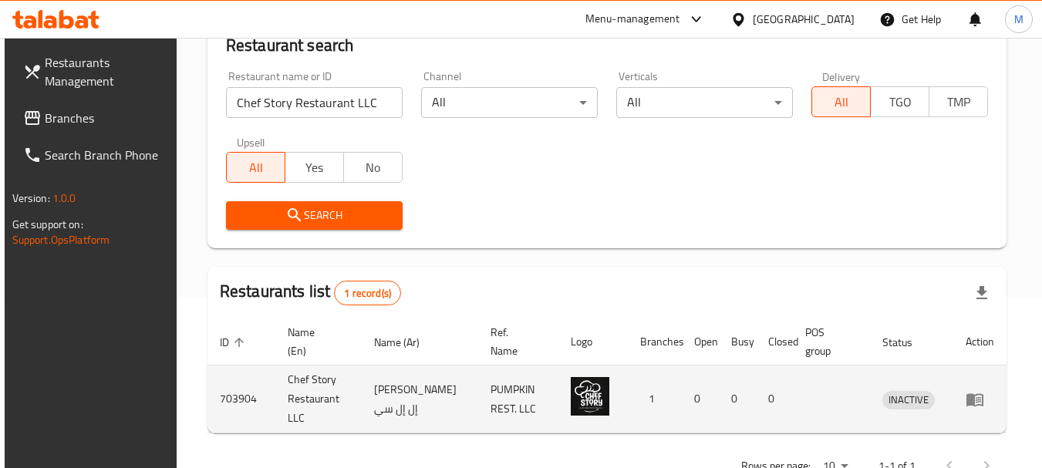
scroll to position [220, 0]
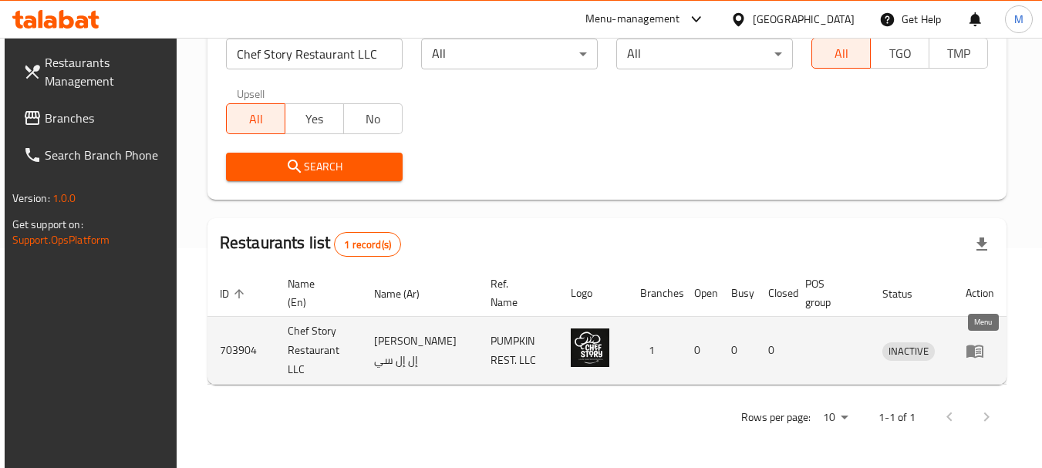
click at [981, 355] on icon "enhanced table" at bounding box center [975, 351] width 19 height 19
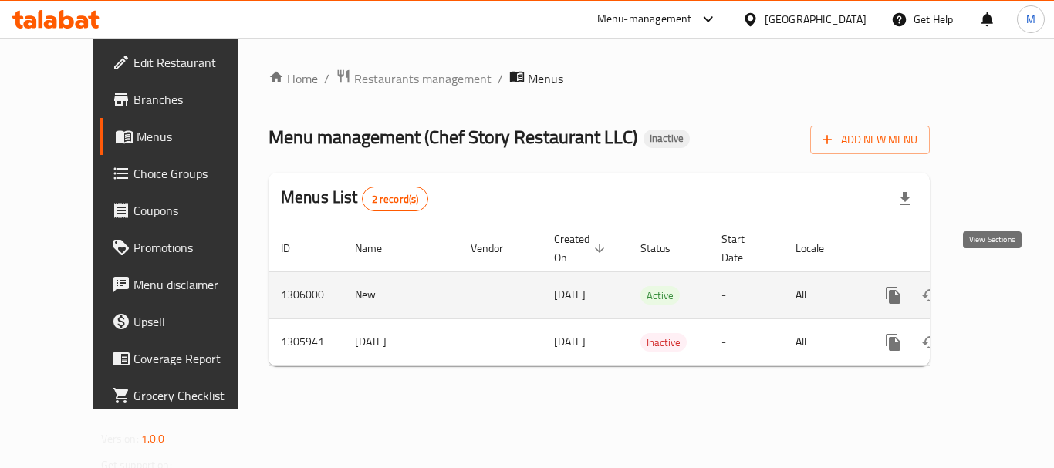
click at [995, 286] on icon "enhanced table" at bounding box center [1004, 295] width 19 height 19
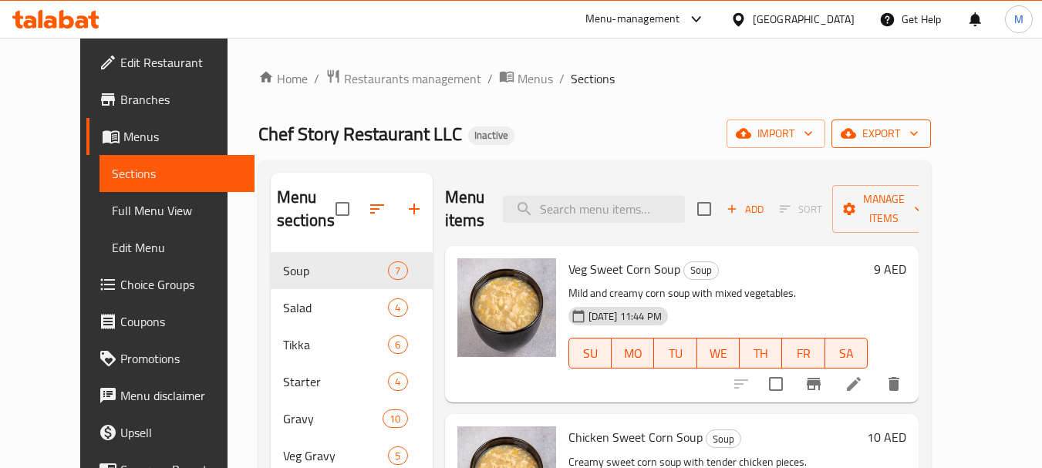
click at [919, 134] on span "export" at bounding box center [881, 133] width 75 height 19
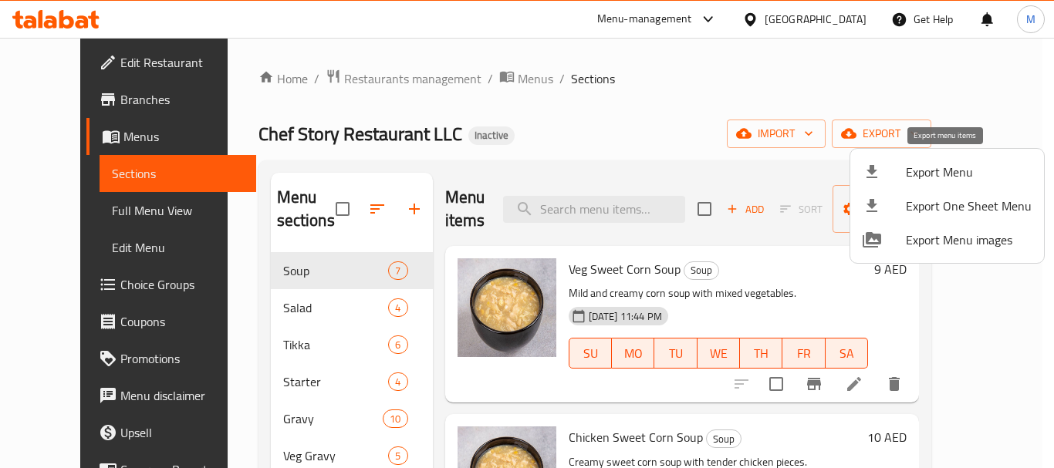
click at [914, 175] on span "Export Menu" at bounding box center [969, 172] width 126 height 19
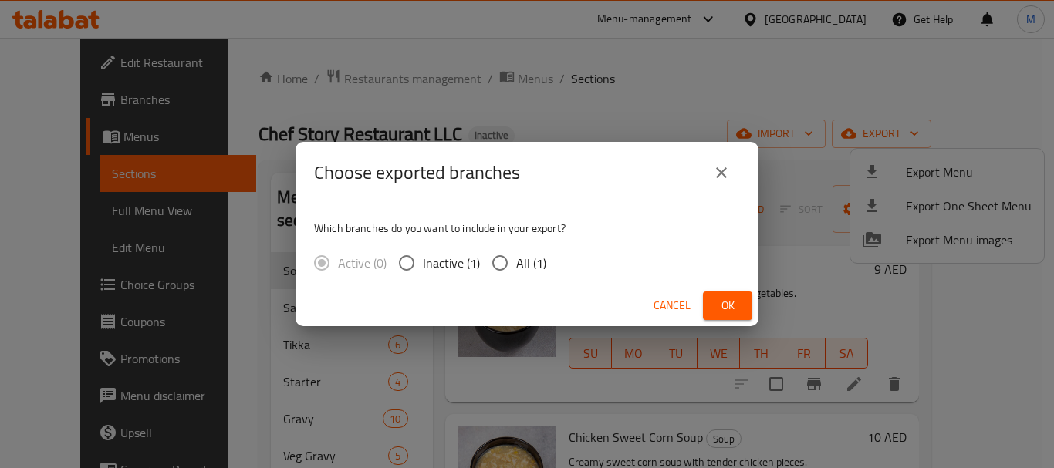
drag, startPoint x: 501, startPoint y: 267, endPoint x: 720, endPoint y: 315, distance: 224.4
click at [502, 267] on input "All (1)" at bounding box center [500, 263] width 32 height 32
radio input "true"
click at [740, 307] on button "Ok" at bounding box center [727, 306] width 49 height 29
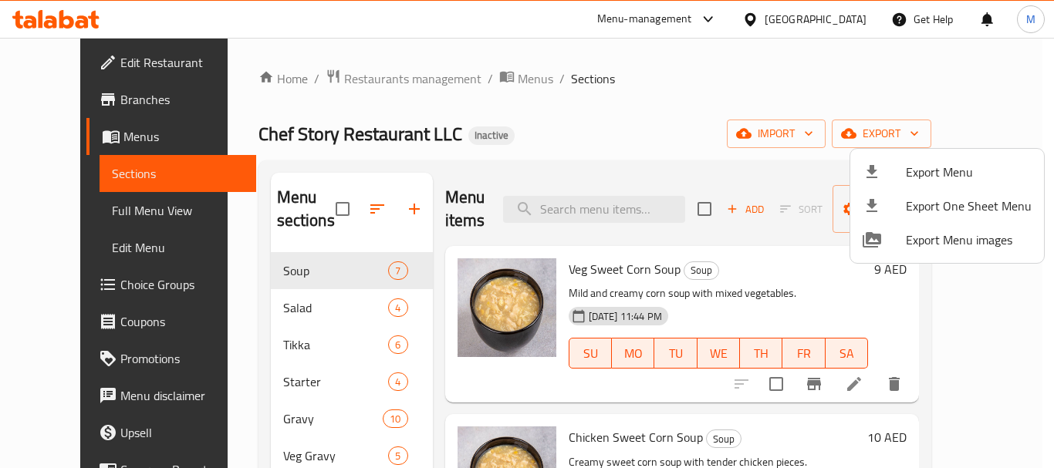
click at [556, 138] on div at bounding box center [527, 234] width 1054 height 468
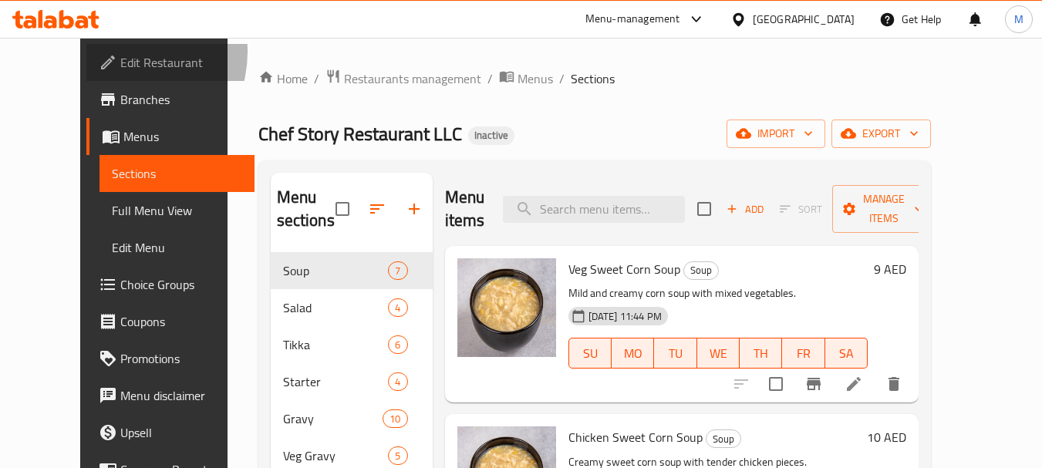
click at [120, 53] on span "Edit Restaurant" at bounding box center [181, 62] width 122 height 19
